Goal: Check status

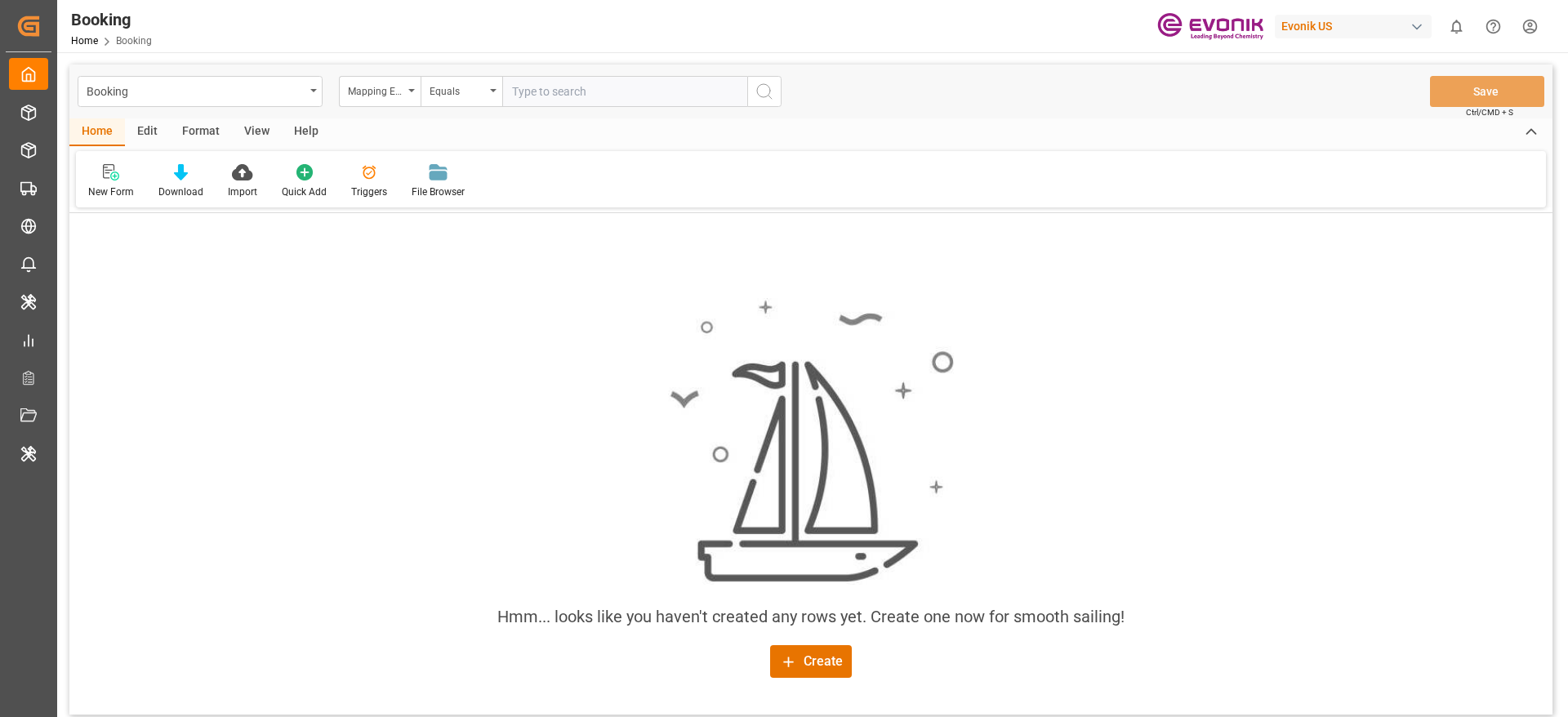
click at [1311, 28] on div "Evonik US" at bounding box center [1353, 26] width 157 height 23
type input "jims"
click at [1304, 112] on div "[PERSON_NAME]" at bounding box center [1356, 109] width 279 height 33
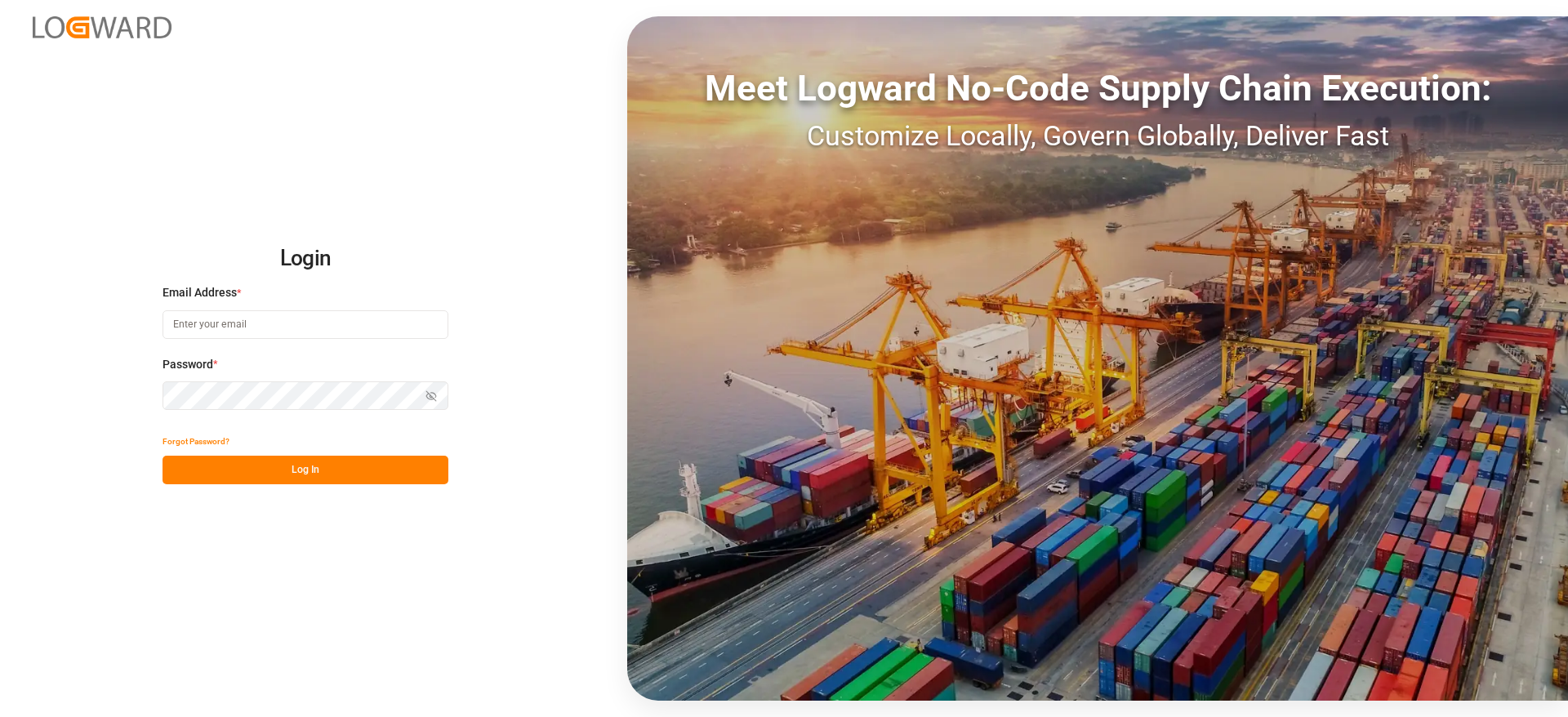
click at [350, 476] on button "Log In" at bounding box center [305, 469] width 285 height 28
click at [294, 321] on input at bounding box center [305, 324] width 285 height 28
type input "vishwanath.mp@logward.com"
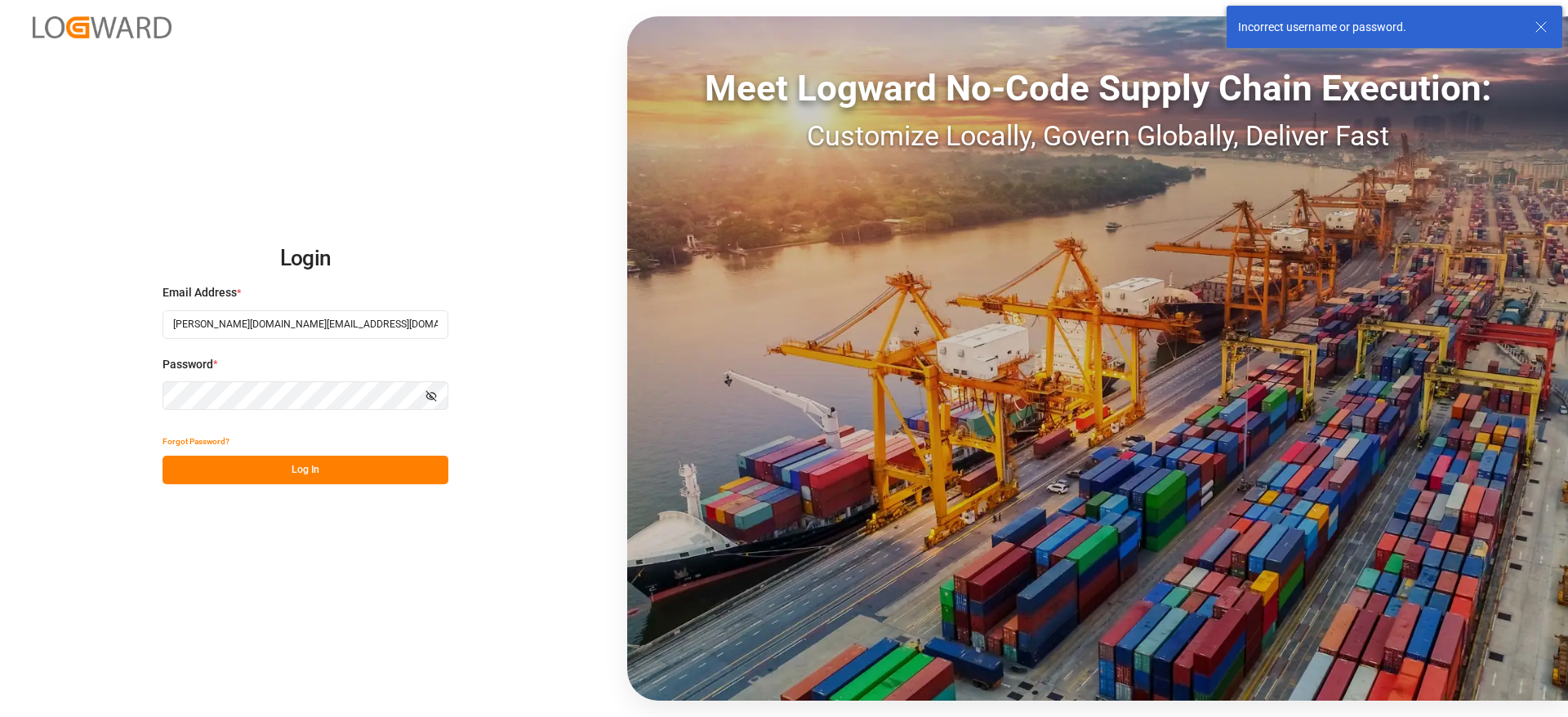
click at [301, 323] on input "vishwanath.mp@logward.com" at bounding box center [305, 324] width 285 height 28
drag, startPoint x: 430, startPoint y: 337, endPoint x: 430, endPoint y: 324, distance: 13.0
click at [430, 324] on body "Login Email Address * vishwanath.mp@logward.com Password * Show password Forgot…" at bounding box center [784, 358] width 1568 height 717
click at [0, 716] on com-1password-button at bounding box center [0, 717] width 0 height 0
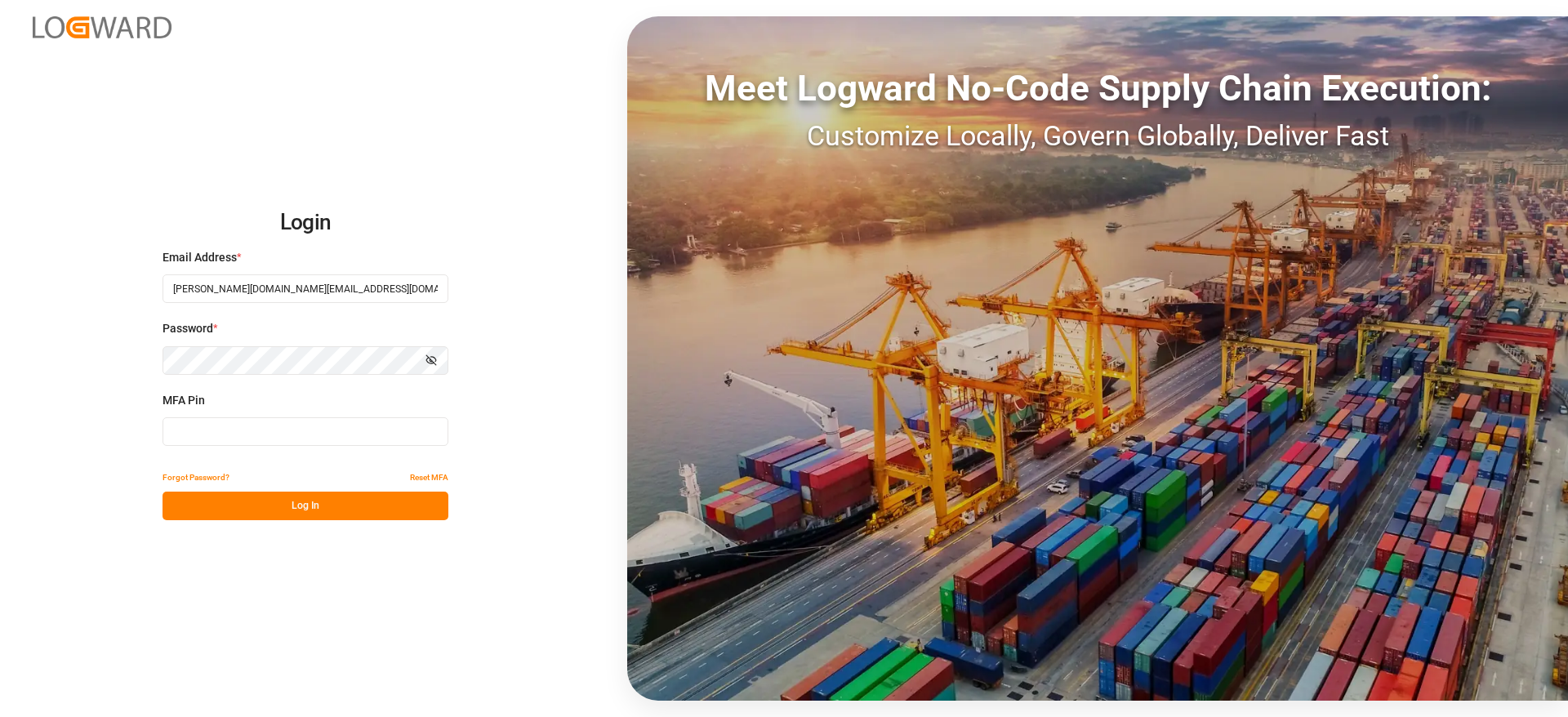
type input "222868"
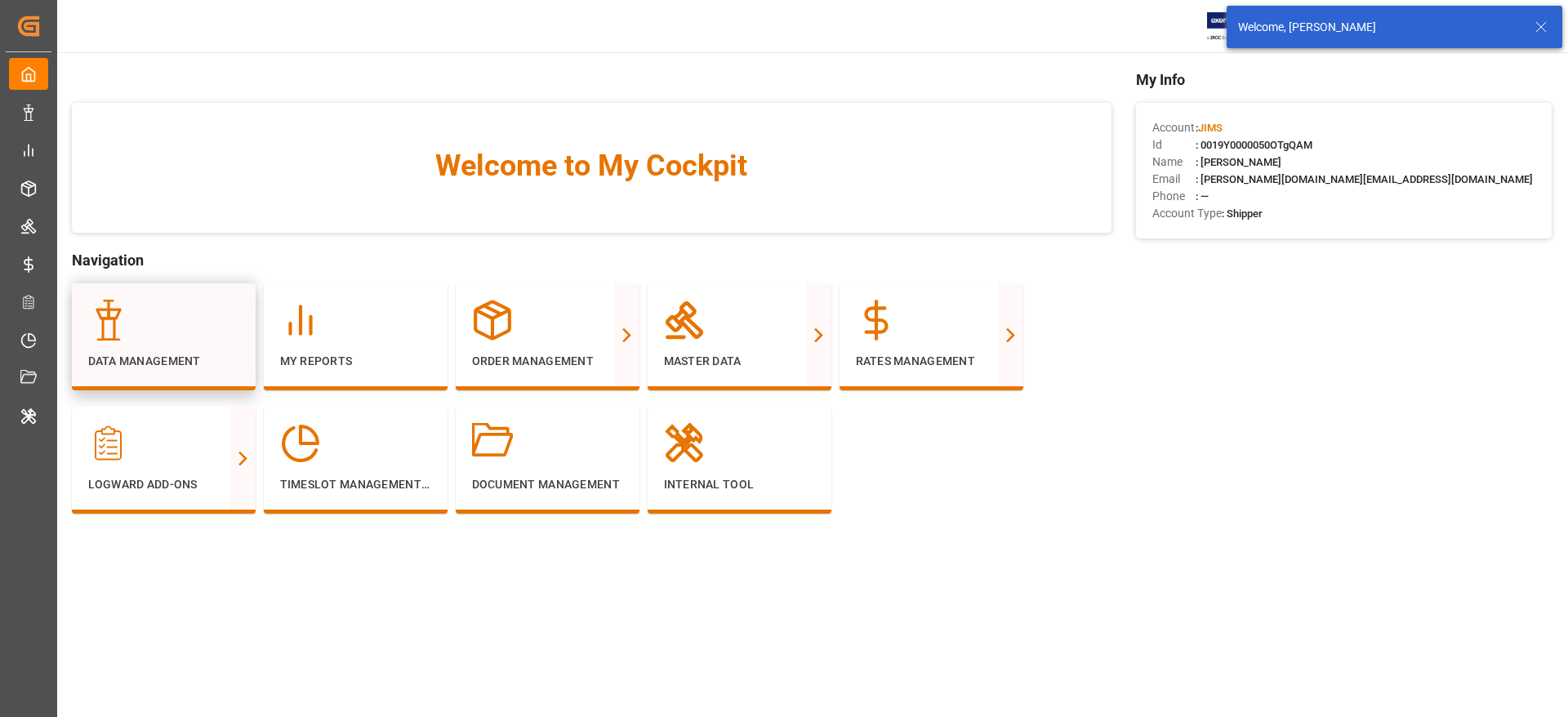
click at [144, 326] on div at bounding box center [164, 320] width 151 height 41
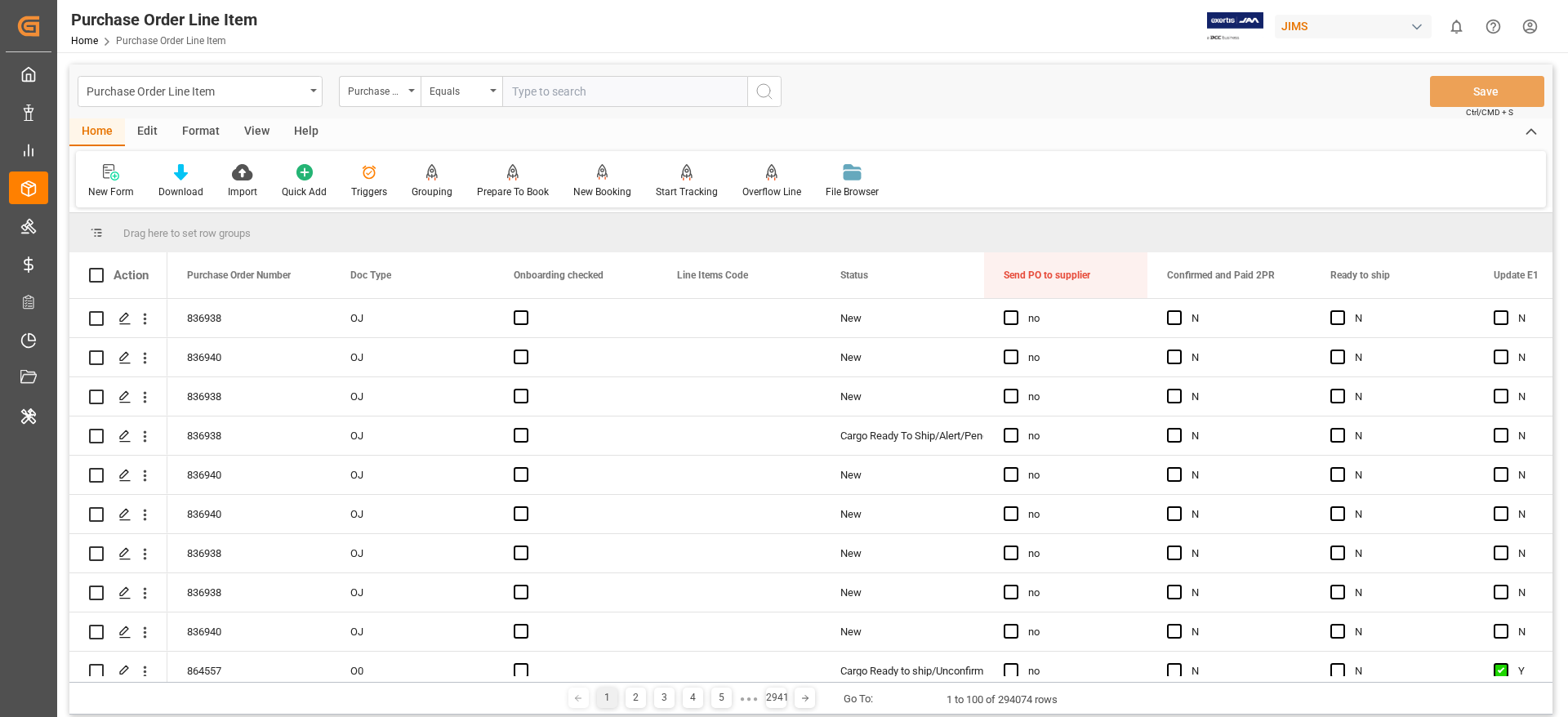
click at [528, 87] on input "text" at bounding box center [624, 91] width 245 height 31
paste input "841102"
type input "841102"
click at [758, 95] on icon "search button" at bounding box center [764, 91] width 19 height 19
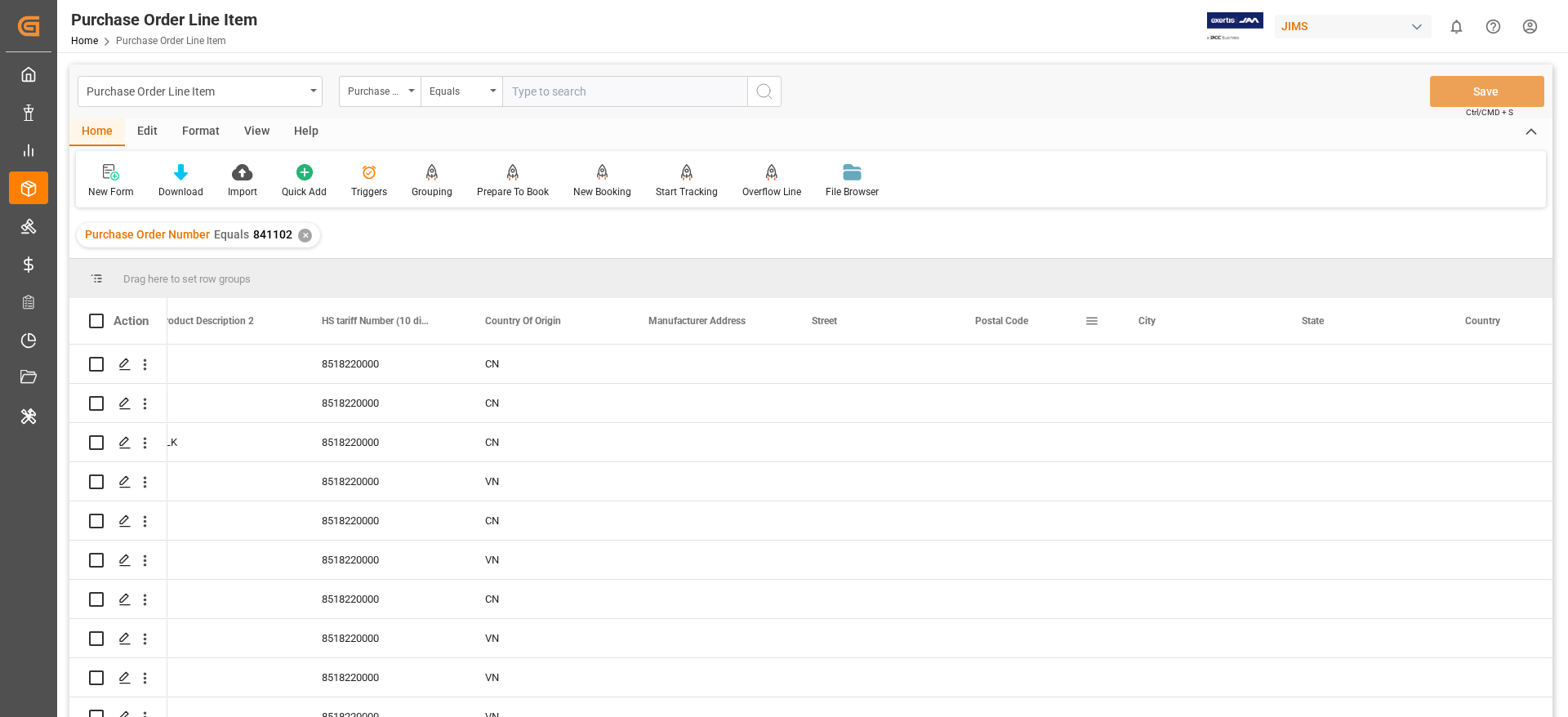
click at [1092, 319] on span at bounding box center [1091, 320] width 15 height 15
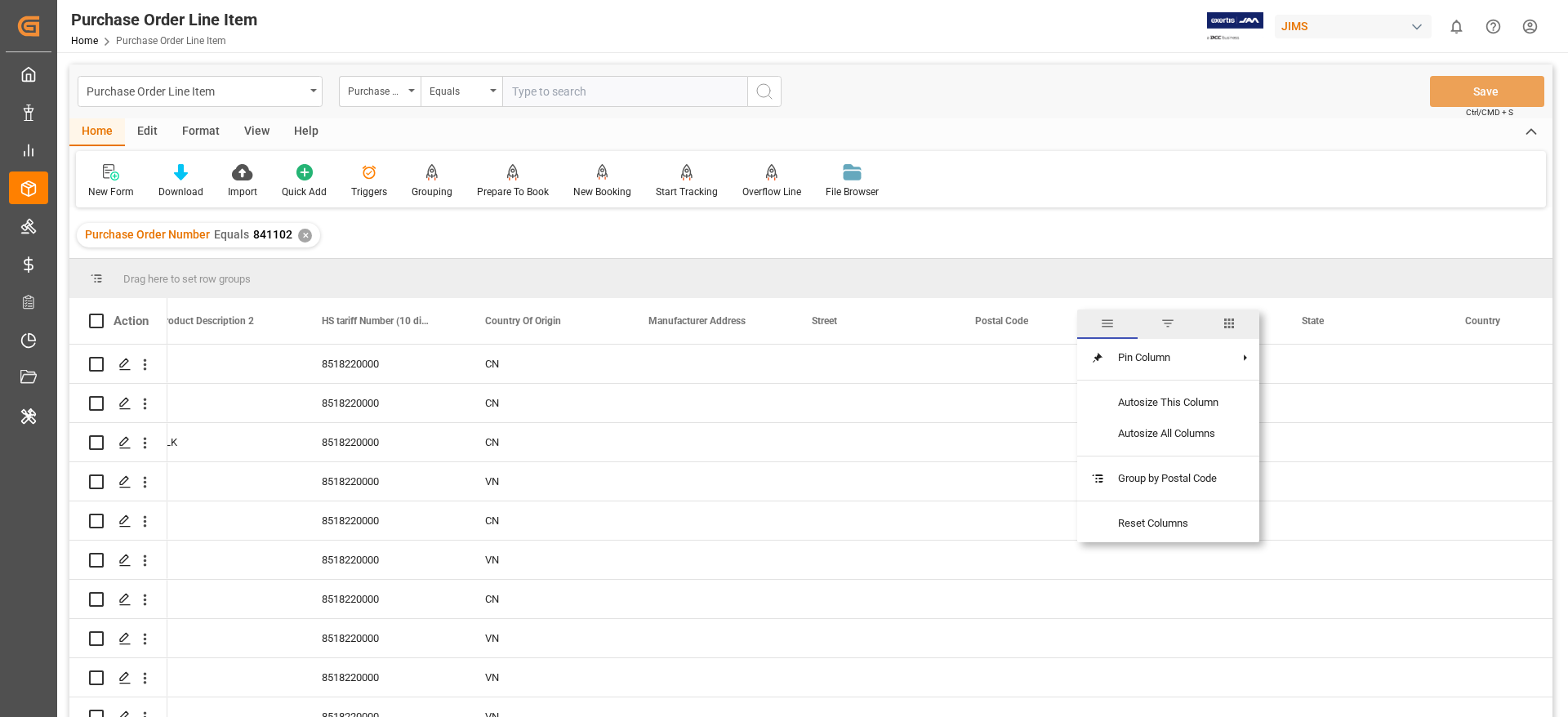
click at [1237, 334] on span "columns" at bounding box center [1229, 324] width 60 height 29
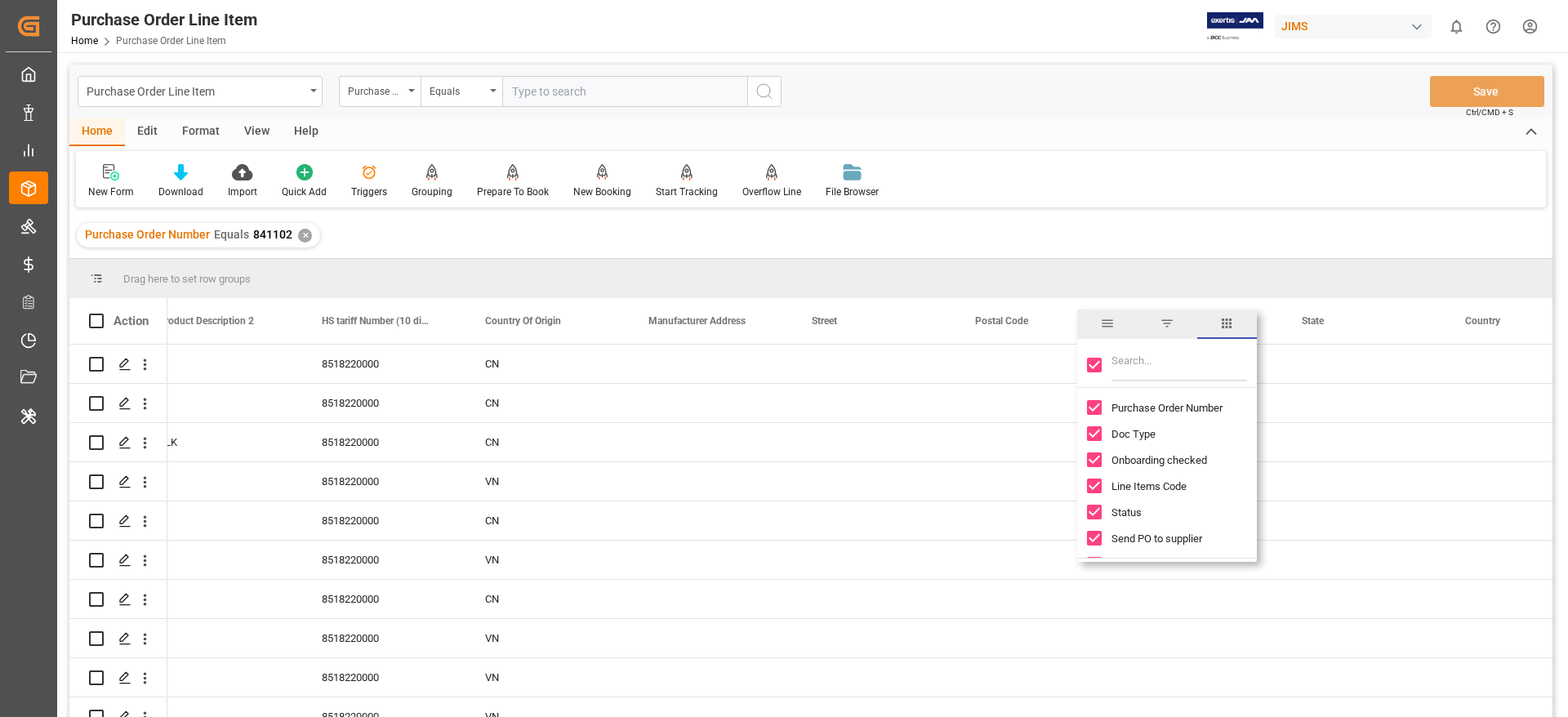
click at [1127, 365] on input "Filter Columns Input" at bounding box center [1180, 365] width 136 height 33
type input "statu"
click at [1093, 360] on input "Toggle Select All Columns" at bounding box center [1094, 364] width 15 height 15
checkbox input "false"
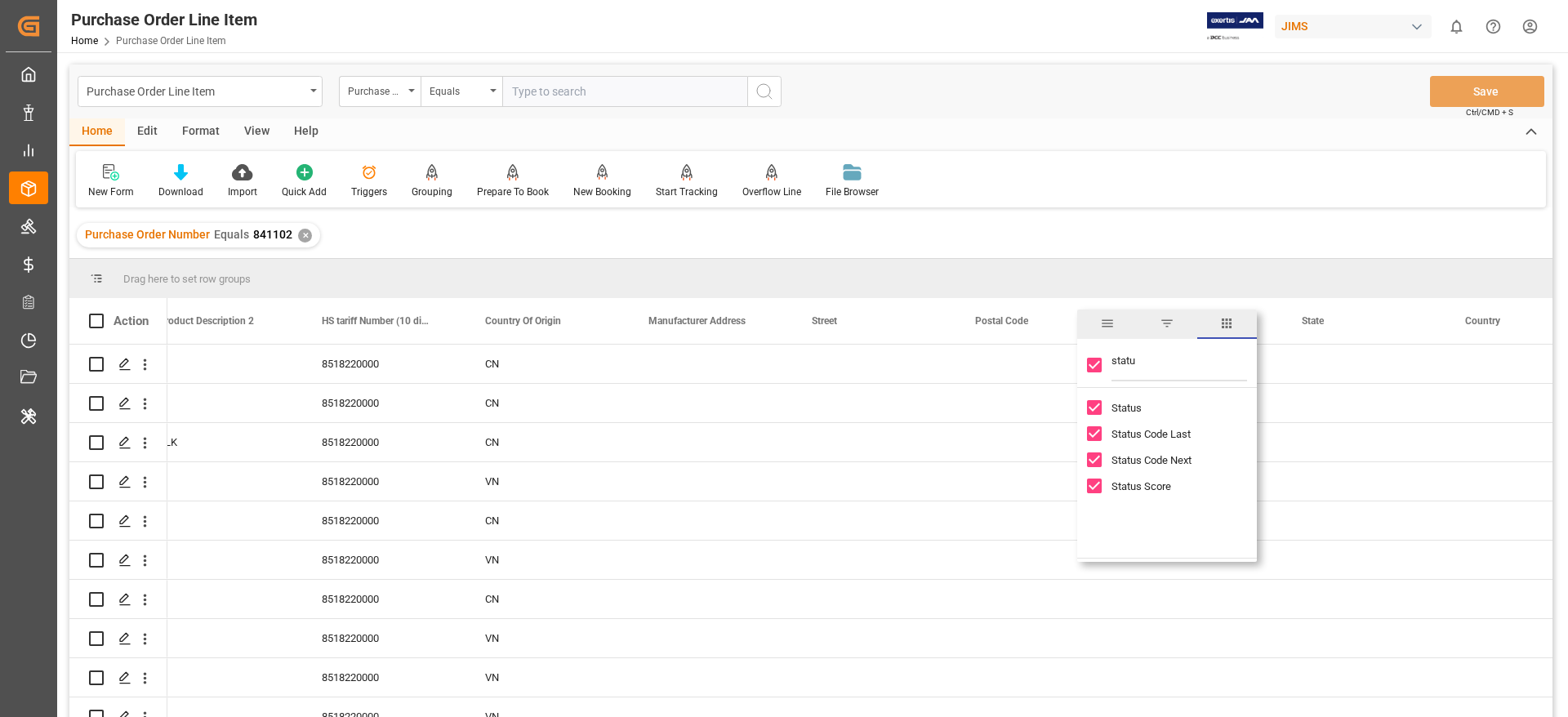
checkbox input "false"
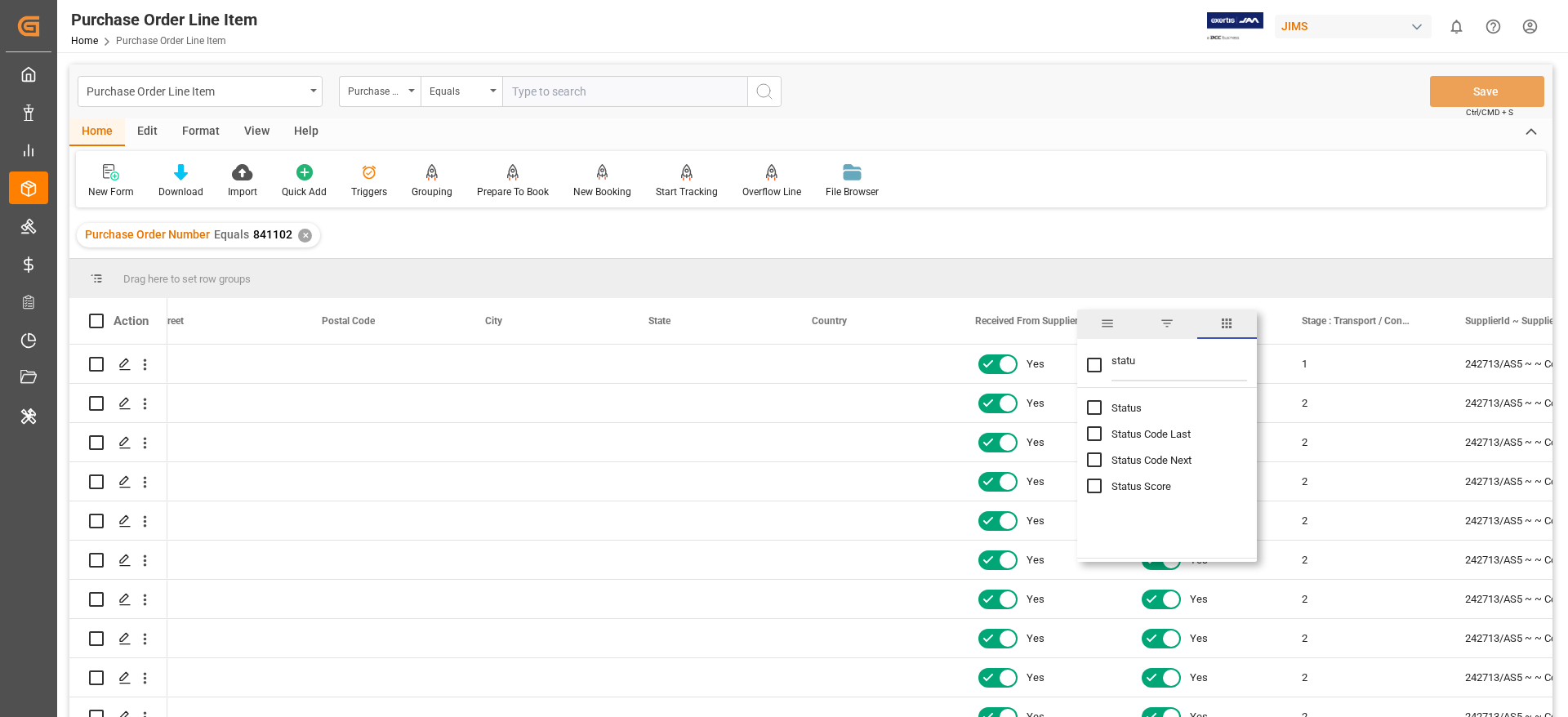
click at [1148, 362] on input "statu" at bounding box center [1180, 365] width 136 height 33
click at [1112, 357] on input "statu" at bounding box center [1180, 365] width 136 height 33
type input "s"
checkbox input "false"
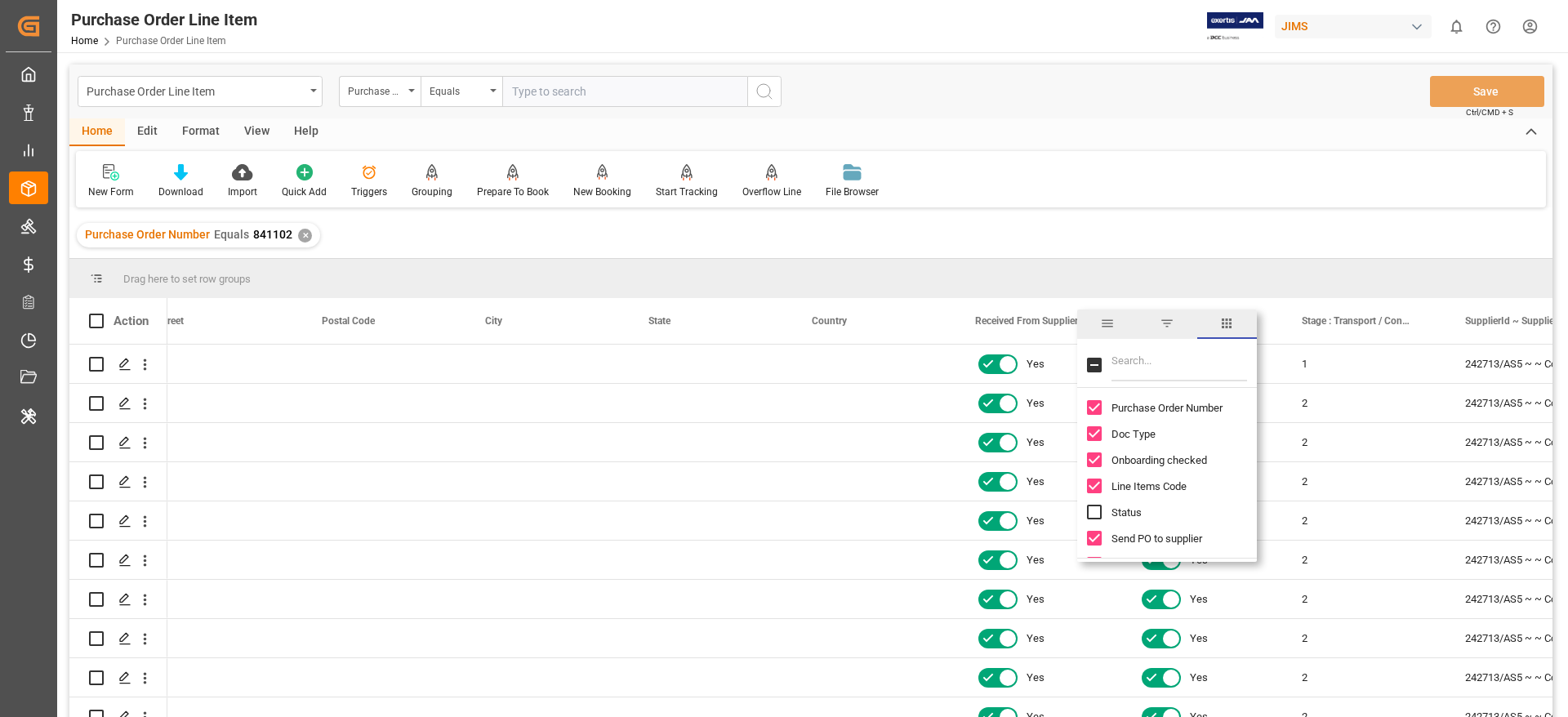
click at [1097, 360] on input "Toggle Select All Columns" at bounding box center [1094, 364] width 15 height 15
checkbox input "true"
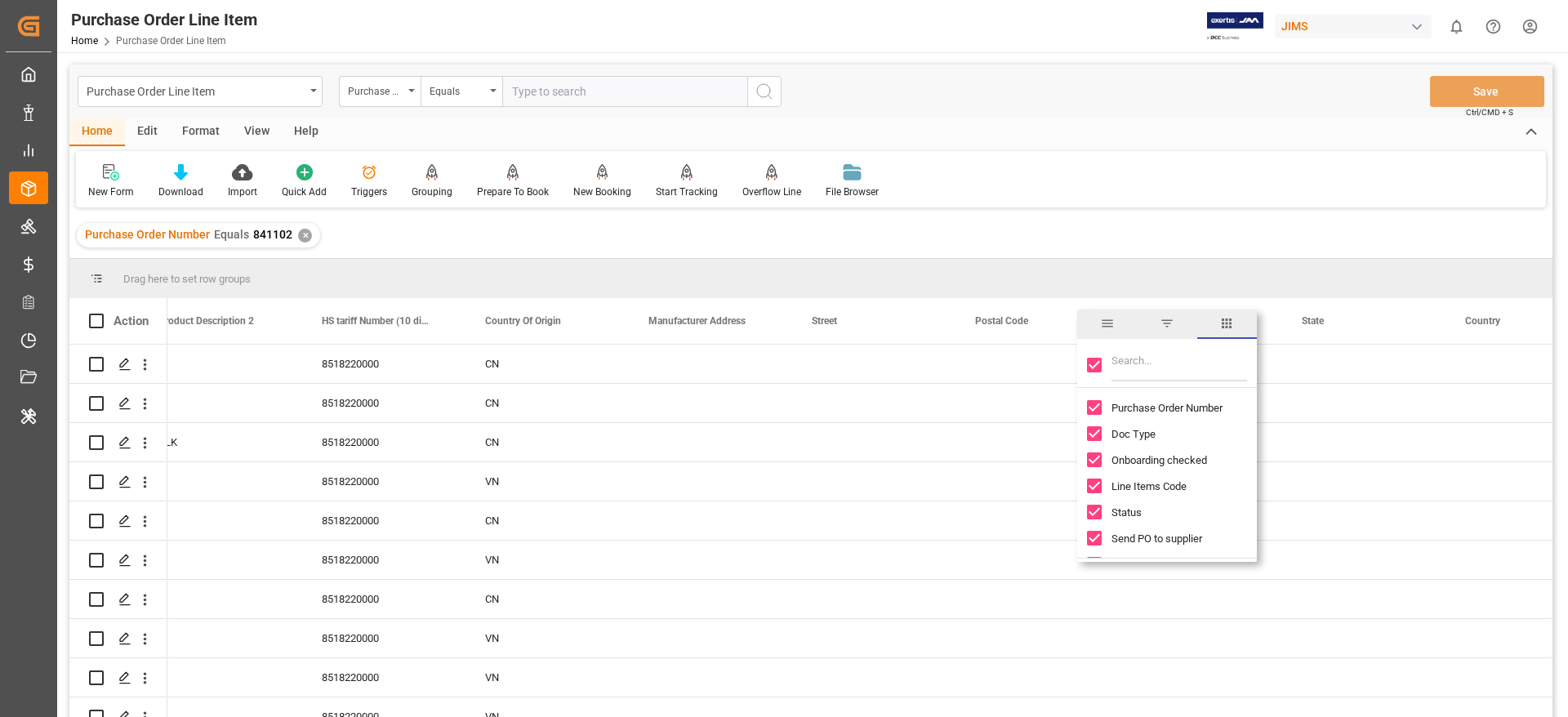
click at [1097, 360] on input "Toggle Select All Columns" at bounding box center [1094, 364] width 15 height 15
checkbox input "false"
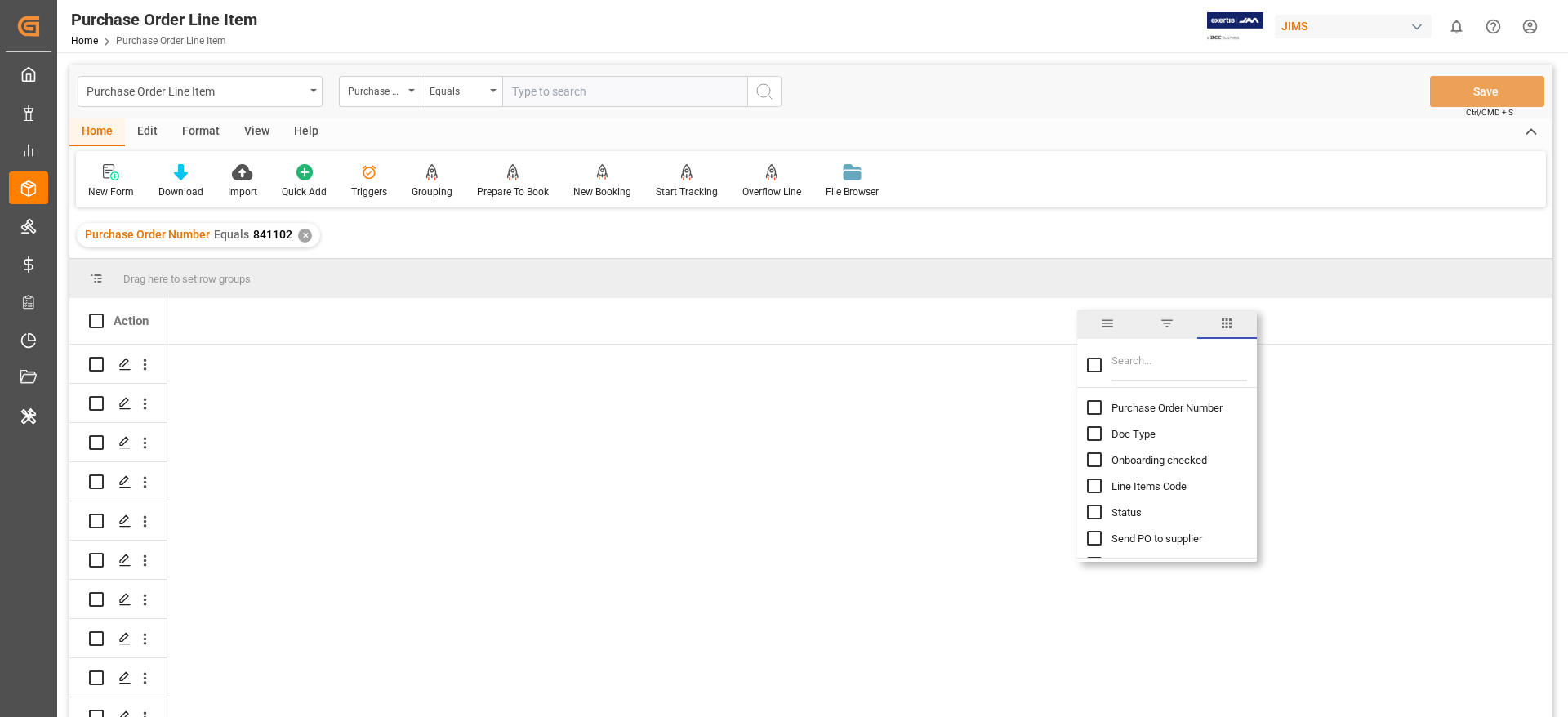
checkbox input "false"
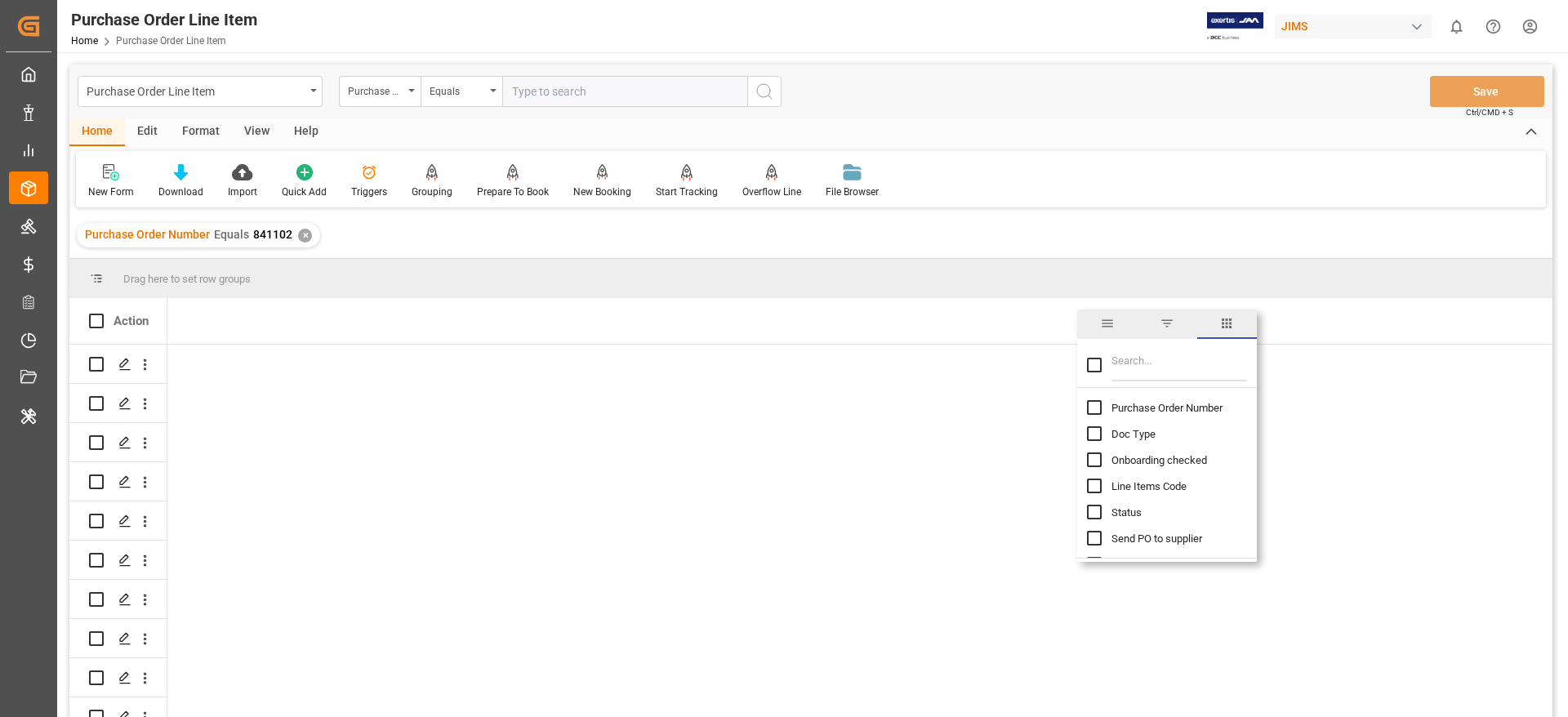
checkbox input "false"
click at [1094, 406] on input "Purchase Order Number column toggle visibility (hidden)" at bounding box center [1094, 407] width 15 height 15
checkbox input "true"
checkbox input "false"
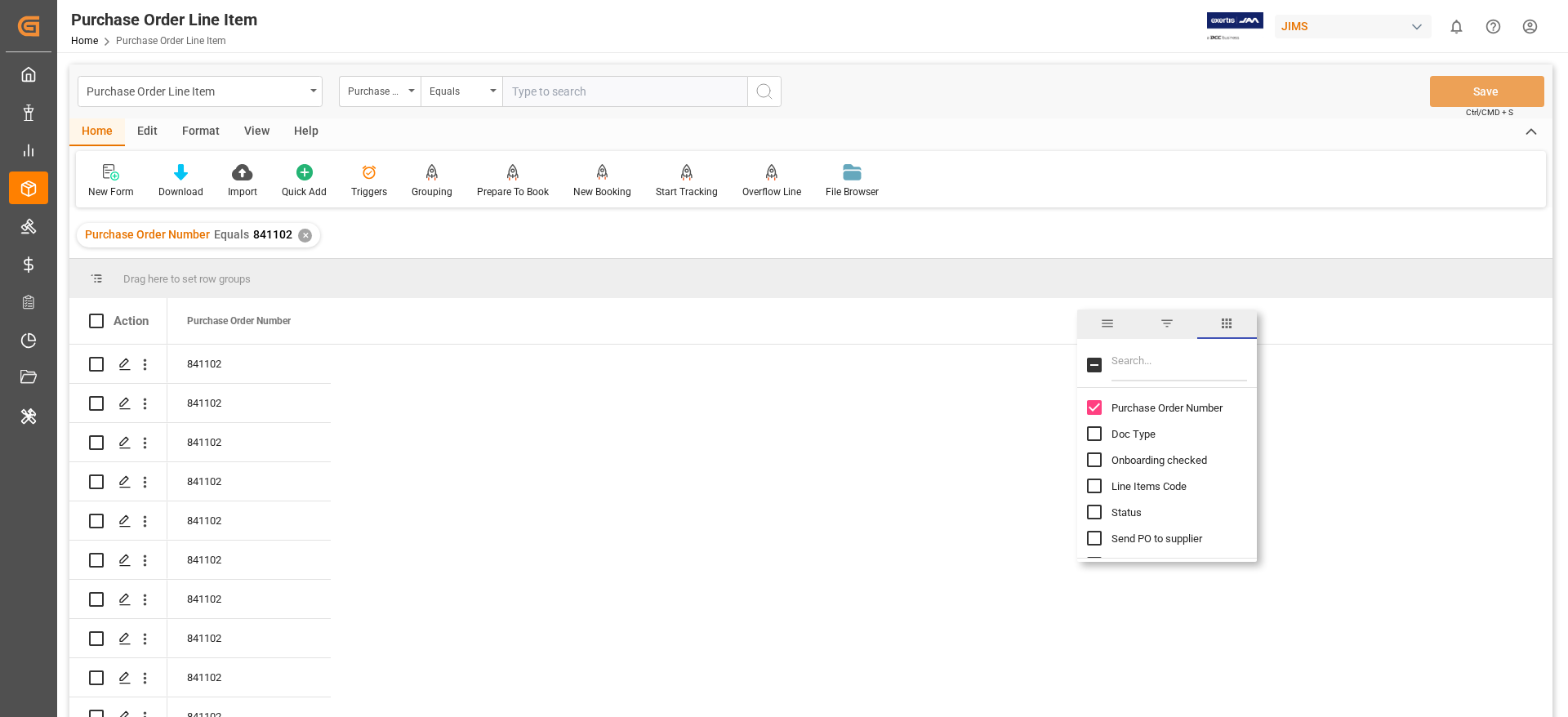
click at [1135, 357] on input "Filter Columns Input" at bounding box center [1180, 365] width 136 height 33
type input "status"
click at [1093, 436] on input "Status Code Last column toggle visibility (hidden)" at bounding box center [1094, 433] width 15 height 15
checkbox input "true"
click at [1093, 458] on input "Status Code Next column toggle visibility (hidden)" at bounding box center [1094, 459] width 15 height 15
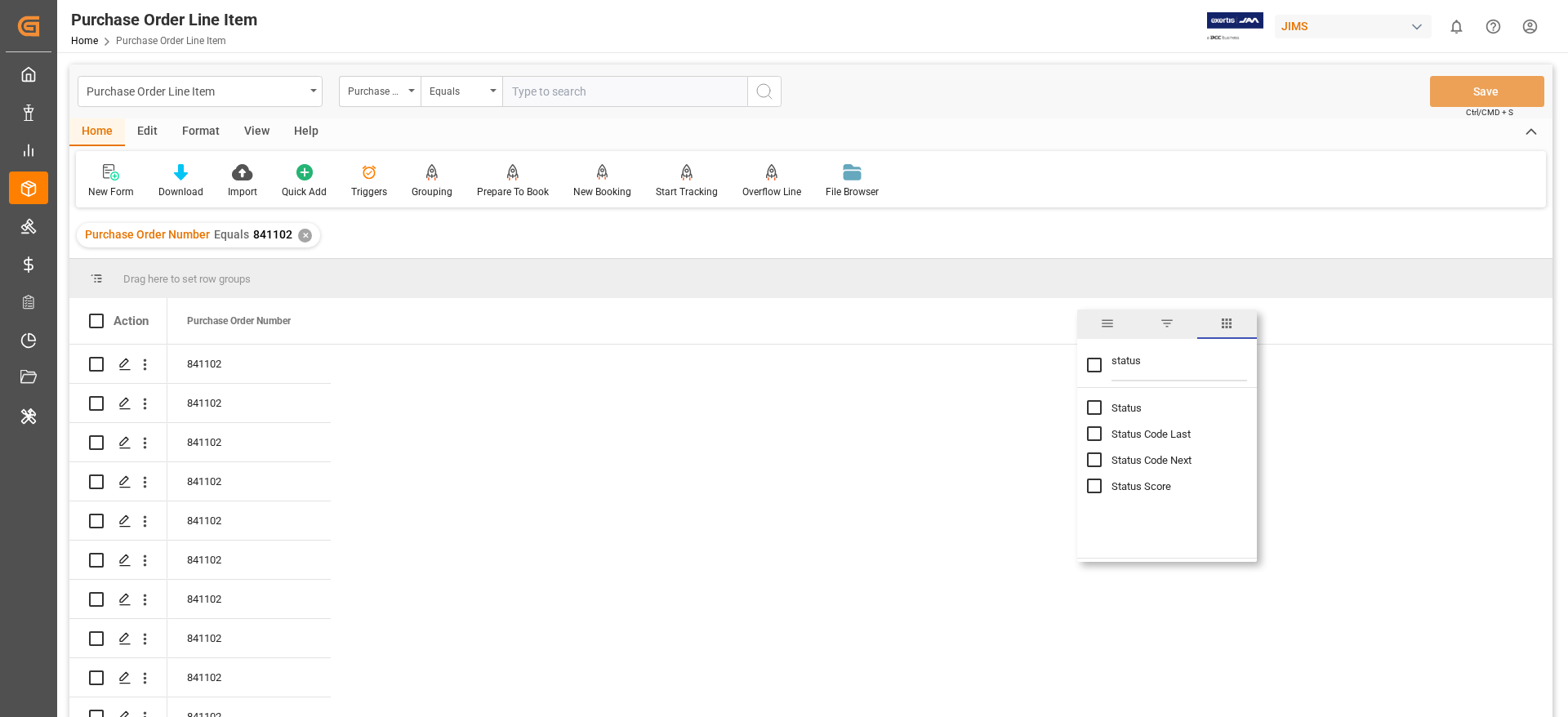
checkbox input "true"
checkbox input "false"
click at [1092, 485] on input "Status Score column toggle visibility (hidden)" at bounding box center [1094, 485] width 15 height 15
checkbox input "true"
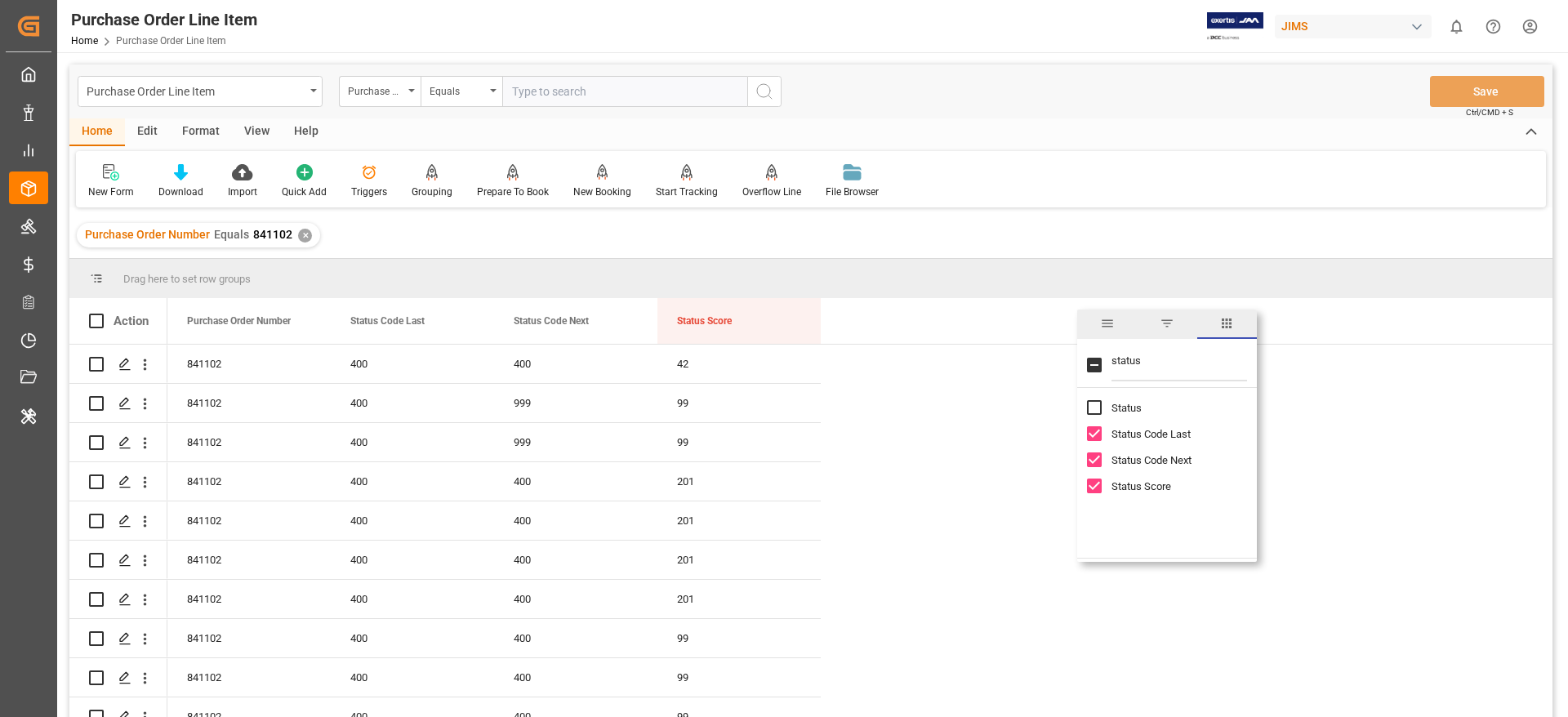
click at [1092, 407] on input "Status column toggle visibility (hidden)" at bounding box center [1094, 407] width 15 height 15
checkbox input "true"
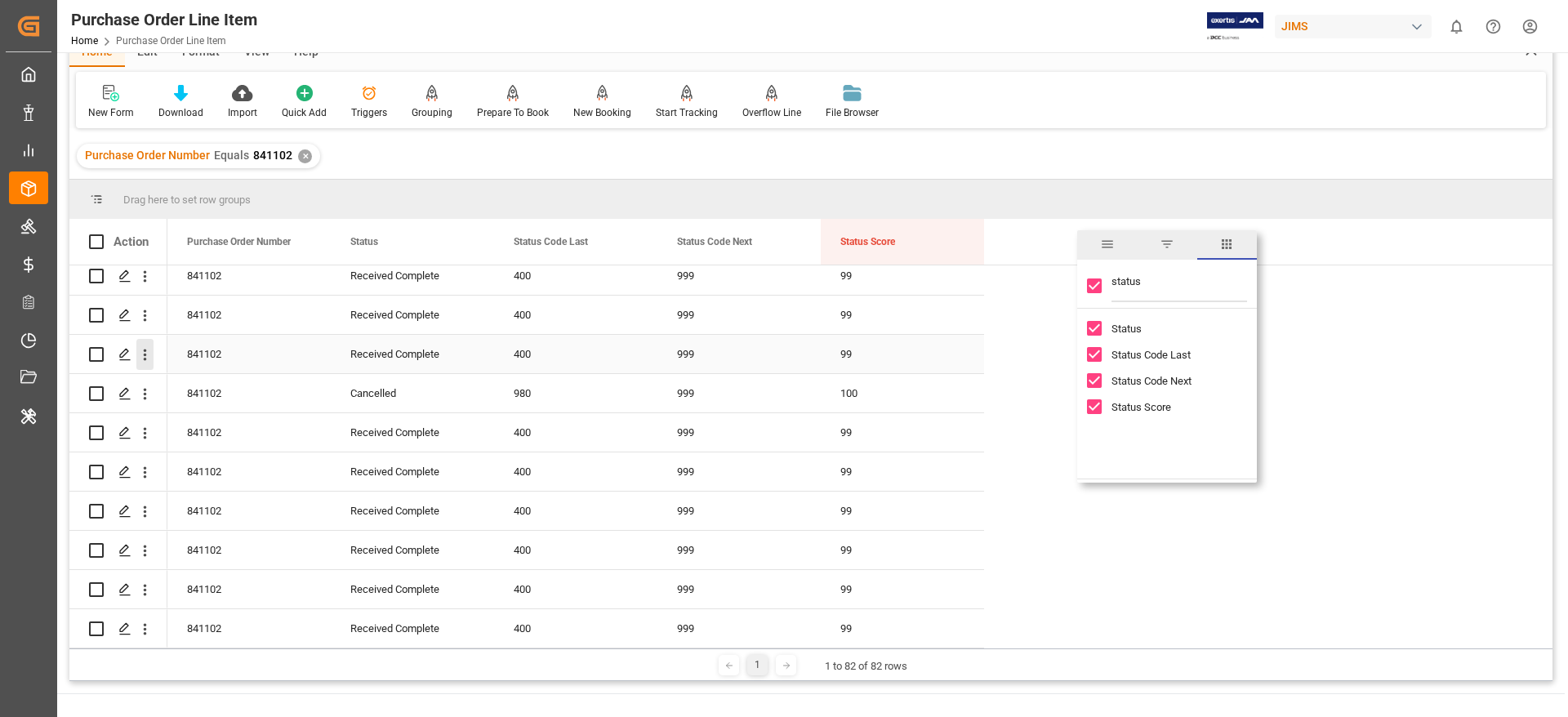
click at [143, 346] on icon "open menu" at bounding box center [145, 355] width 17 height 17
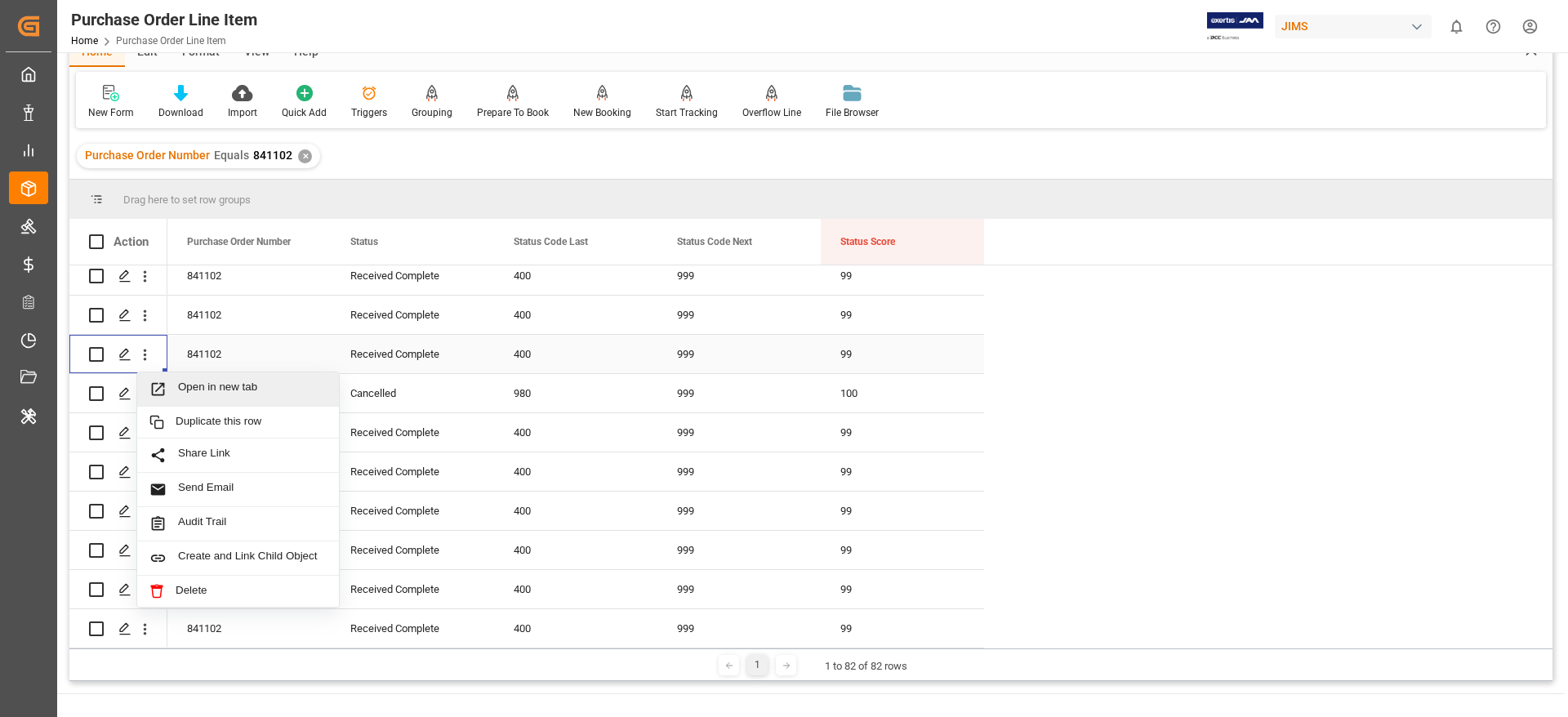
click at [195, 380] on span "Open in new tab" at bounding box center [251, 389] width 149 height 17
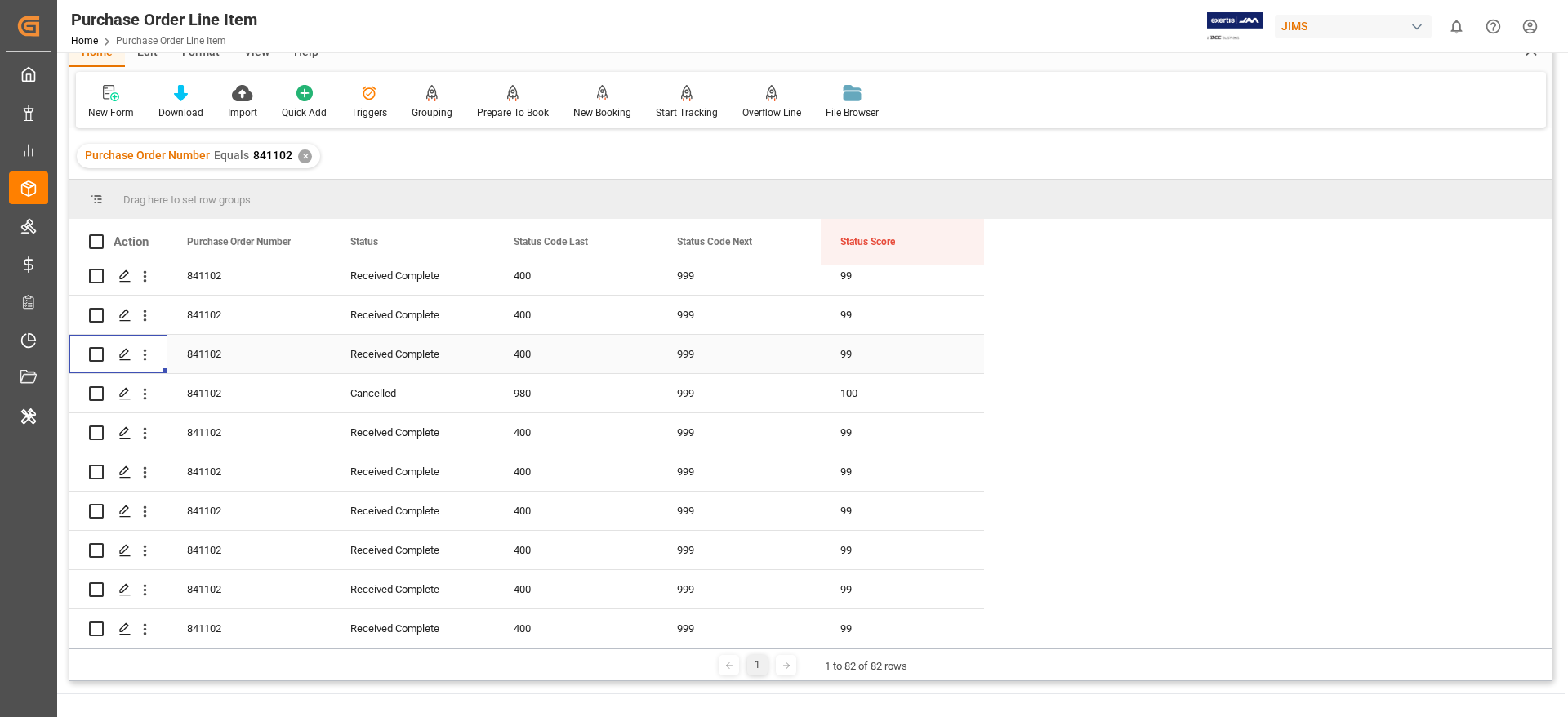
click at [301, 158] on div "✕" at bounding box center [305, 156] width 14 height 14
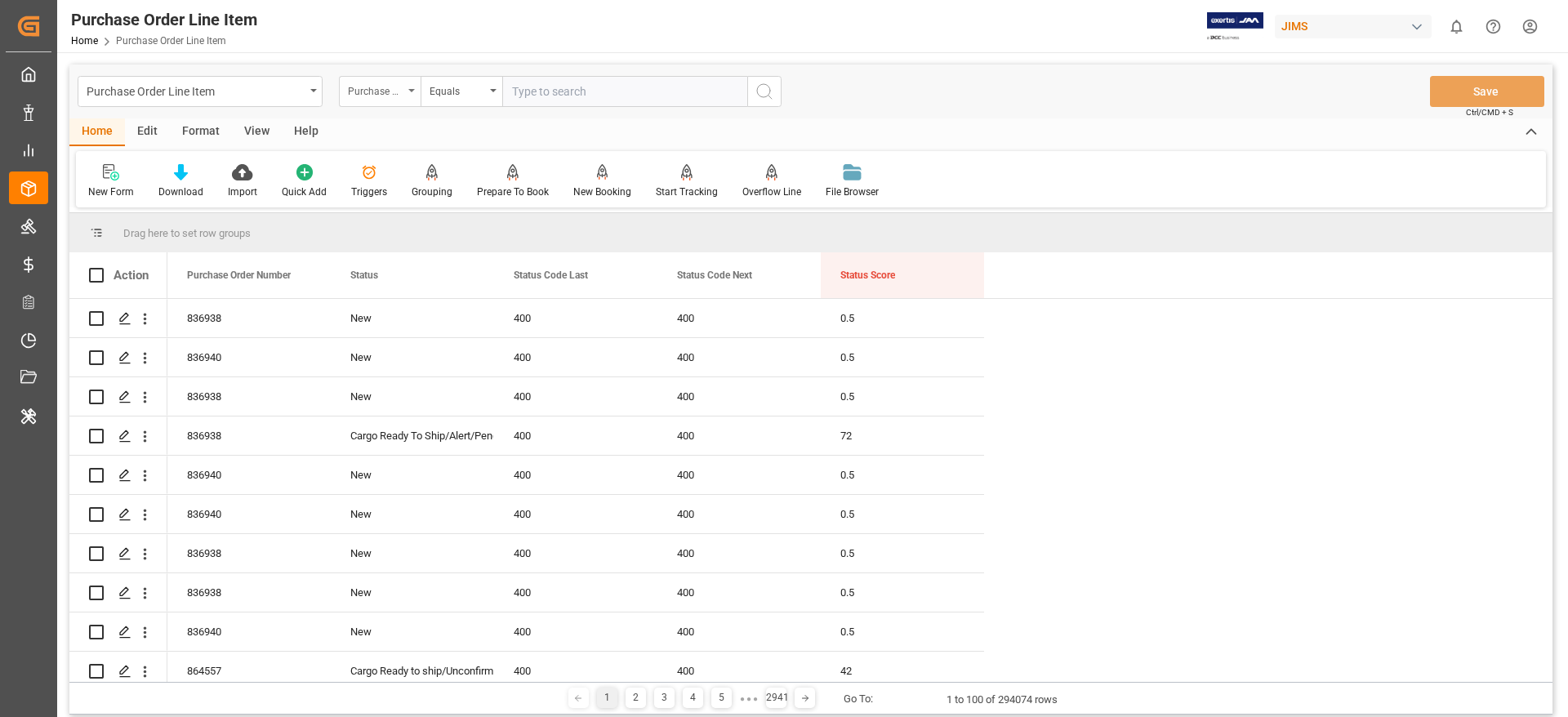
click at [398, 102] on div "Purchase Order Number" at bounding box center [380, 91] width 82 height 31
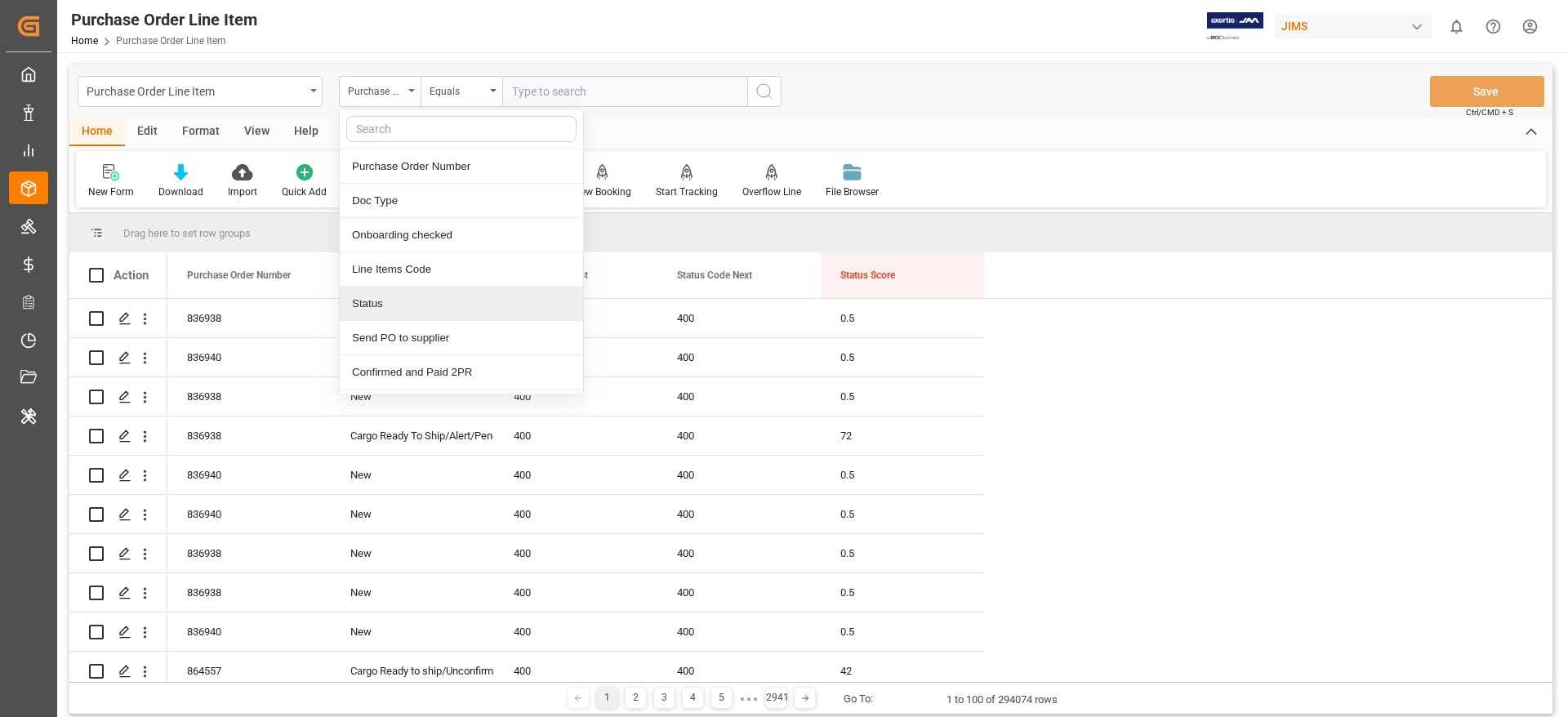
click at [365, 305] on div "Status" at bounding box center [461, 303] width 244 height 34
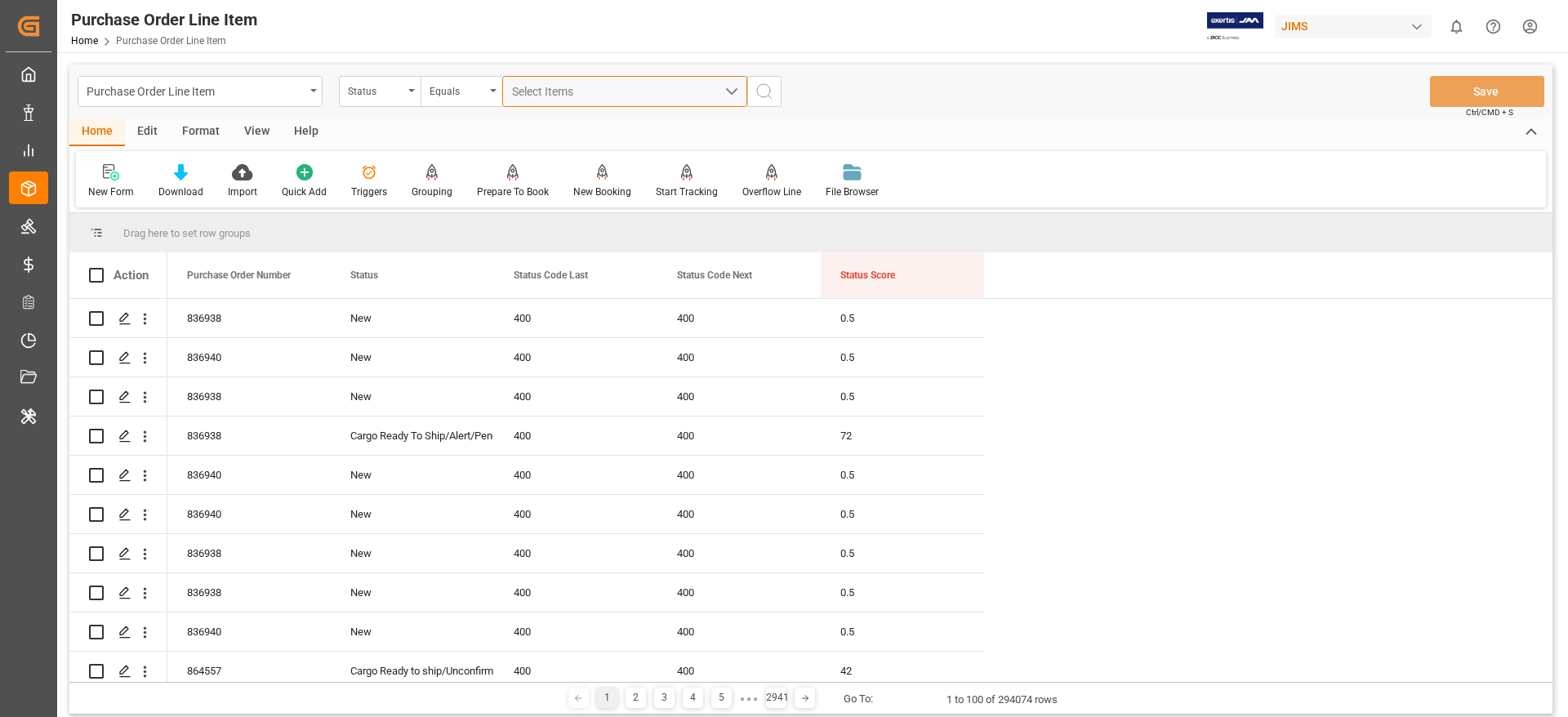
click at [565, 90] on span "Select Items" at bounding box center [546, 90] width 69 height 13
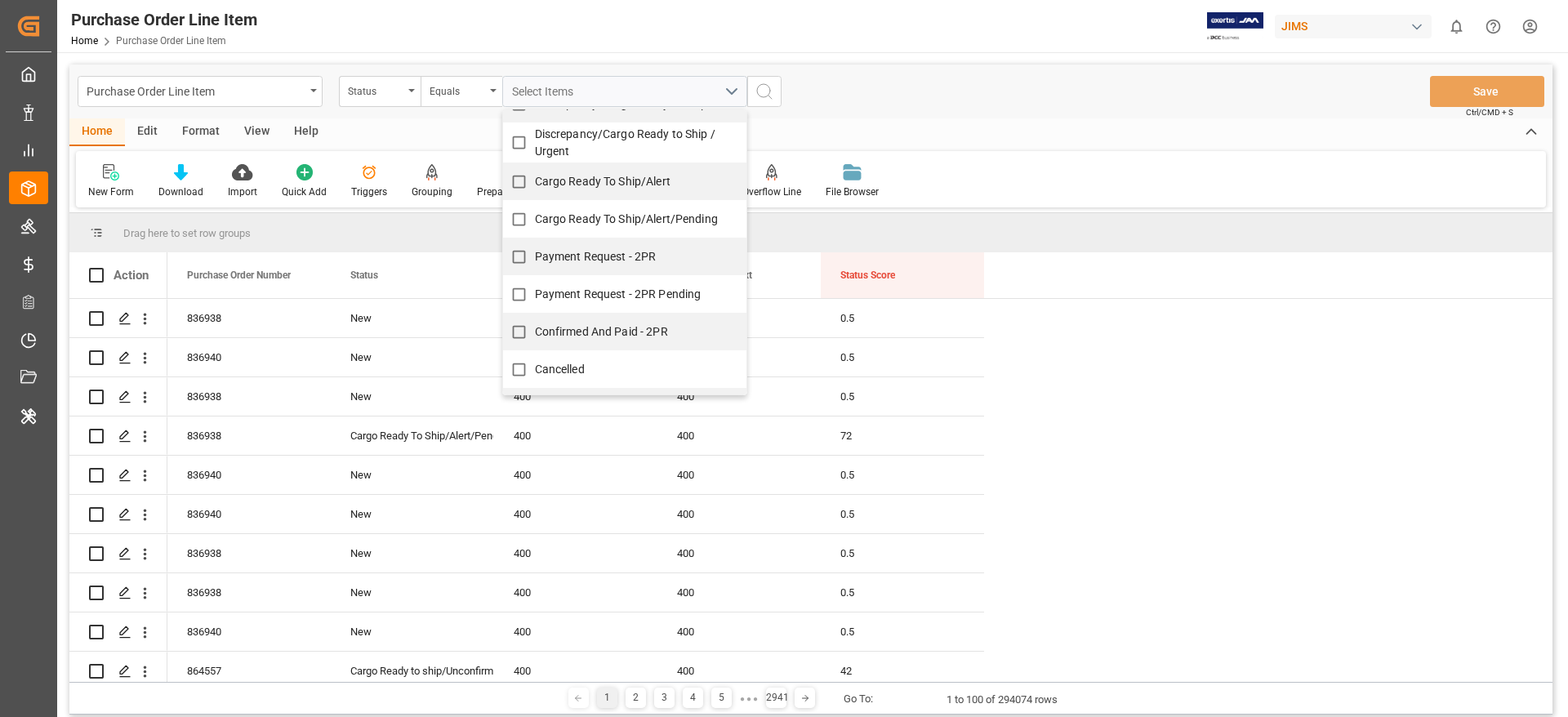
scroll to position [393, 0]
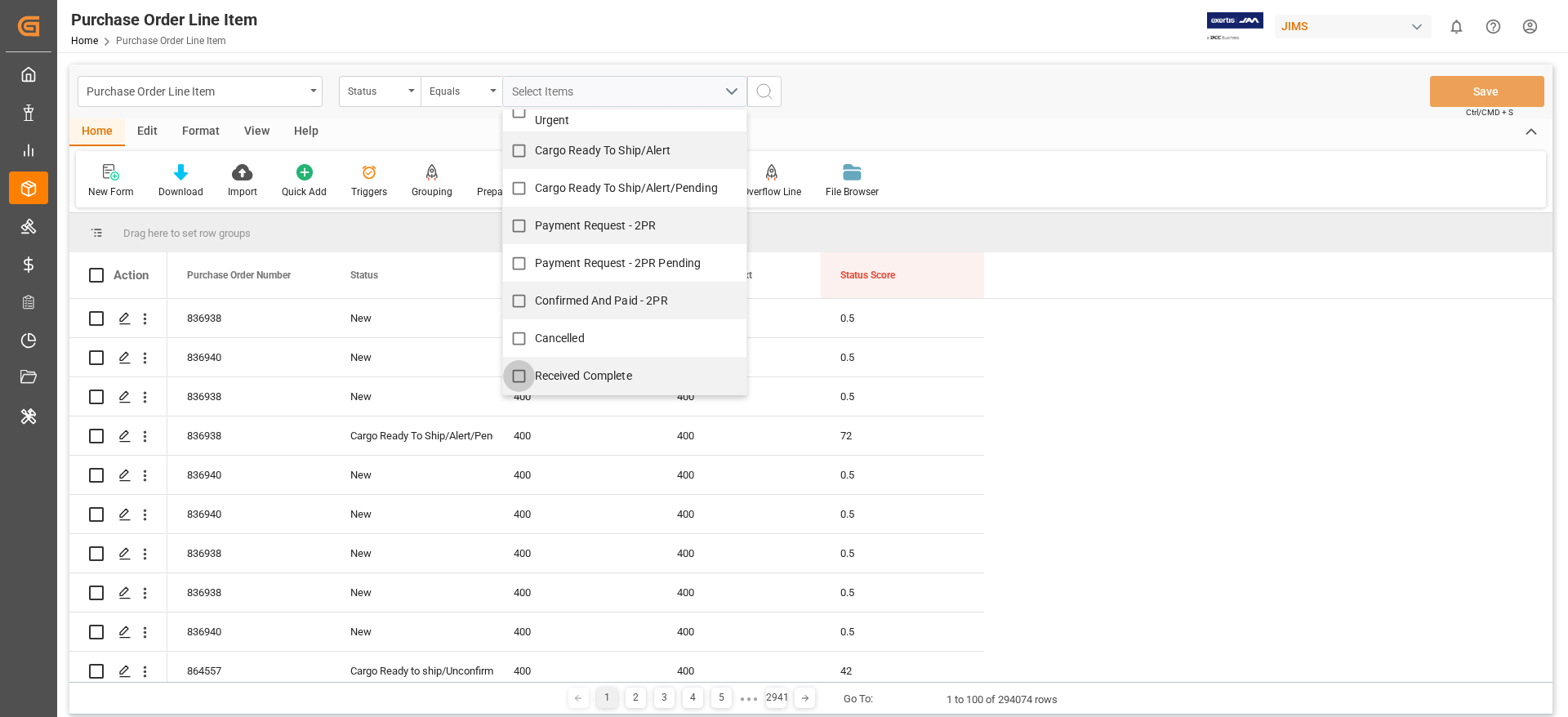
click at [517, 377] on input "Received Complete" at bounding box center [518, 375] width 32 height 32
checkbox input "true"
click at [871, 115] on div "Purchase Order Line Item Status Equals Received Complete New Unconfirmed Confir…" at bounding box center [811, 91] width 1484 height 54
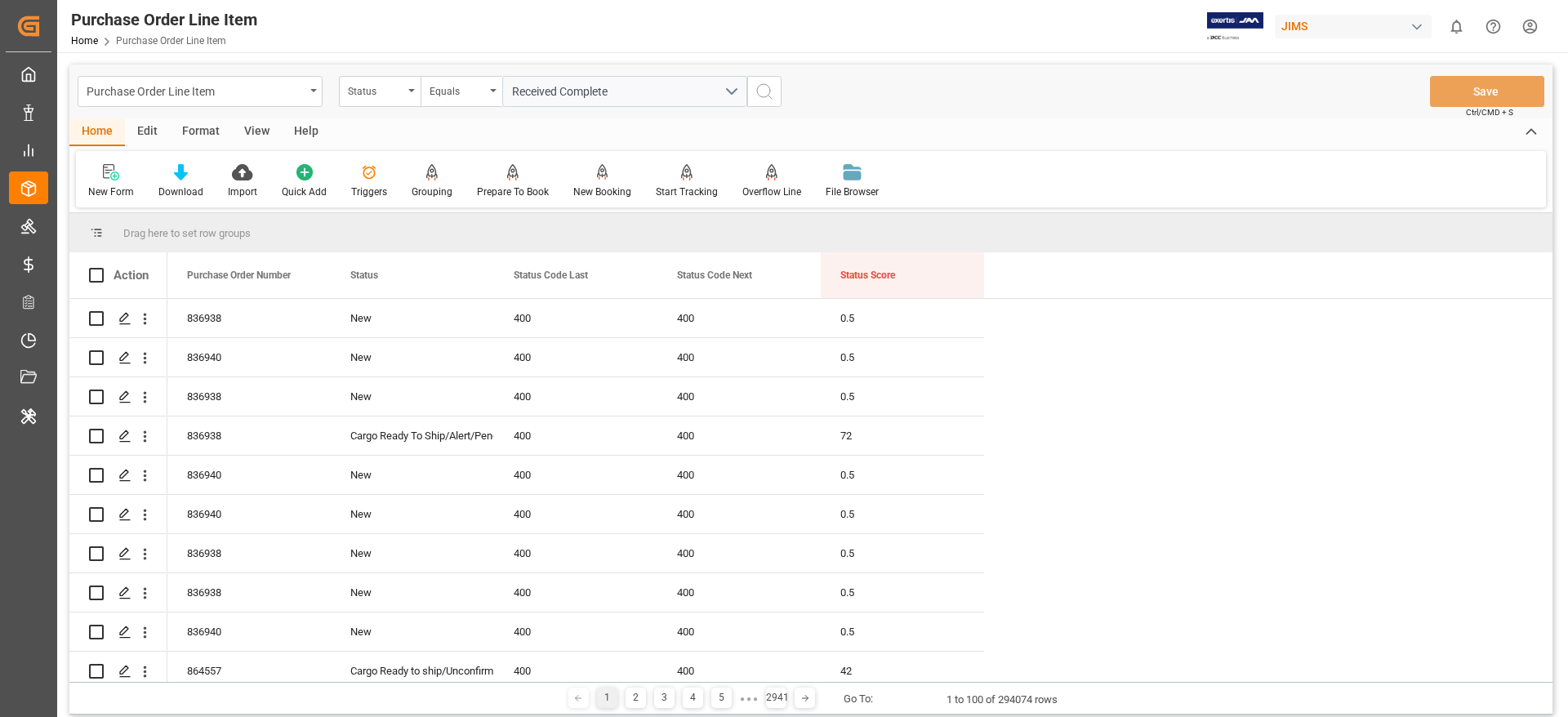
click at [774, 87] on button "search button" at bounding box center [764, 91] width 34 height 31
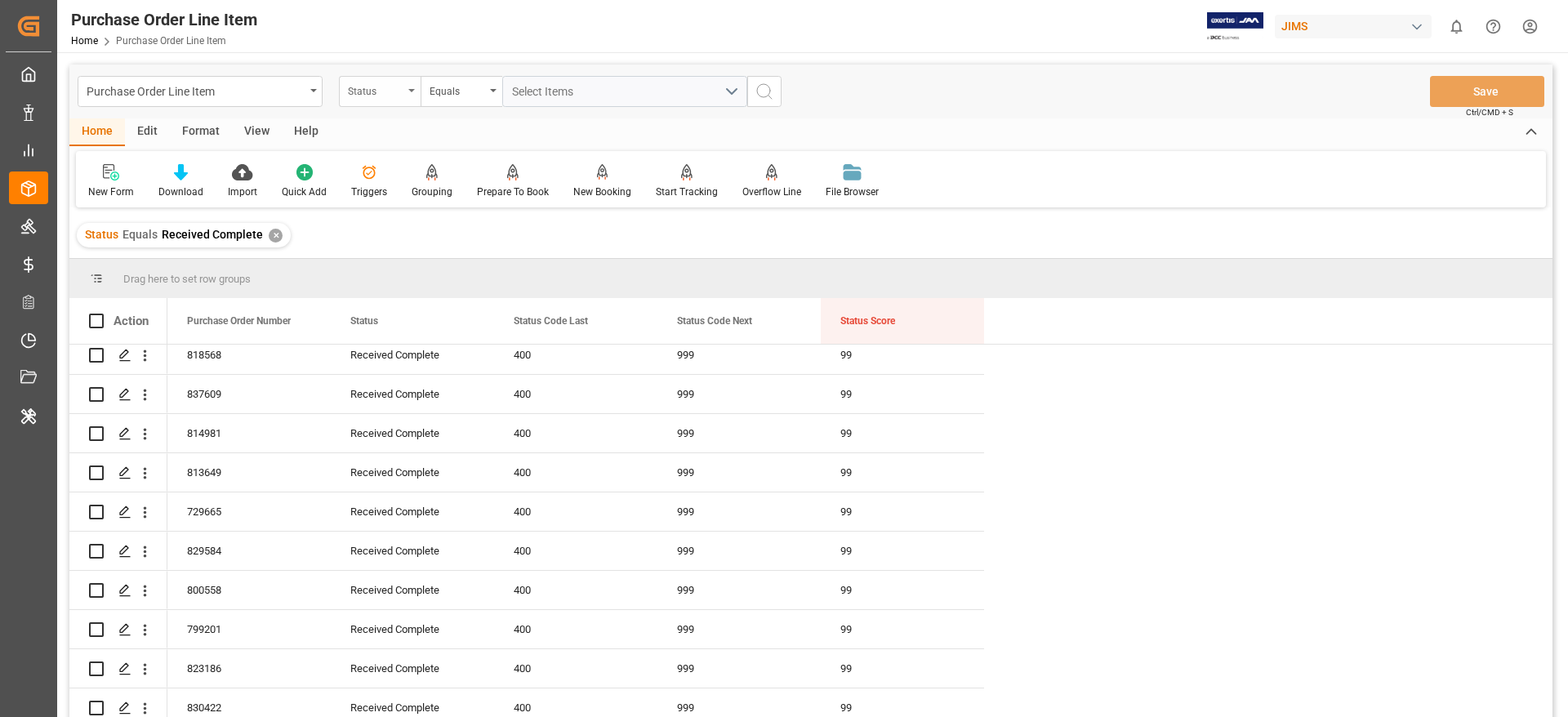
click at [398, 92] on div "Status" at bounding box center [375, 88] width 55 height 18
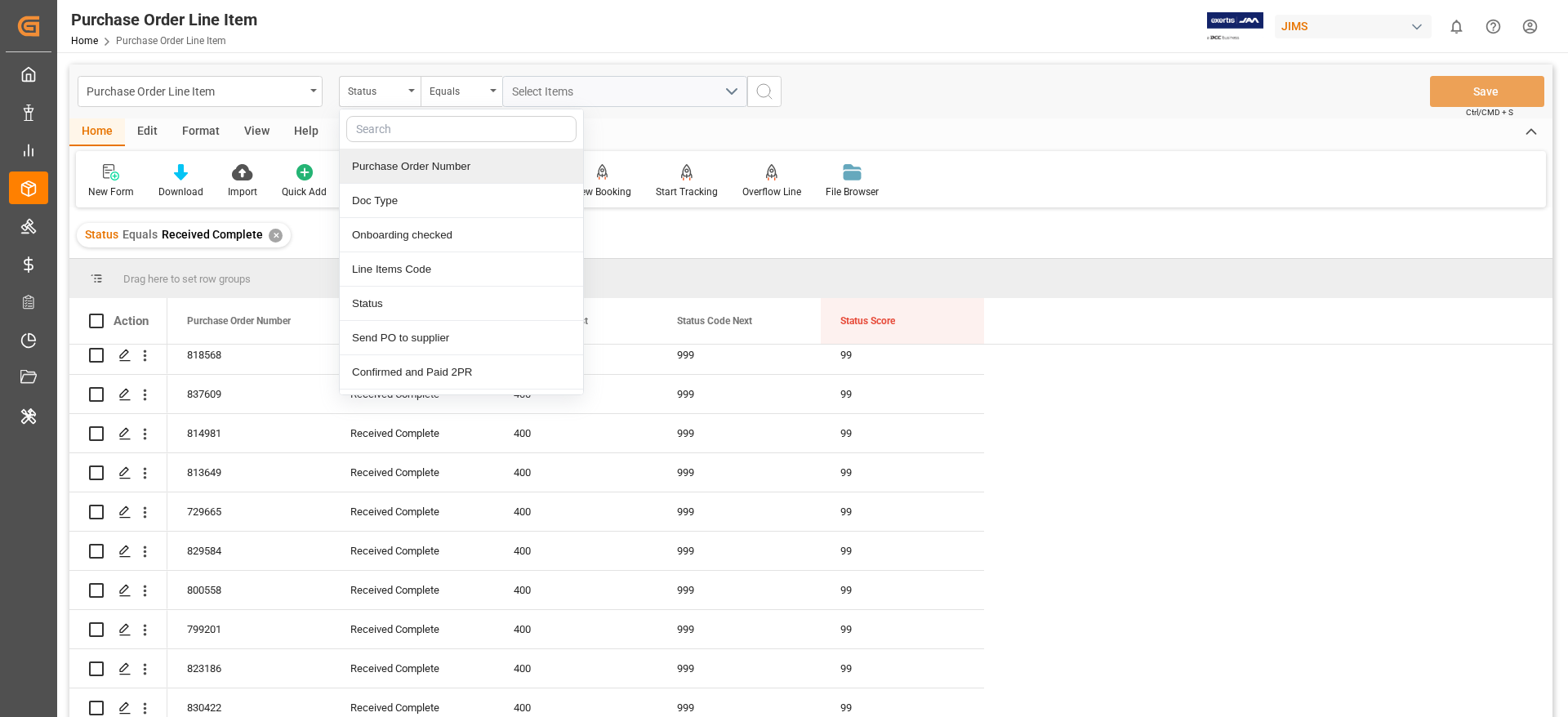
click at [385, 154] on div "Purchase Order Number" at bounding box center [461, 166] width 244 height 34
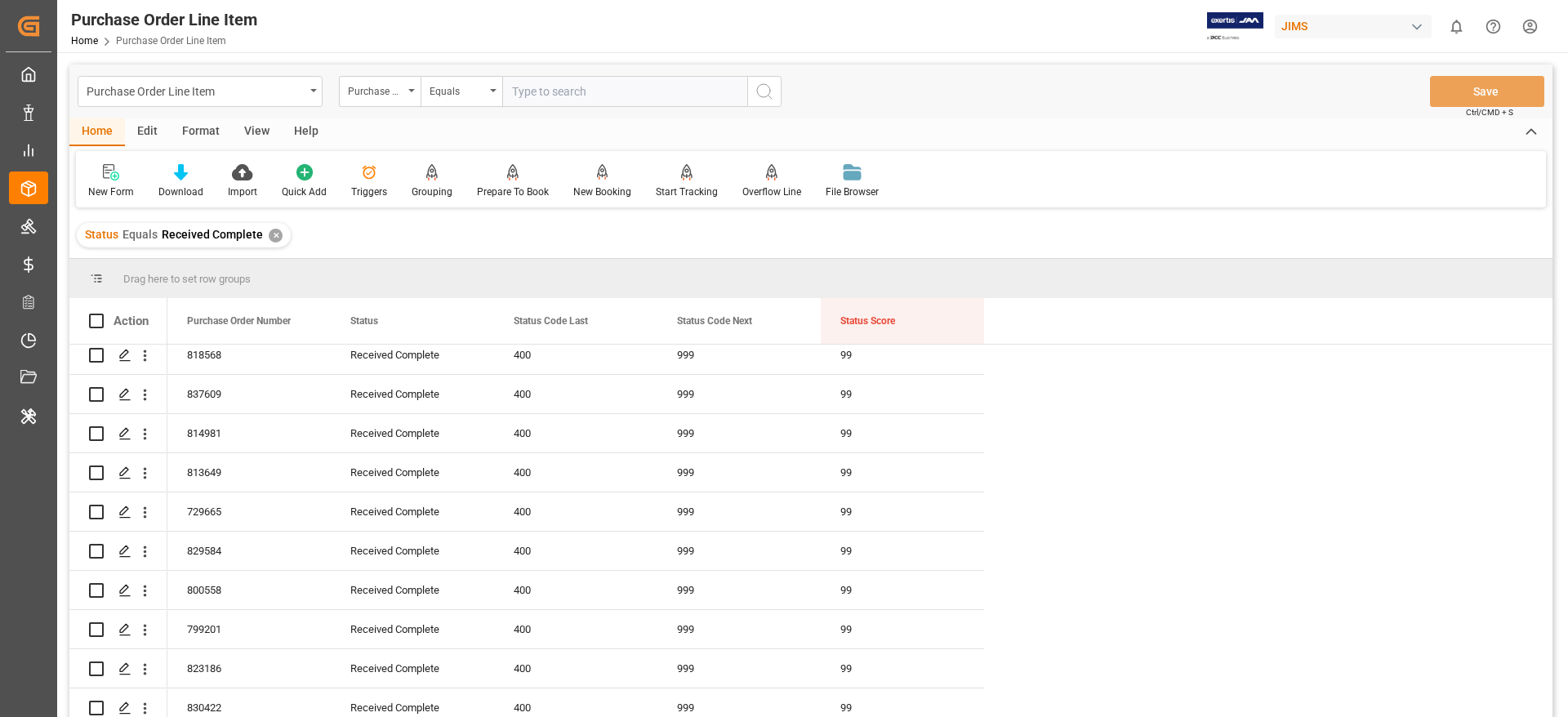
click at [562, 92] on input "text" at bounding box center [624, 91] width 245 height 31
type input "860519"
click at [765, 98] on icon "search button" at bounding box center [764, 91] width 19 height 19
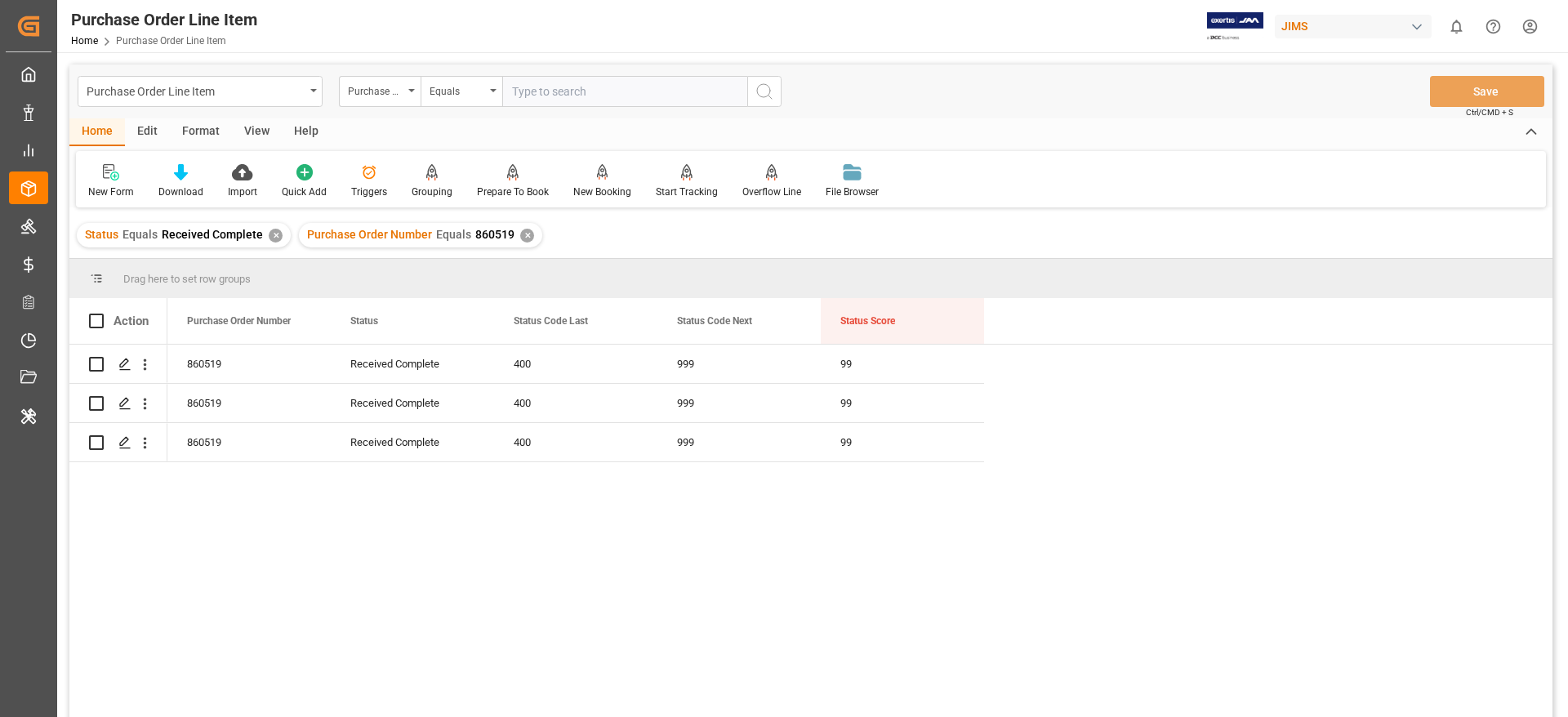
click at [524, 236] on div "✕" at bounding box center [527, 236] width 14 height 14
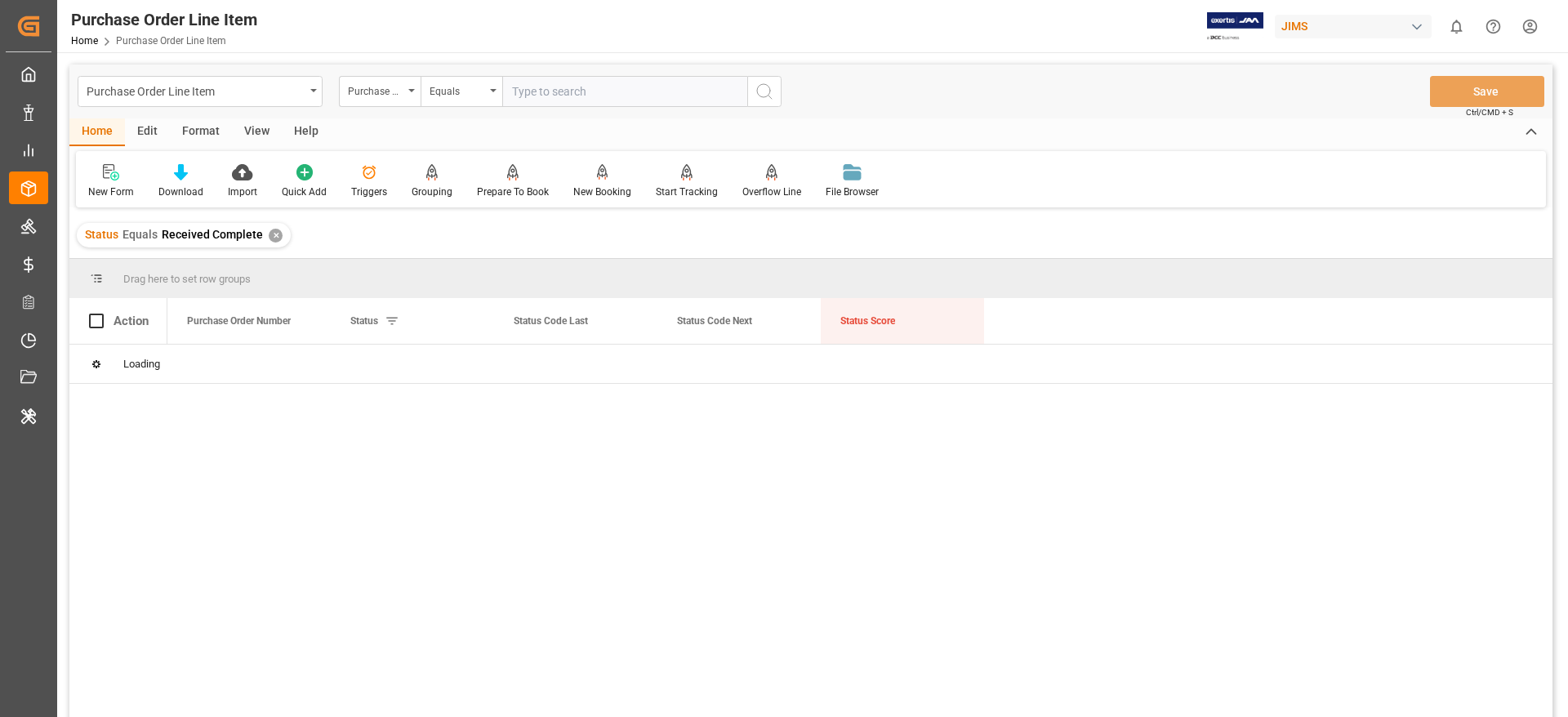
click at [579, 84] on input "text" at bounding box center [624, 91] width 245 height 31
click at [561, 91] on input "text" at bounding box center [624, 91] width 245 height 31
paste input "860516"
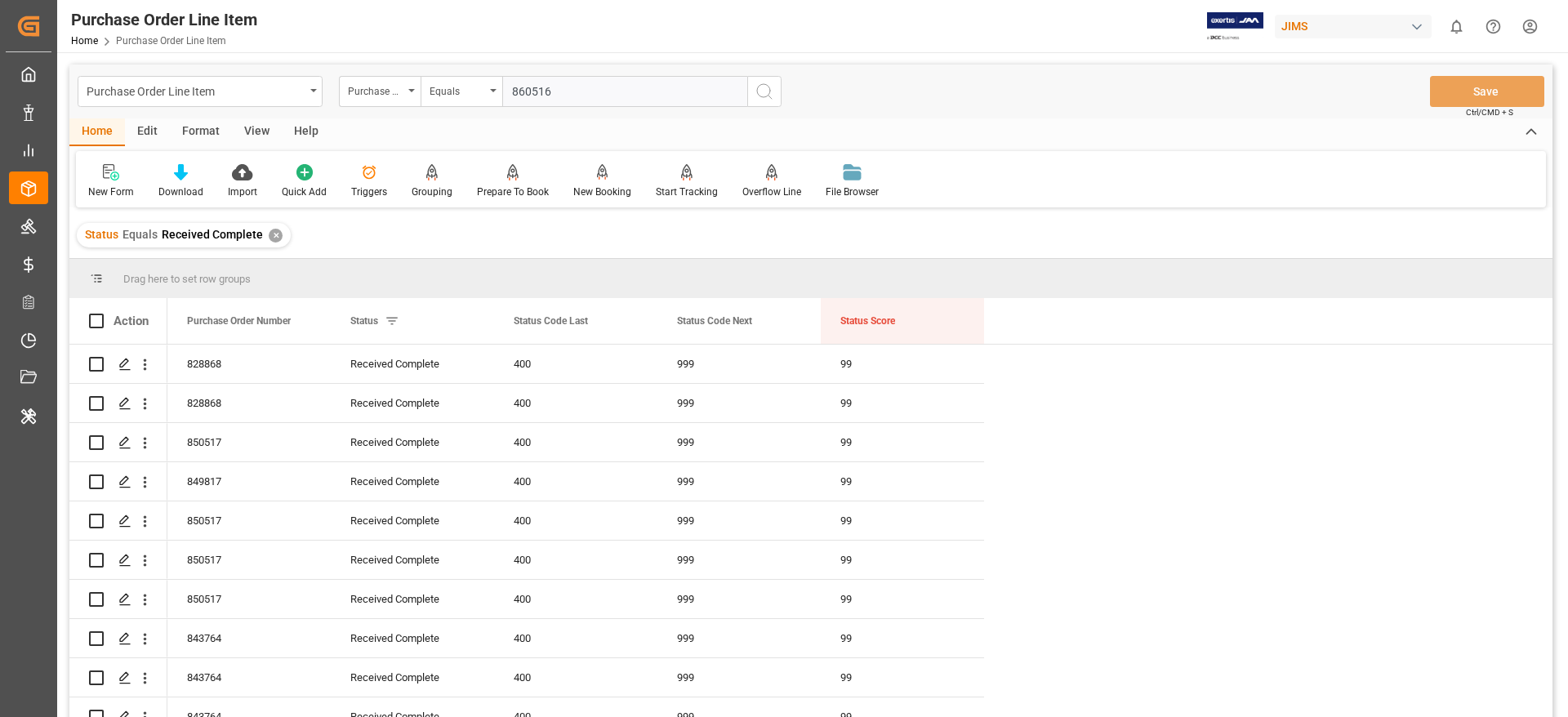
type input "860516"
click at [764, 93] on icon "search button" at bounding box center [764, 91] width 19 height 19
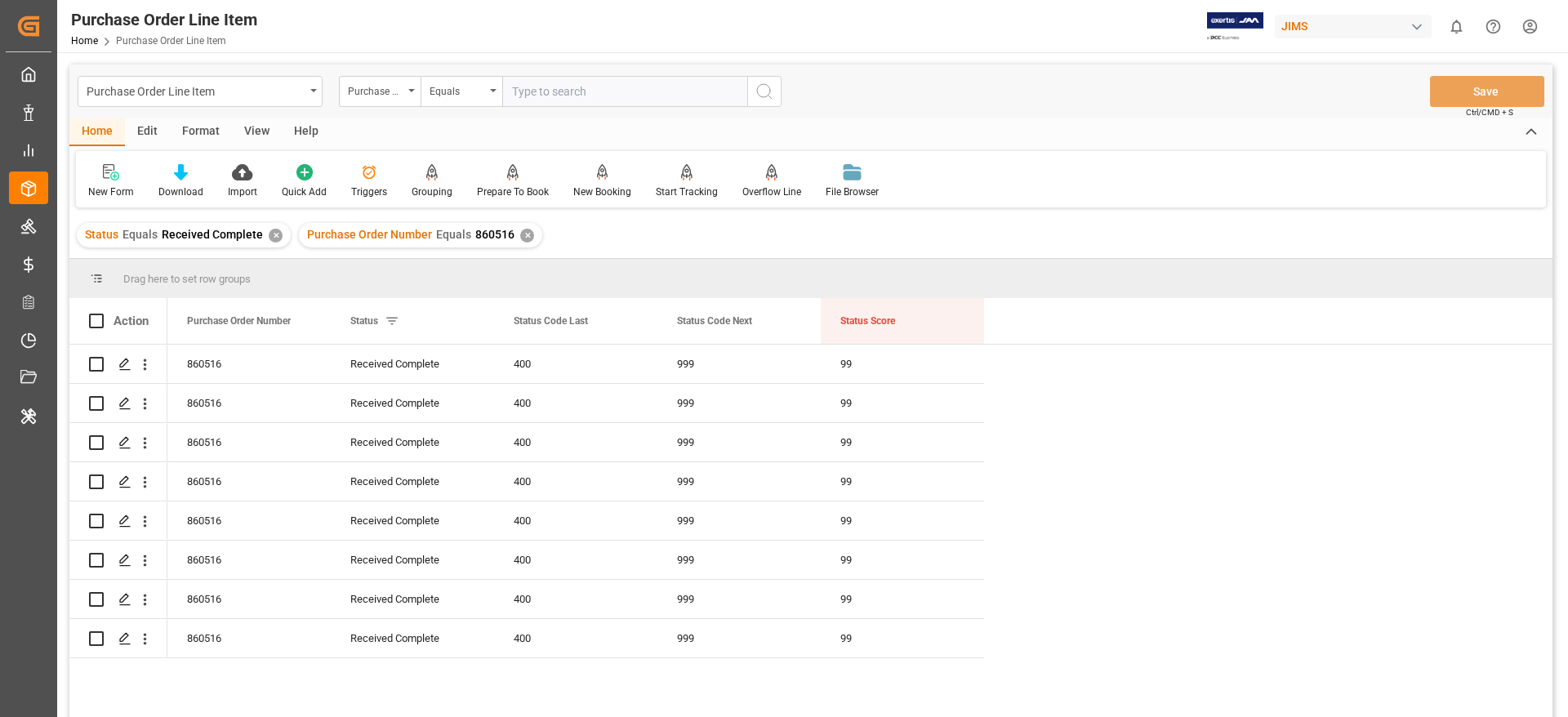
click at [520, 240] on div "✕" at bounding box center [527, 236] width 14 height 14
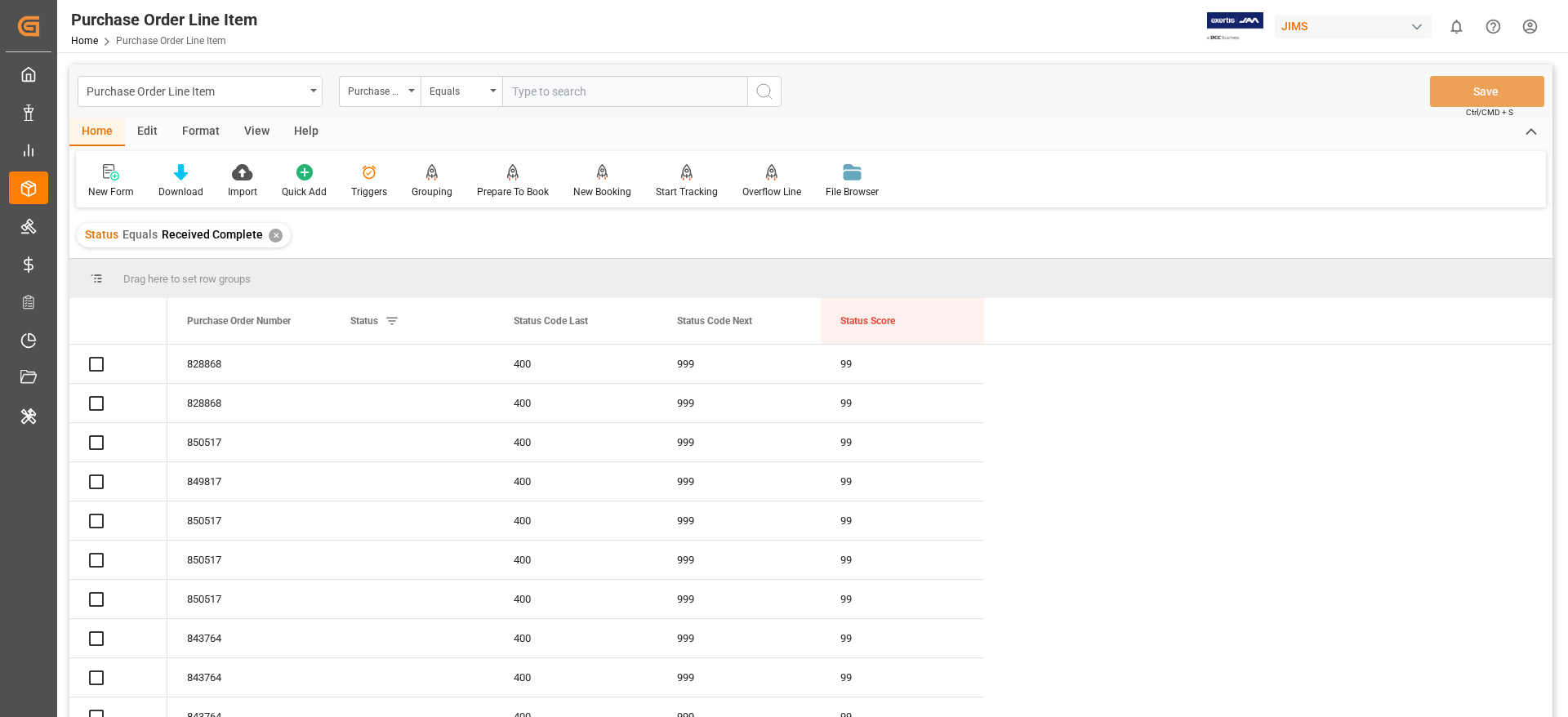
click at [558, 92] on input "text" at bounding box center [624, 91] width 245 height 31
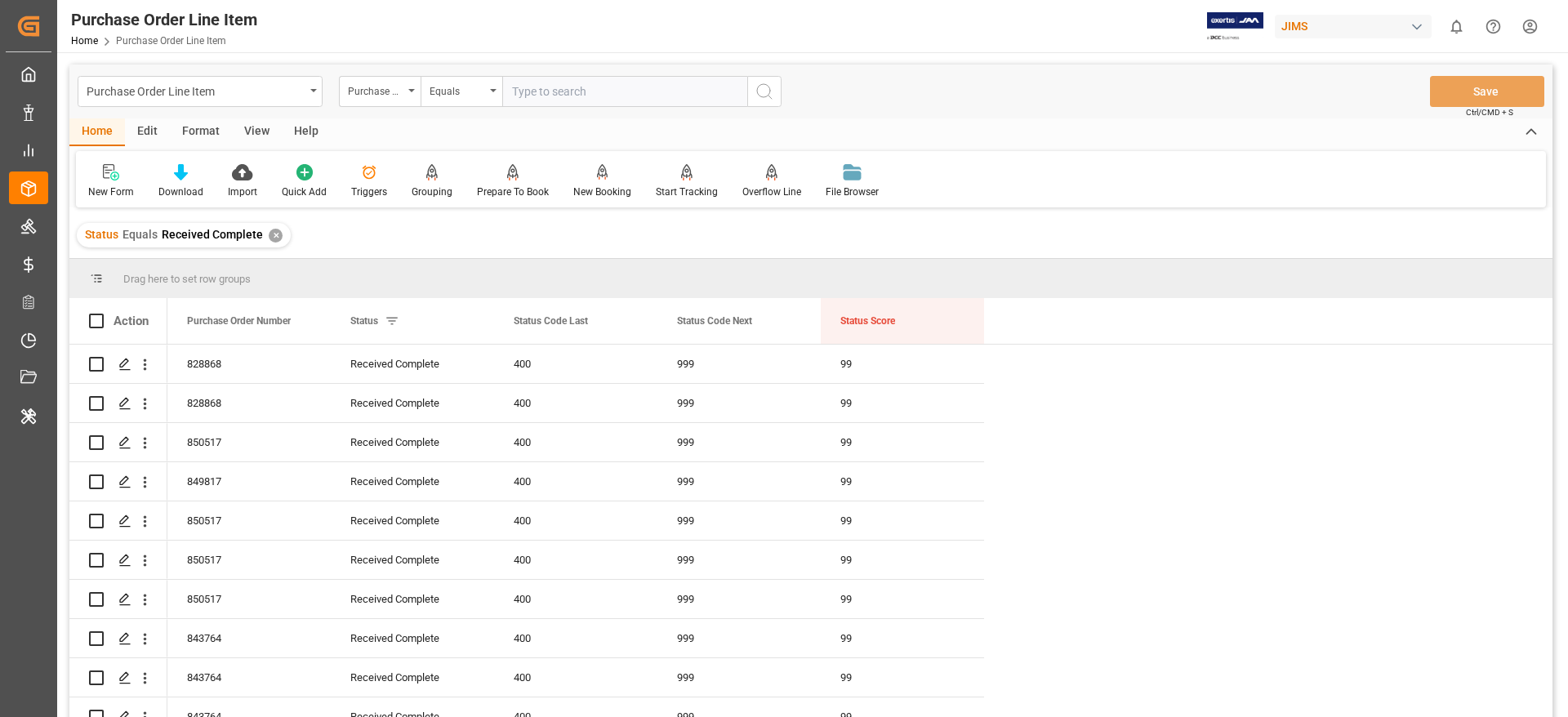
paste input "860050"
type input "860050"
click at [767, 95] on icon "search button" at bounding box center [764, 91] width 19 height 19
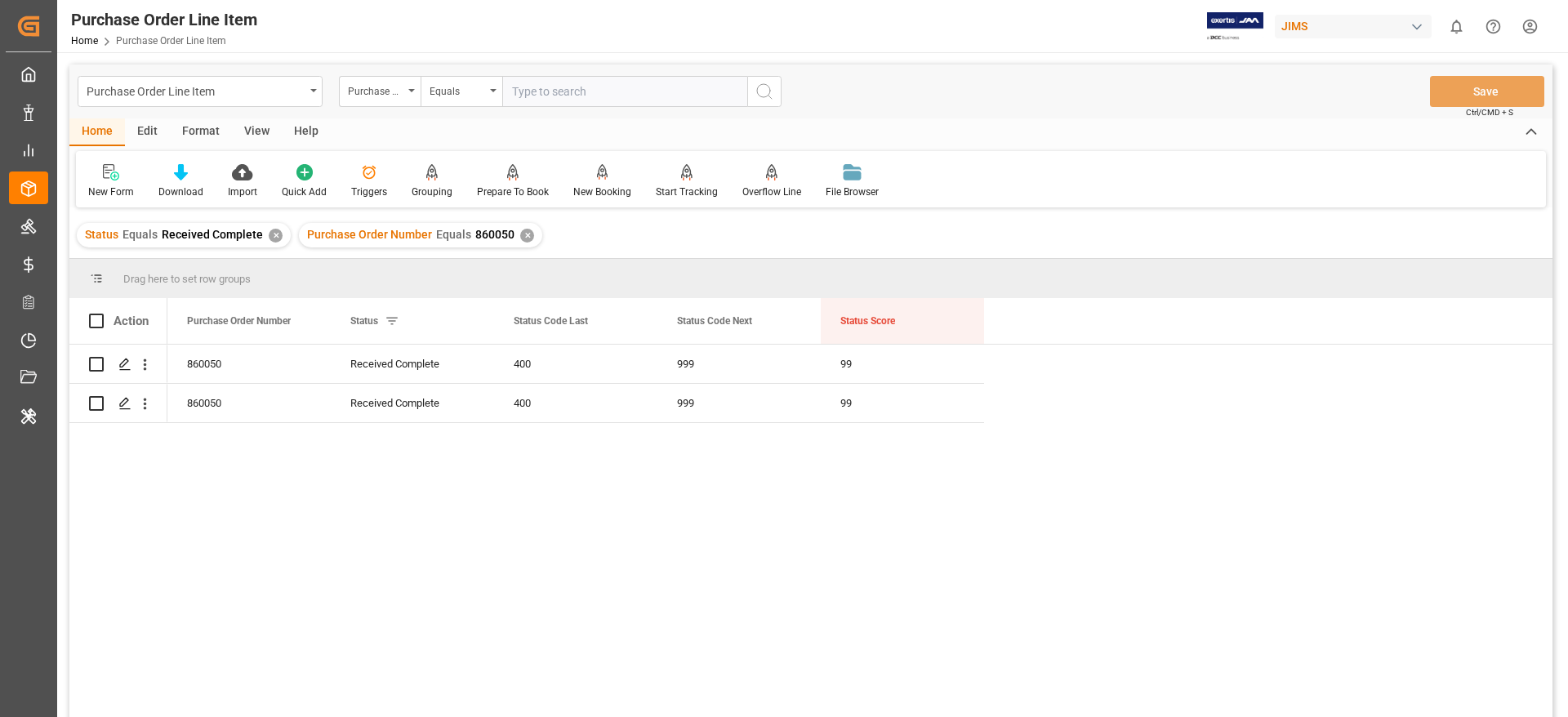
click at [520, 233] on div "✕" at bounding box center [527, 236] width 14 height 14
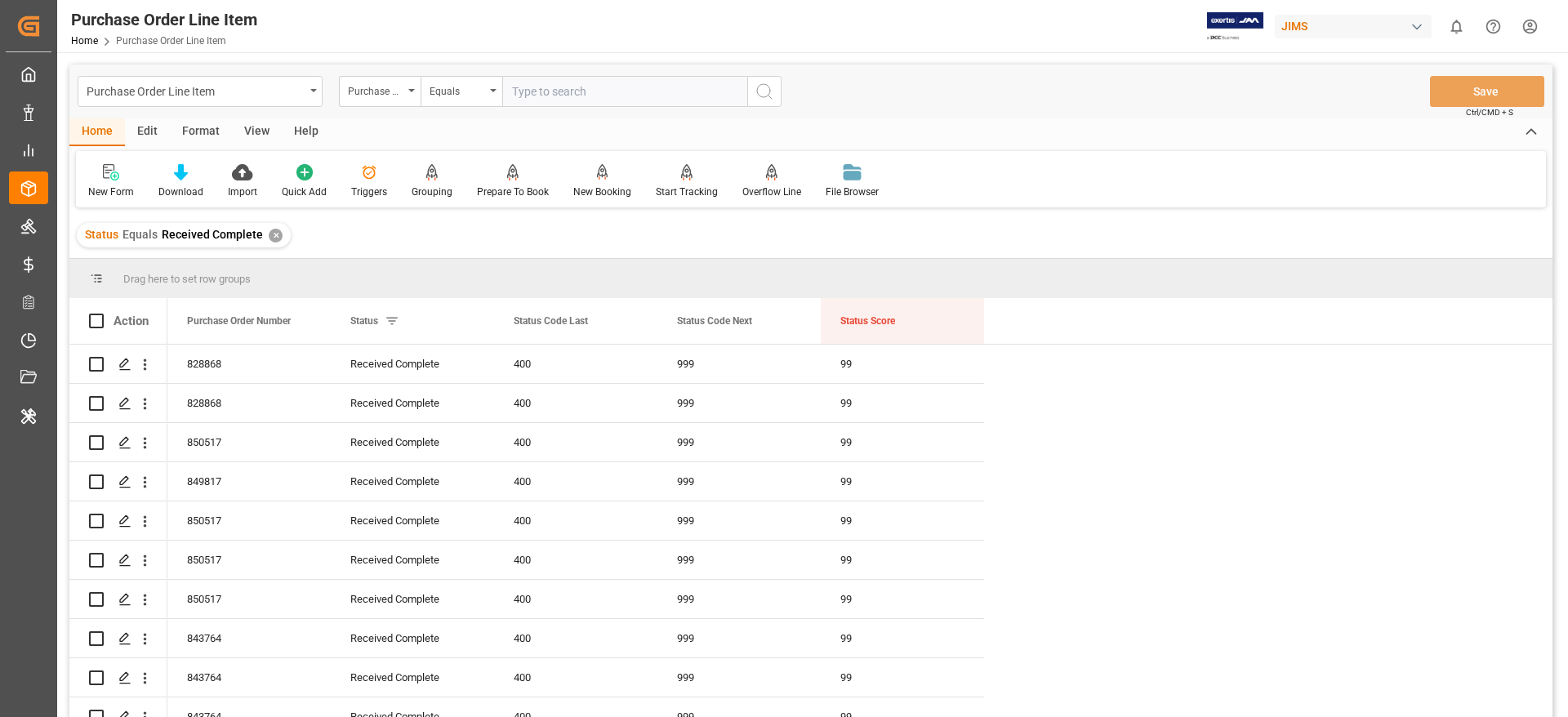
click at [565, 92] on input "text" at bounding box center [624, 91] width 245 height 31
paste input "859647"
type input "859647"
click at [761, 87] on icon "search button" at bounding box center [764, 91] width 19 height 19
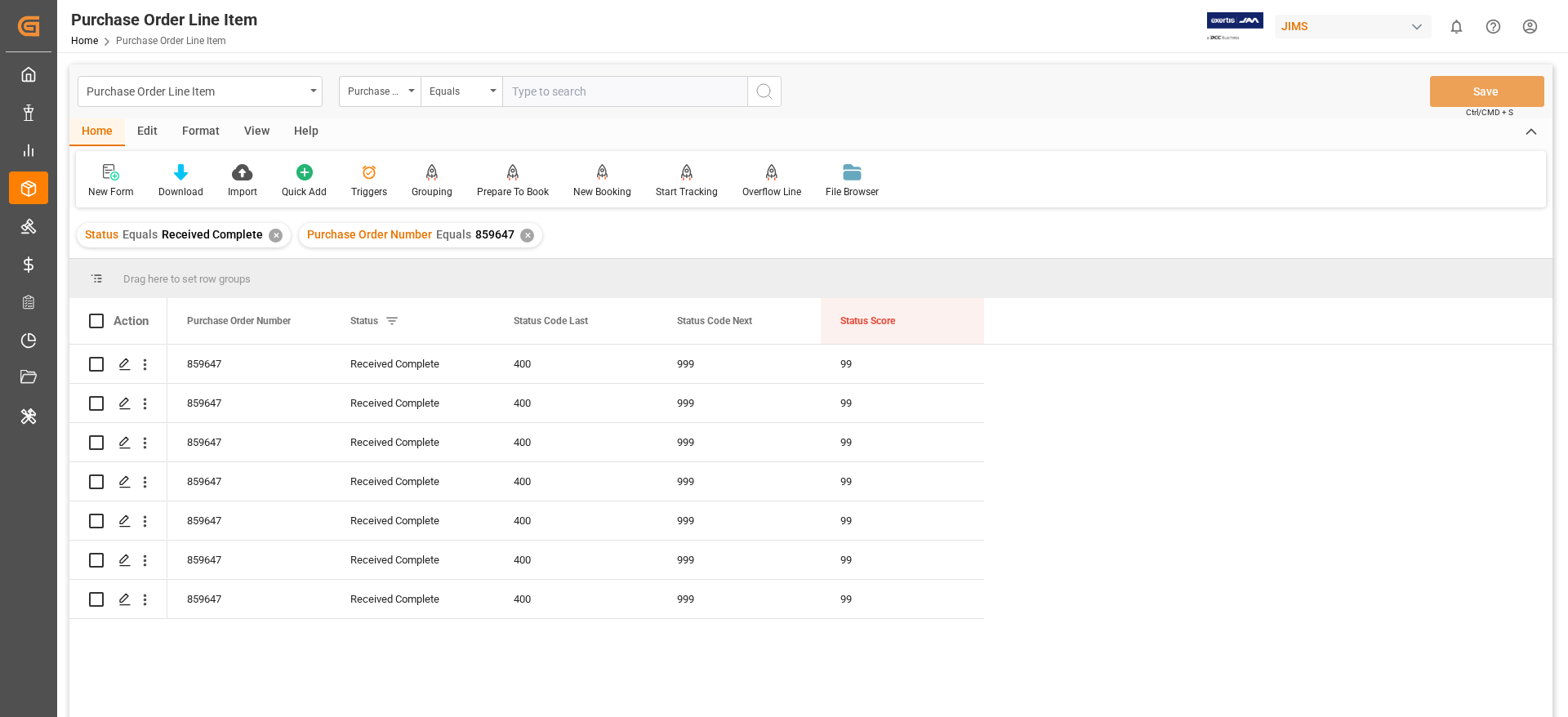
click at [520, 236] on div "✕" at bounding box center [527, 236] width 14 height 14
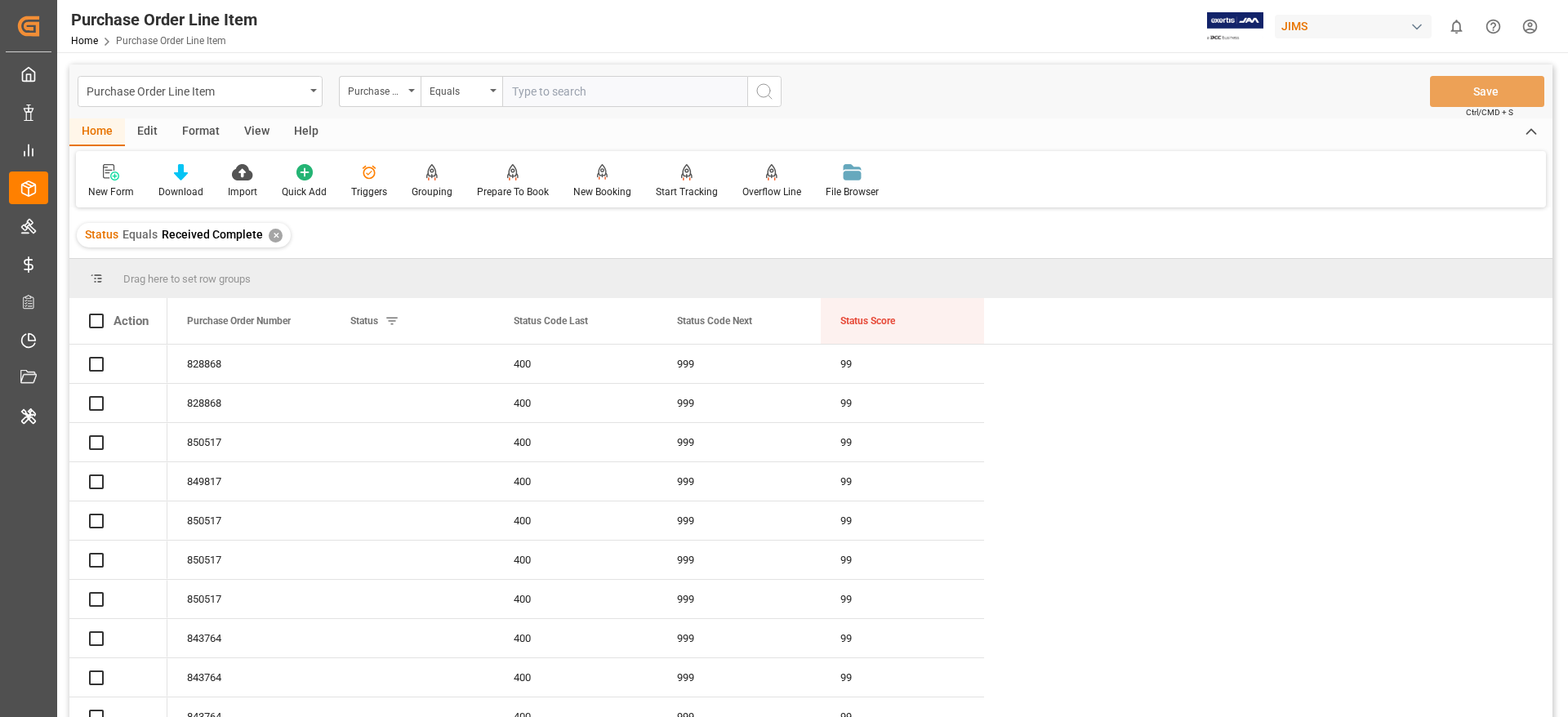
click at [548, 87] on input "text" at bounding box center [624, 91] width 245 height 31
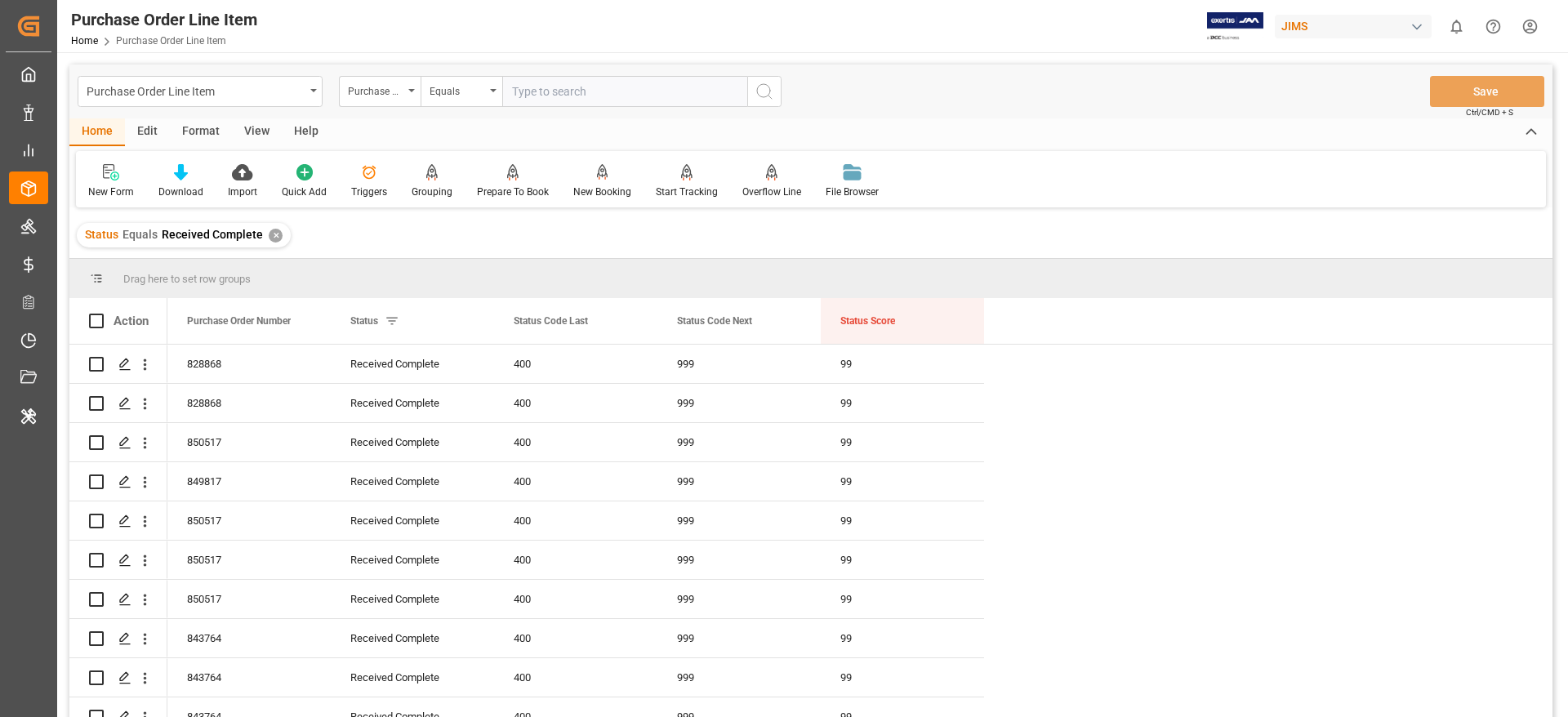
click at [555, 90] on input "text" at bounding box center [624, 91] width 245 height 31
paste input "854935"
type input "854935"
click at [765, 88] on icon "search button" at bounding box center [764, 91] width 19 height 19
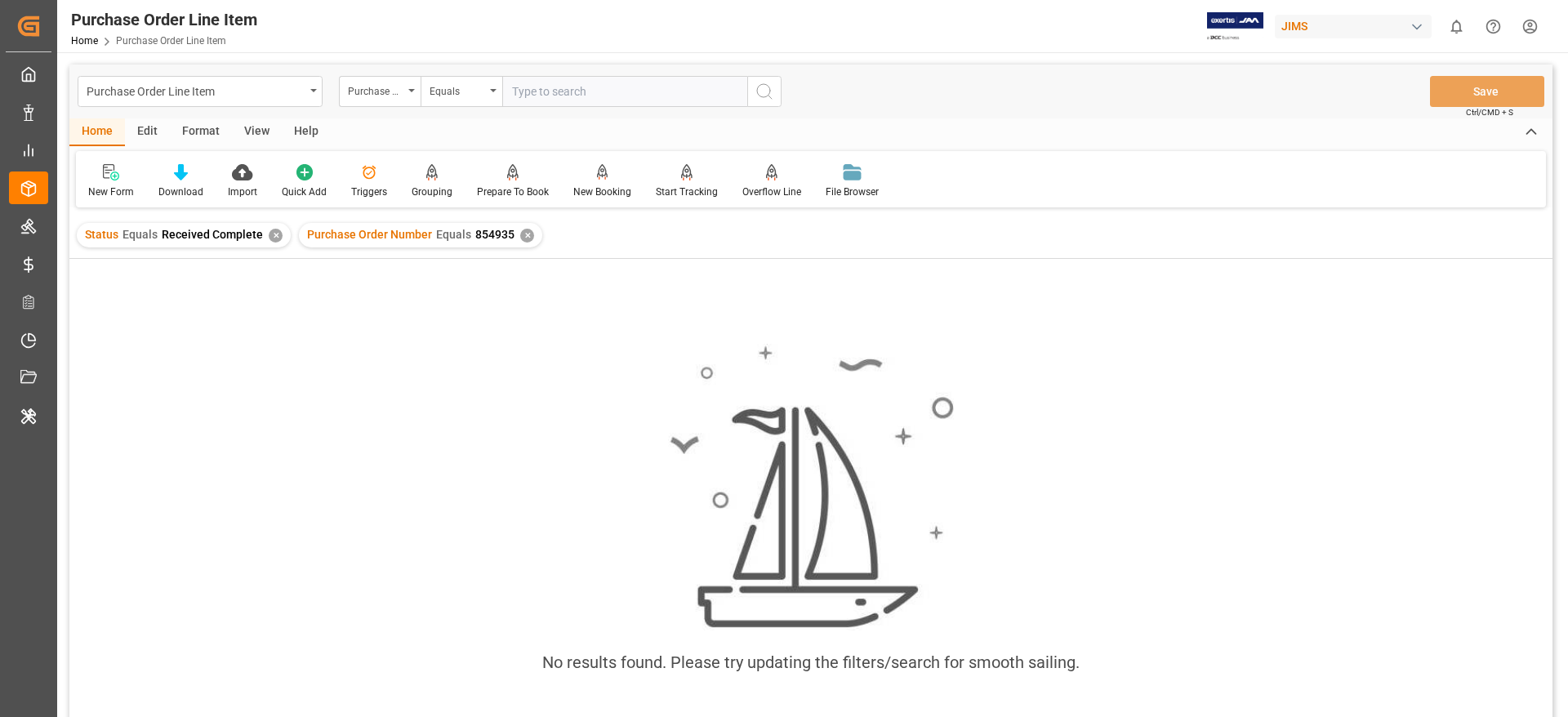
click at [521, 237] on div "✕" at bounding box center [527, 236] width 14 height 14
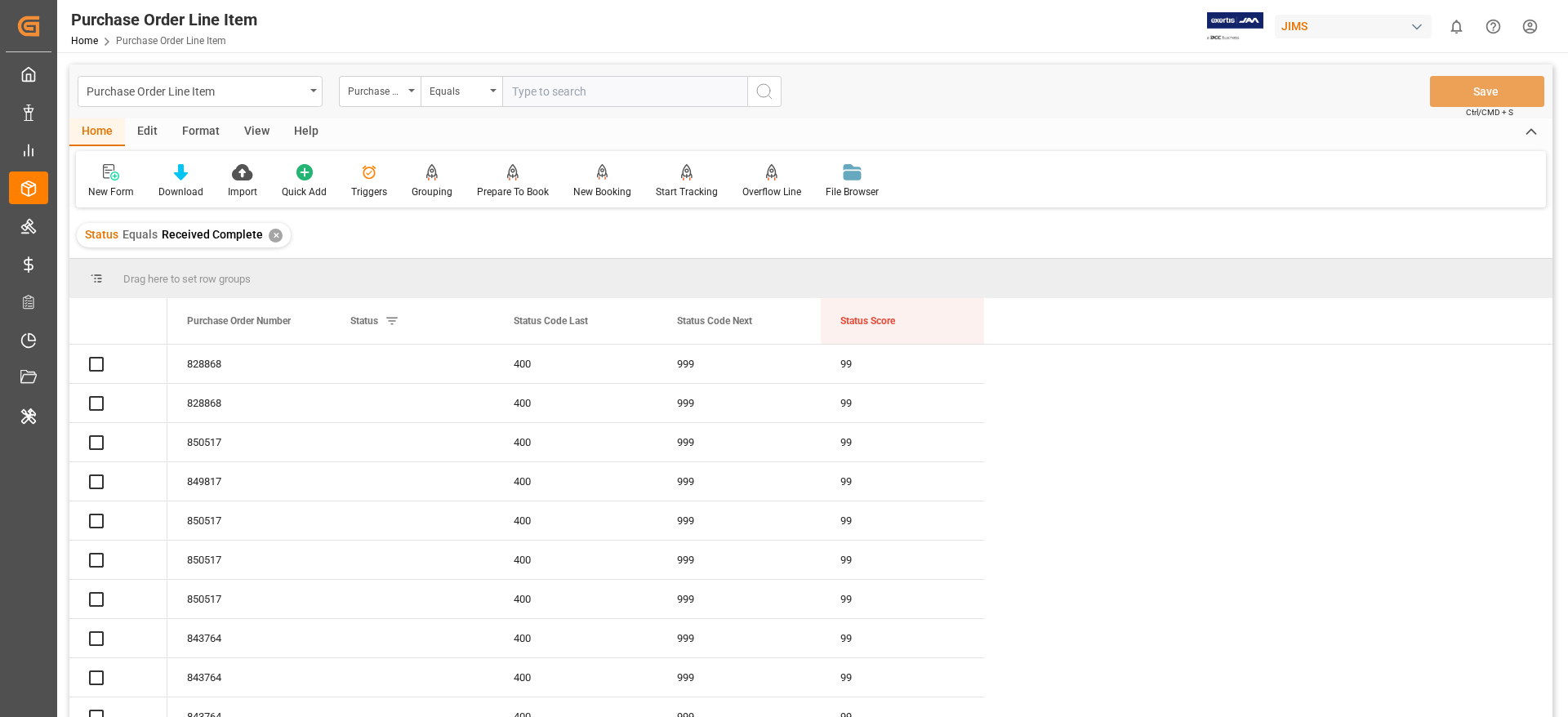
click at [272, 239] on div "✕" at bounding box center [276, 236] width 14 height 14
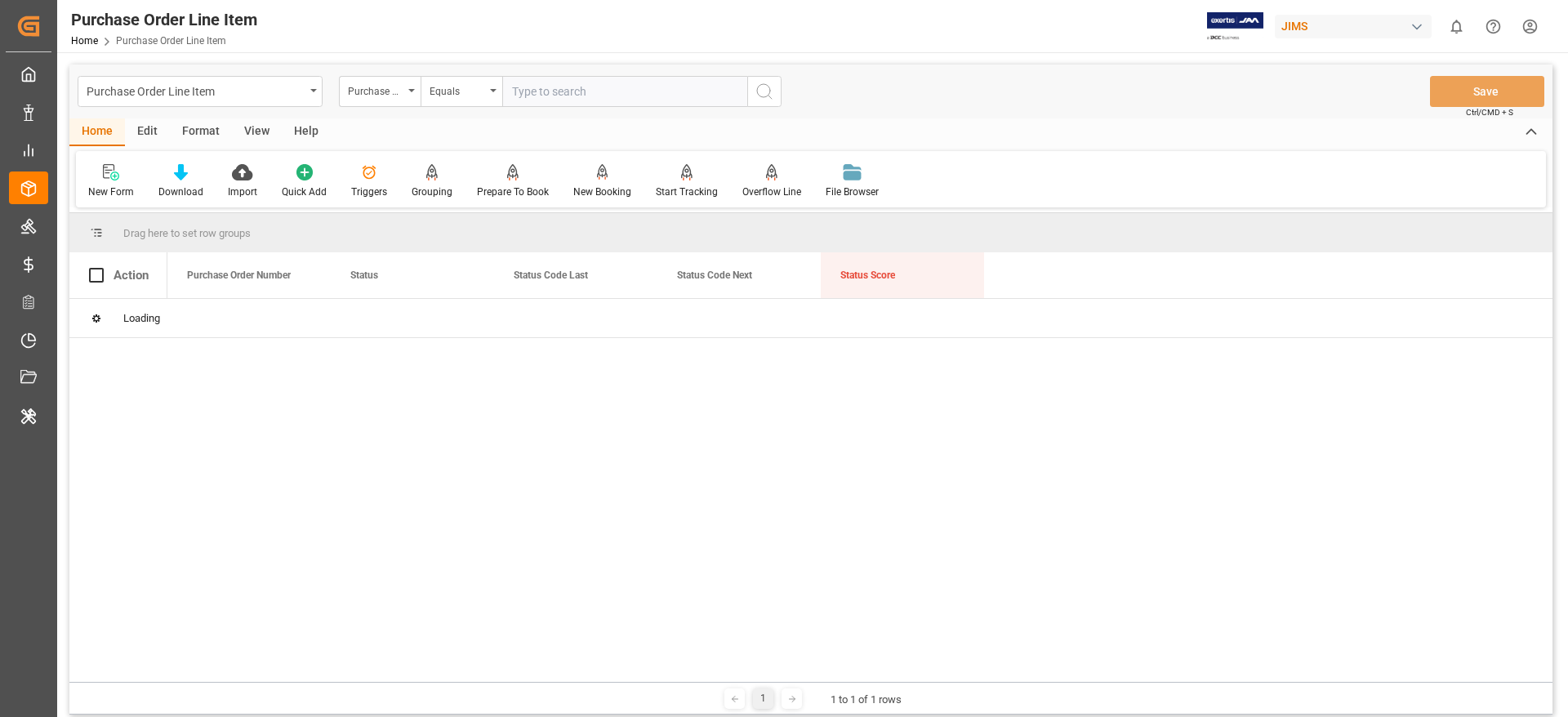
click at [553, 96] on input "text" at bounding box center [624, 91] width 245 height 31
paste input "854935"
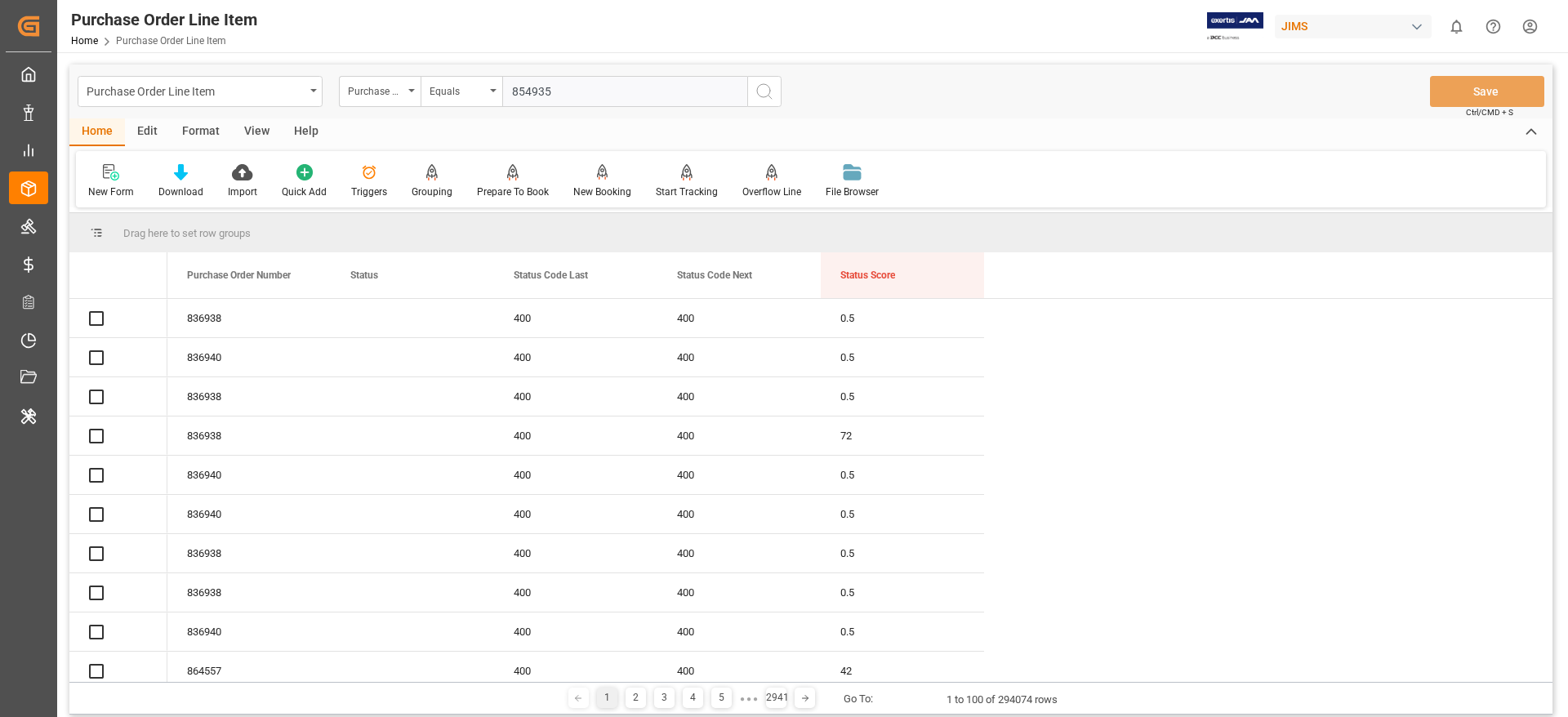
type input "854935"
click at [764, 100] on icon "search button" at bounding box center [764, 91] width 19 height 19
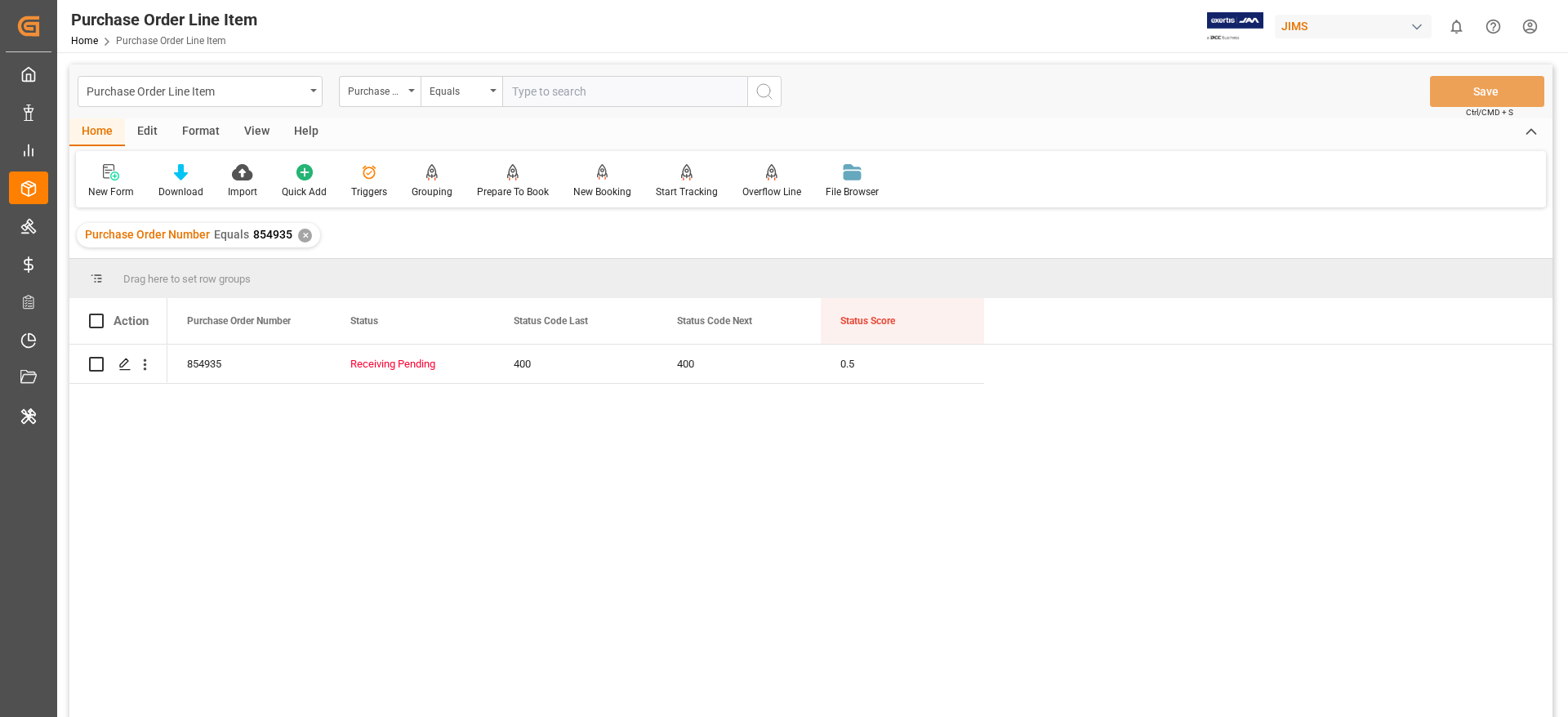
click at [527, 88] on input "text" at bounding box center [624, 91] width 245 height 31
paste input "854361"
type input "854361"
click at [769, 88] on icon "search button" at bounding box center [764, 91] width 19 height 19
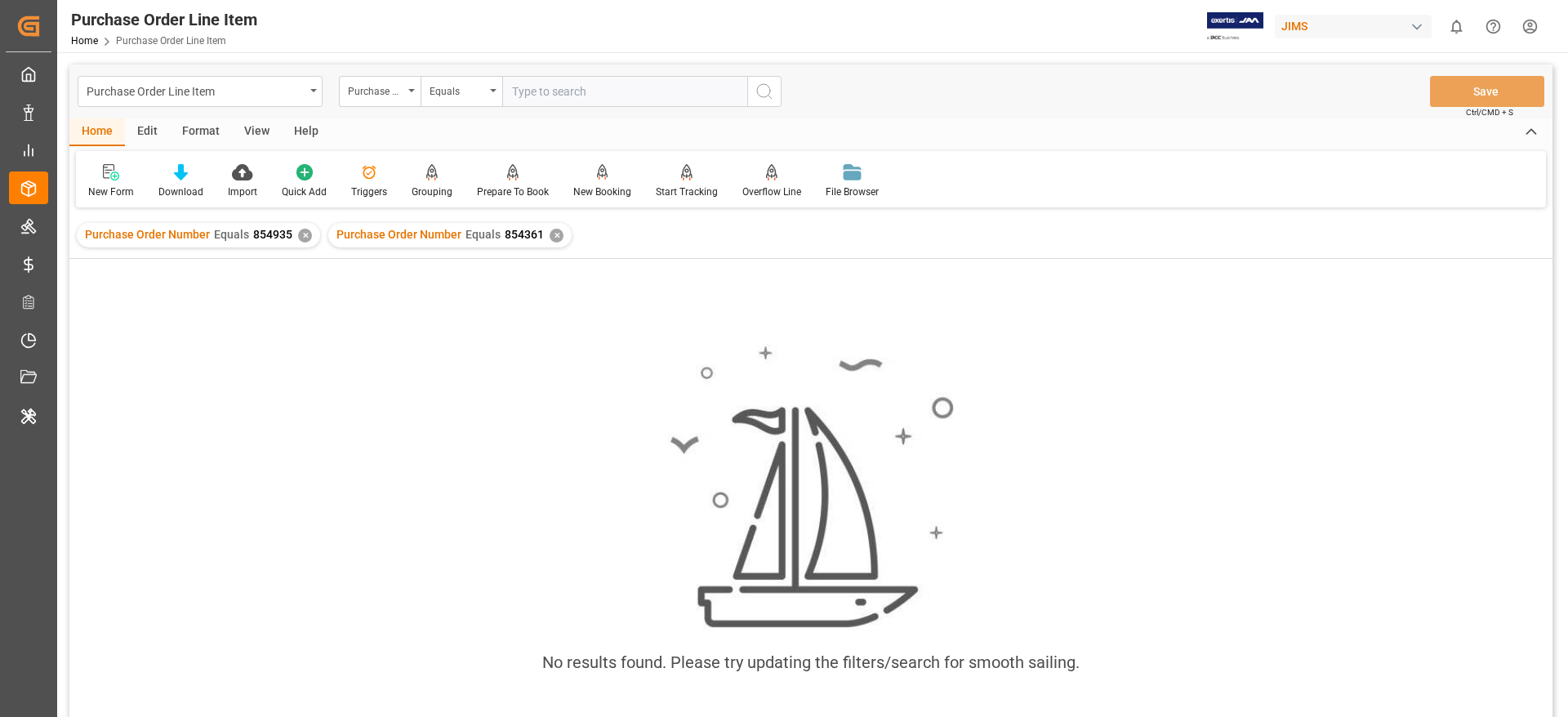
click at [553, 239] on div "✕" at bounding box center [556, 236] width 14 height 14
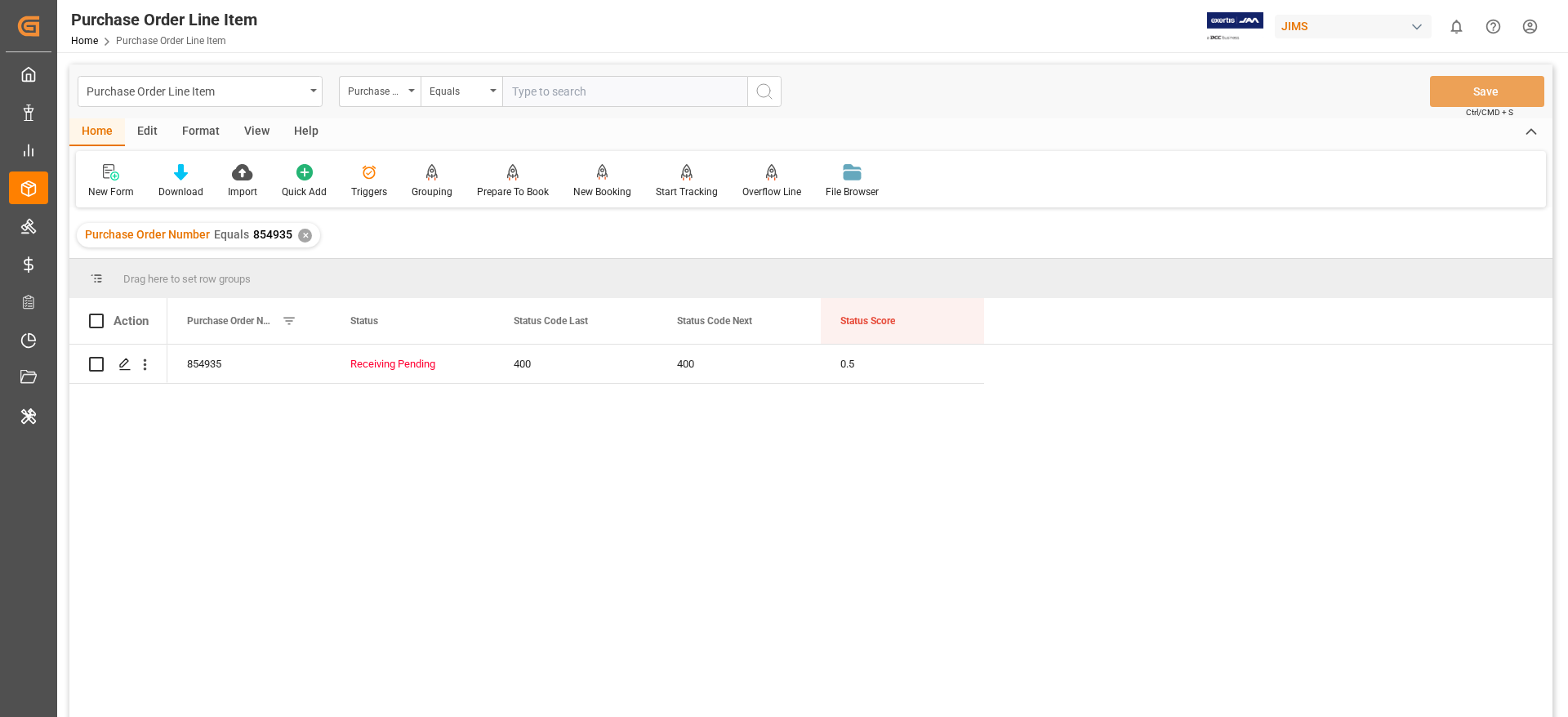
click at [301, 235] on div "✕" at bounding box center [305, 236] width 14 height 14
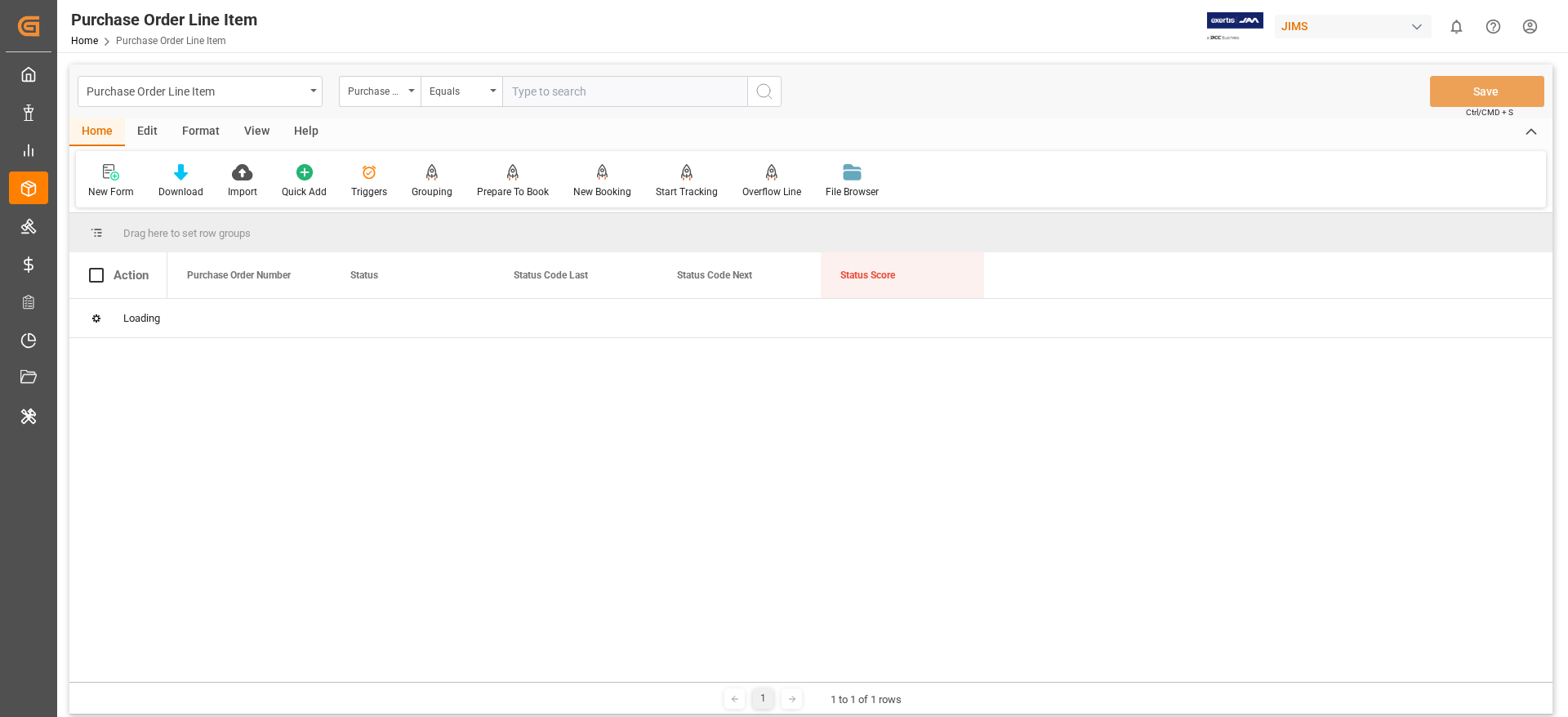
click at [538, 85] on input "text" at bounding box center [624, 91] width 245 height 31
paste input "841100"
type input "841100"
click at [763, 100] on icon "search button" at bounding box center [764, 91] width 19 height 19
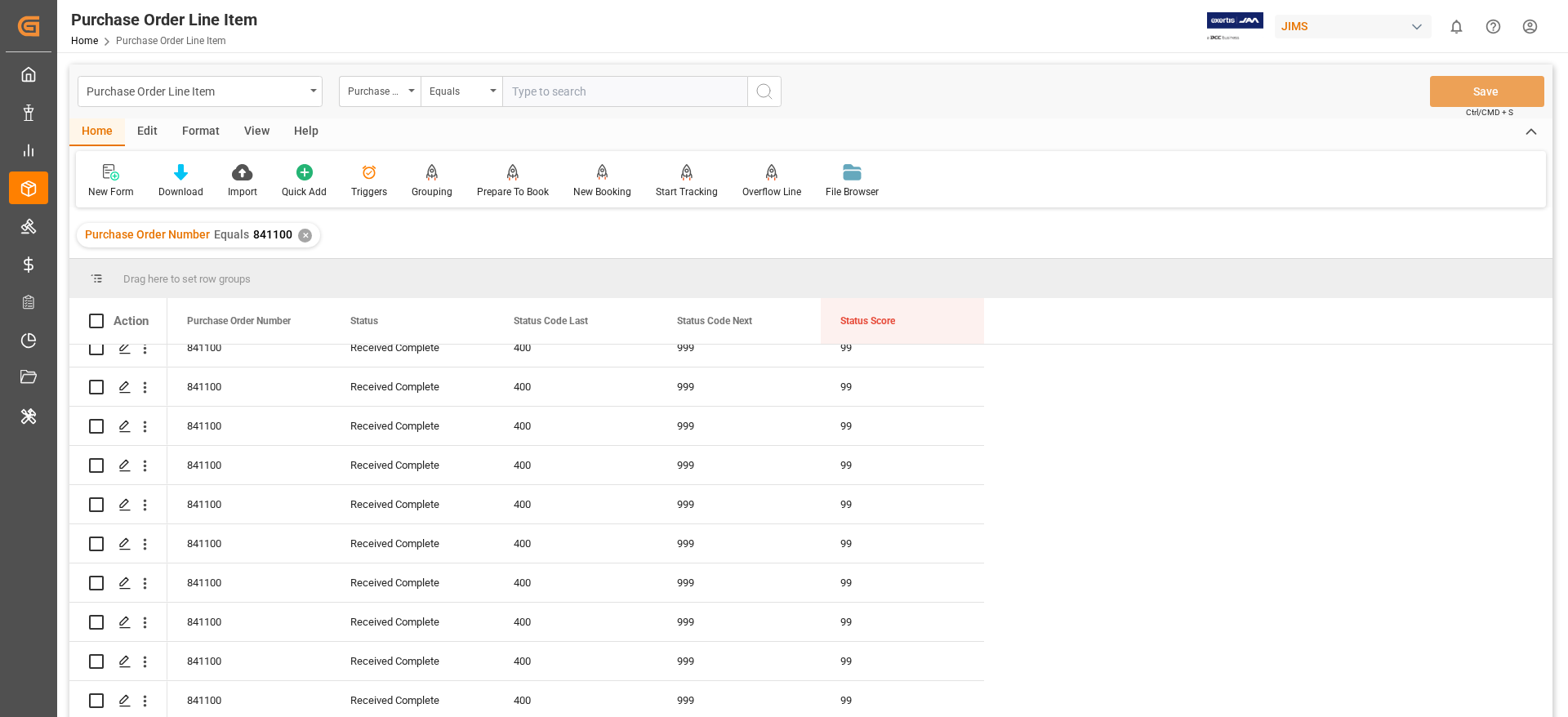
click at [301, 241] on div "✕" at bounding box center [305, 236] width 14 height 14
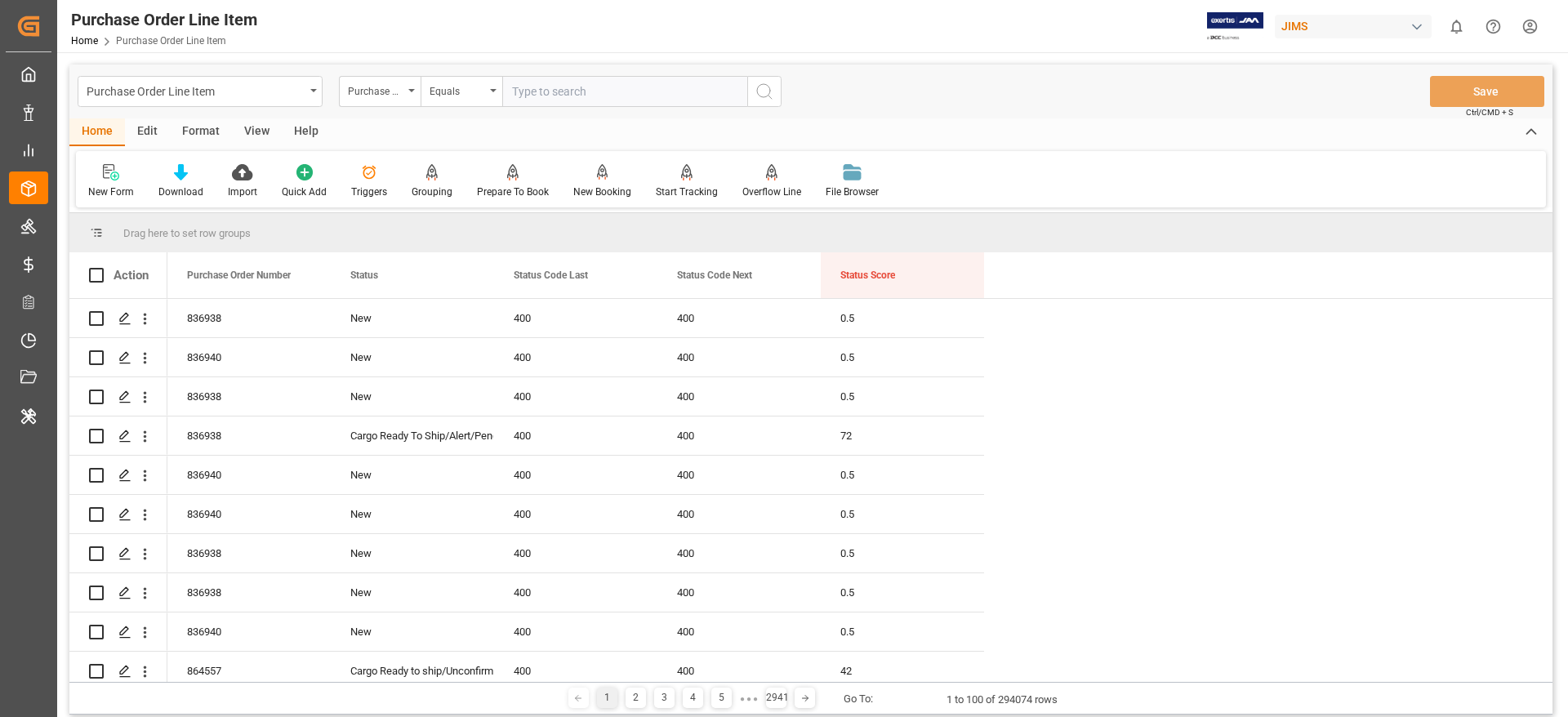
click at [545, 88] on input "text" at bounding box center [624, 91] width 245 height 31
paste input "853813"
type input "853813"
click at [774, 92] on icon "search button" at bounding box center [764, 91] width 19 height 19
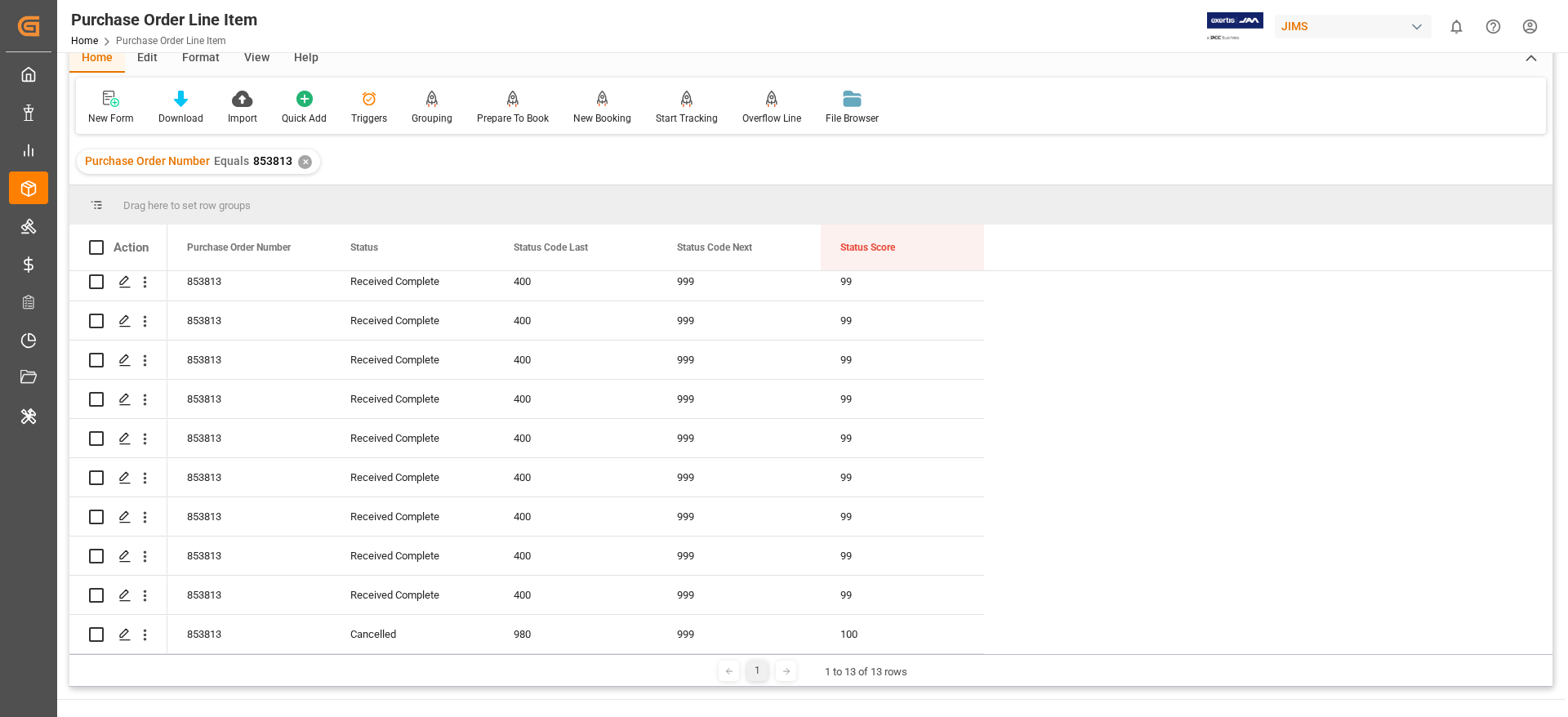
click at [301, 161] on div "✕" at bounding box center [305, 162] width 14 height 14
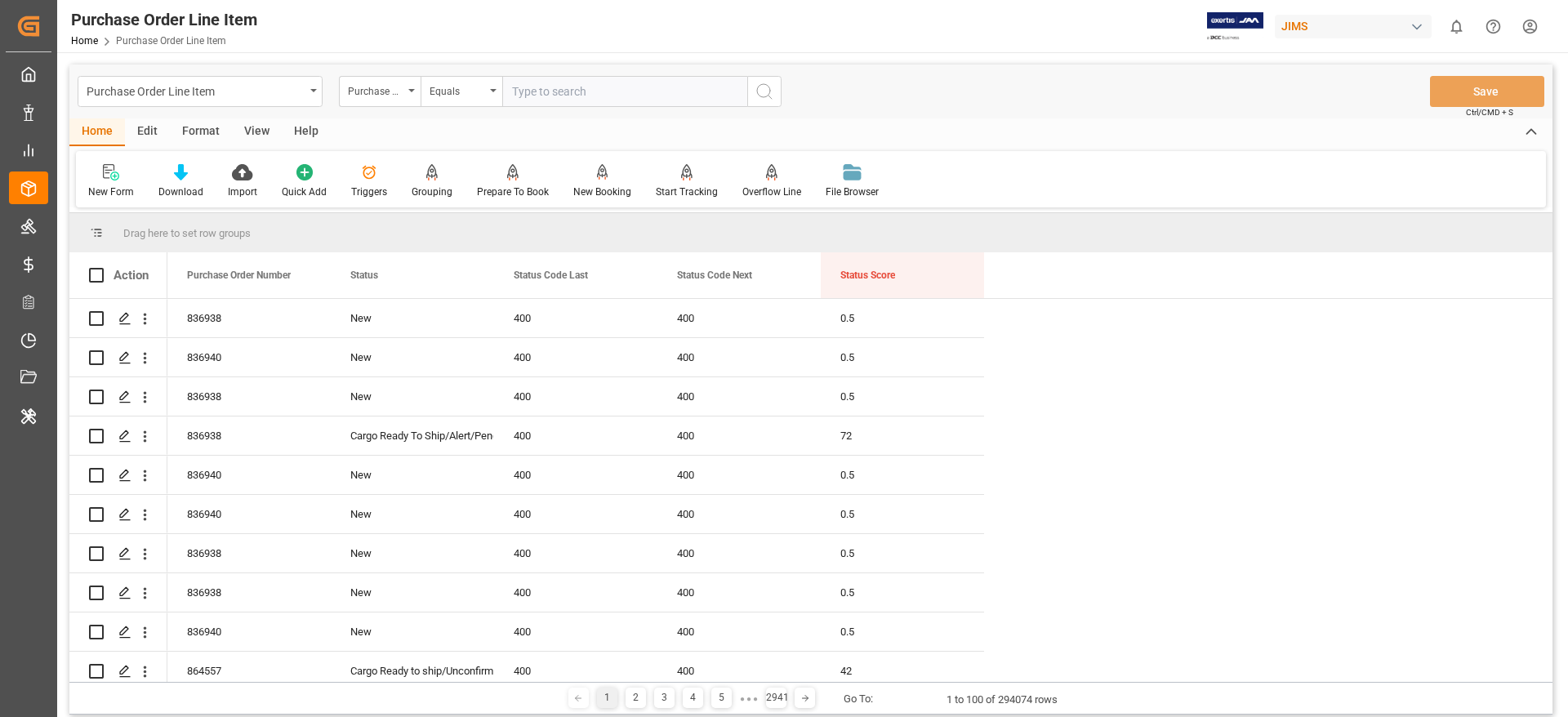
click at [544, 88] on input "text" at bounding box center [624, 91] width 245 height 31
paste input "853085"
type input "853085"
click at [766, 100] on icon "search button" at bounding box center [764, 91] width 19 height 19
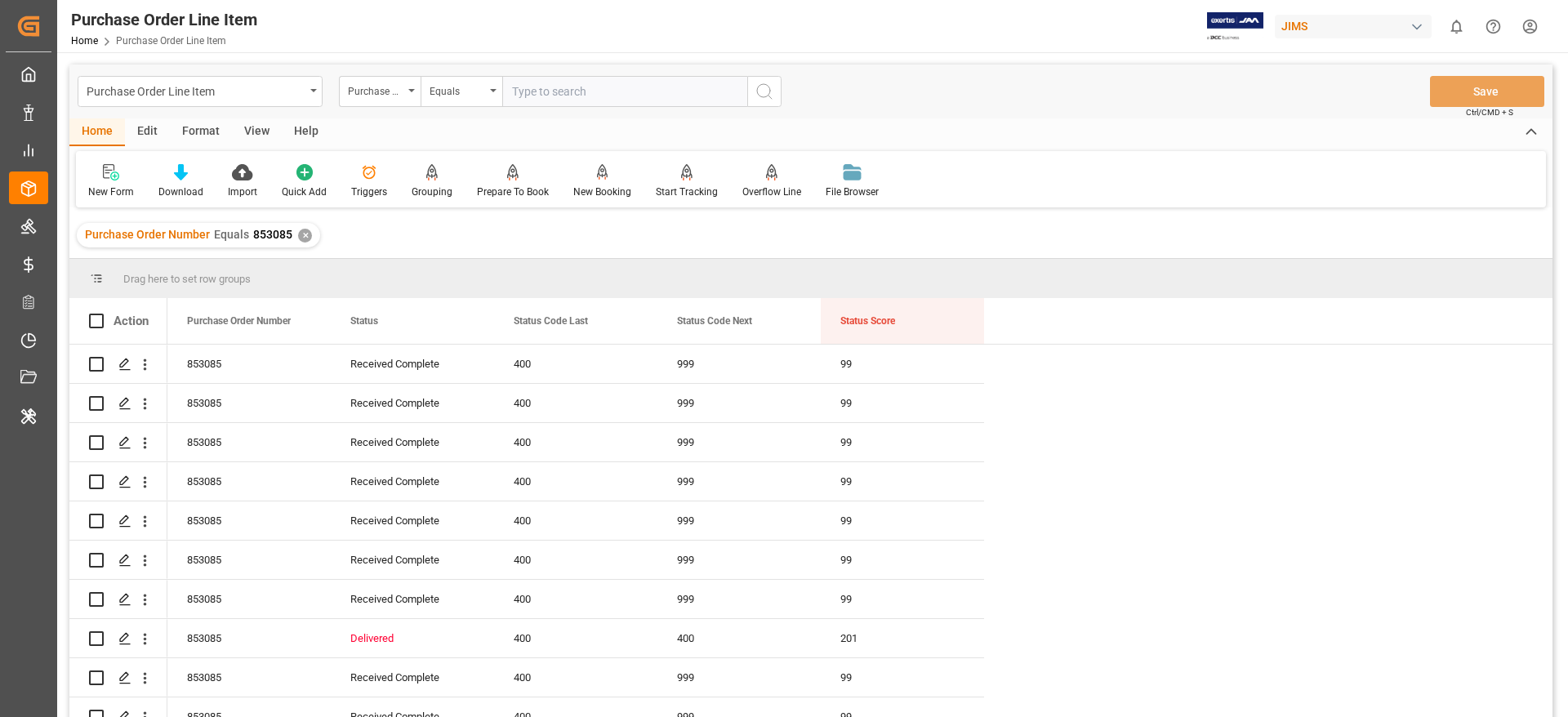
click at [300, 240] on div "✕" at bounding box center [305, 236] width 14 height 14
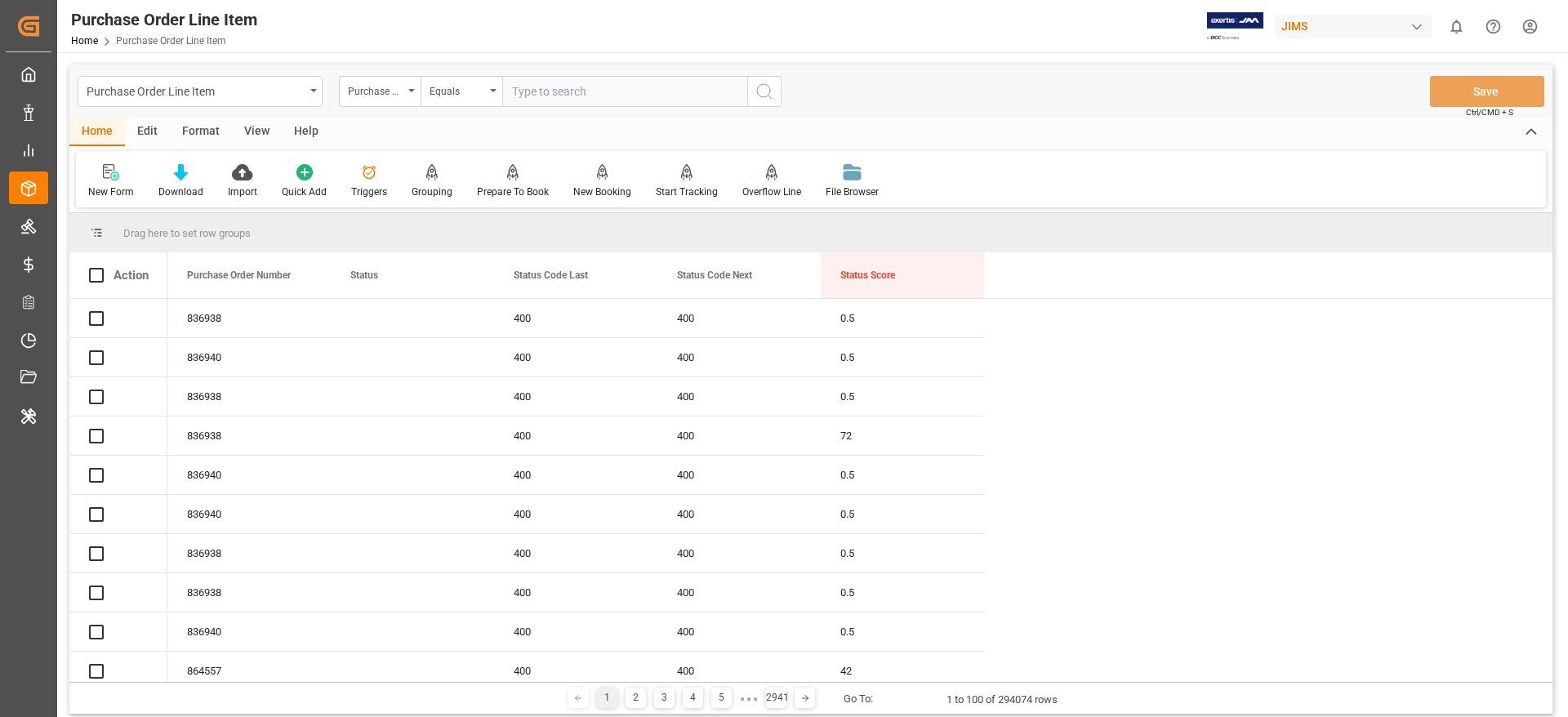
click at [550, 91] on input "text" at bounding box center [624, 91] width 245 height 31
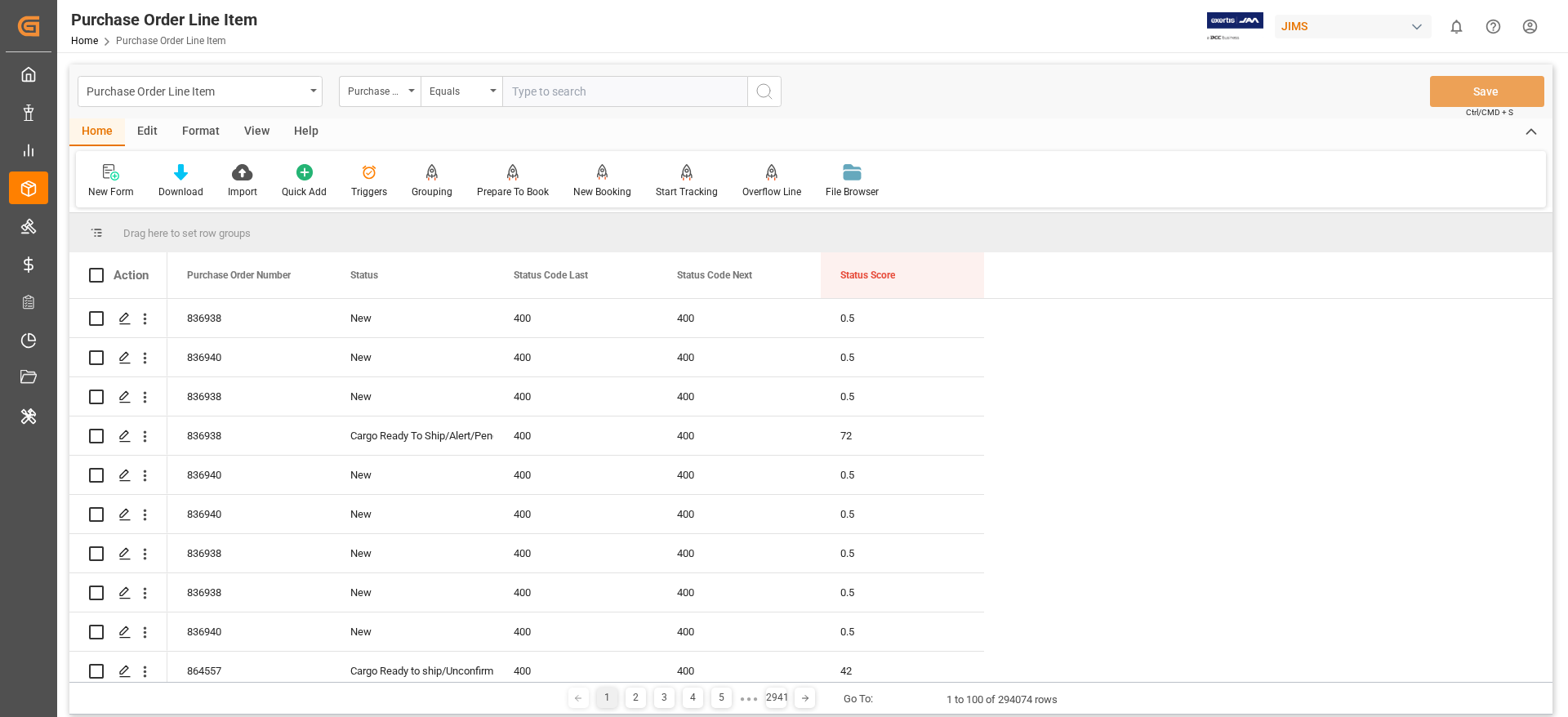
click at [550, 91] on input "text" at bounding box center [624, 91] width 245 height 31
paste input "852773"
type input "852773"
click at [761, 96] on circle "search button" at bounding box center [763, 90] width 13 height 13
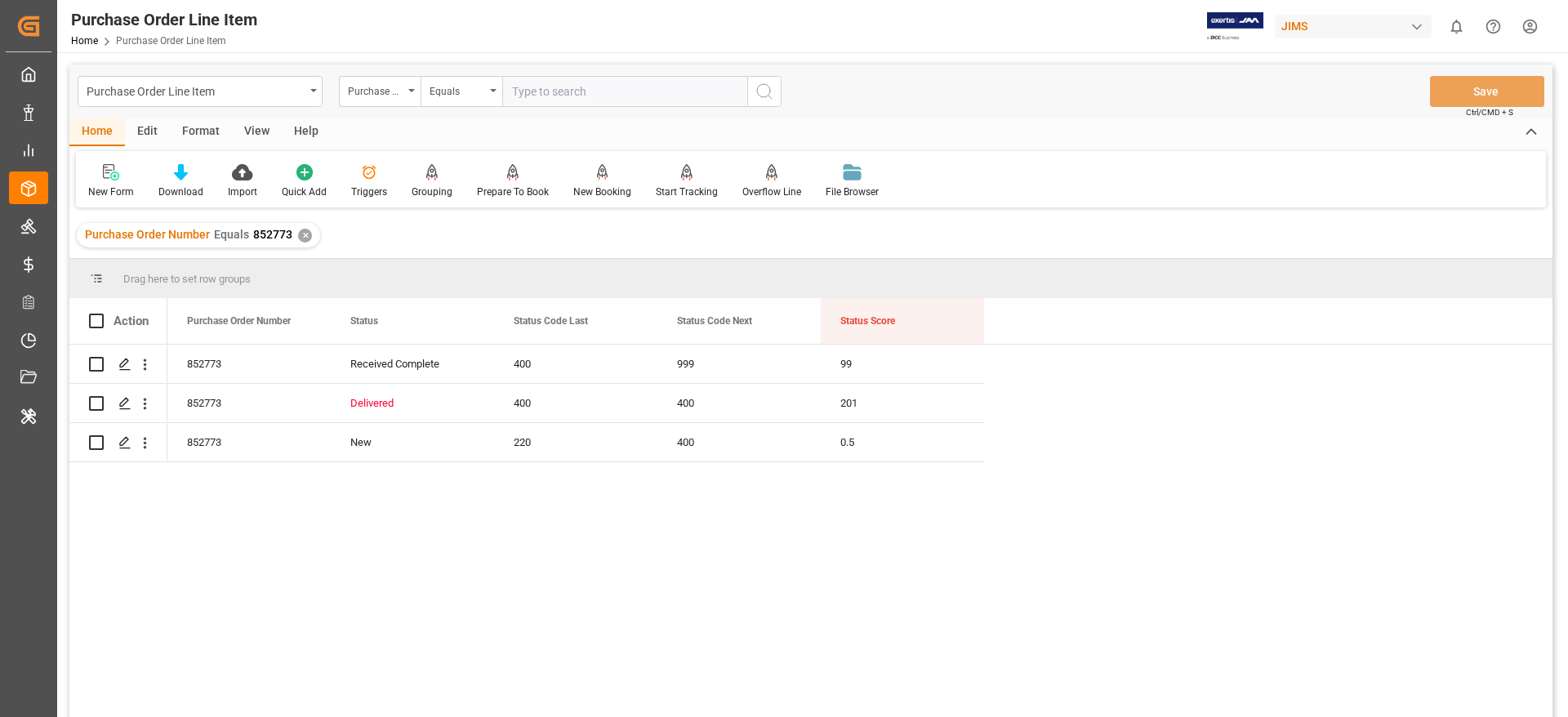
click at [303, 237] on div "✕" at bounding box center [305, 236] width 14 height 14
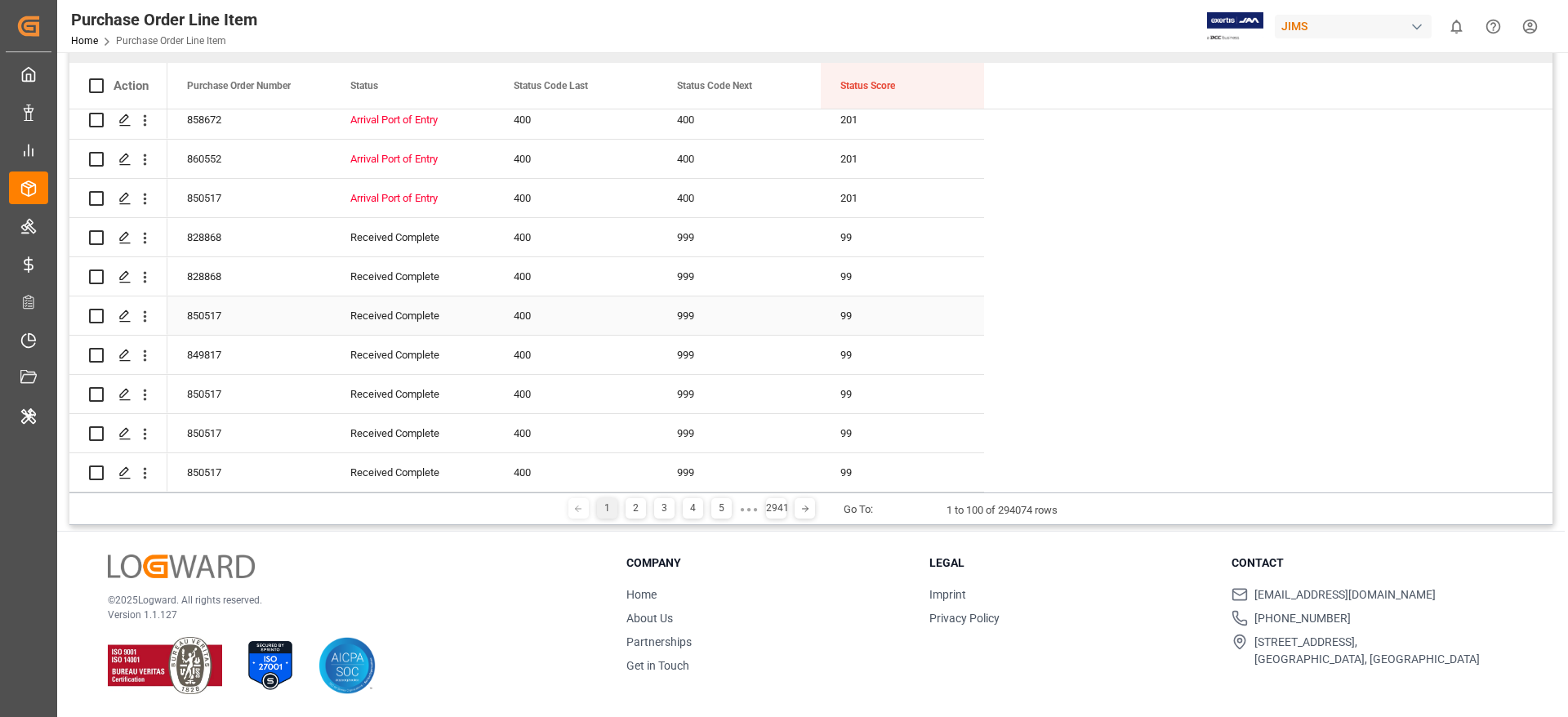
scroll to position [188, 0]
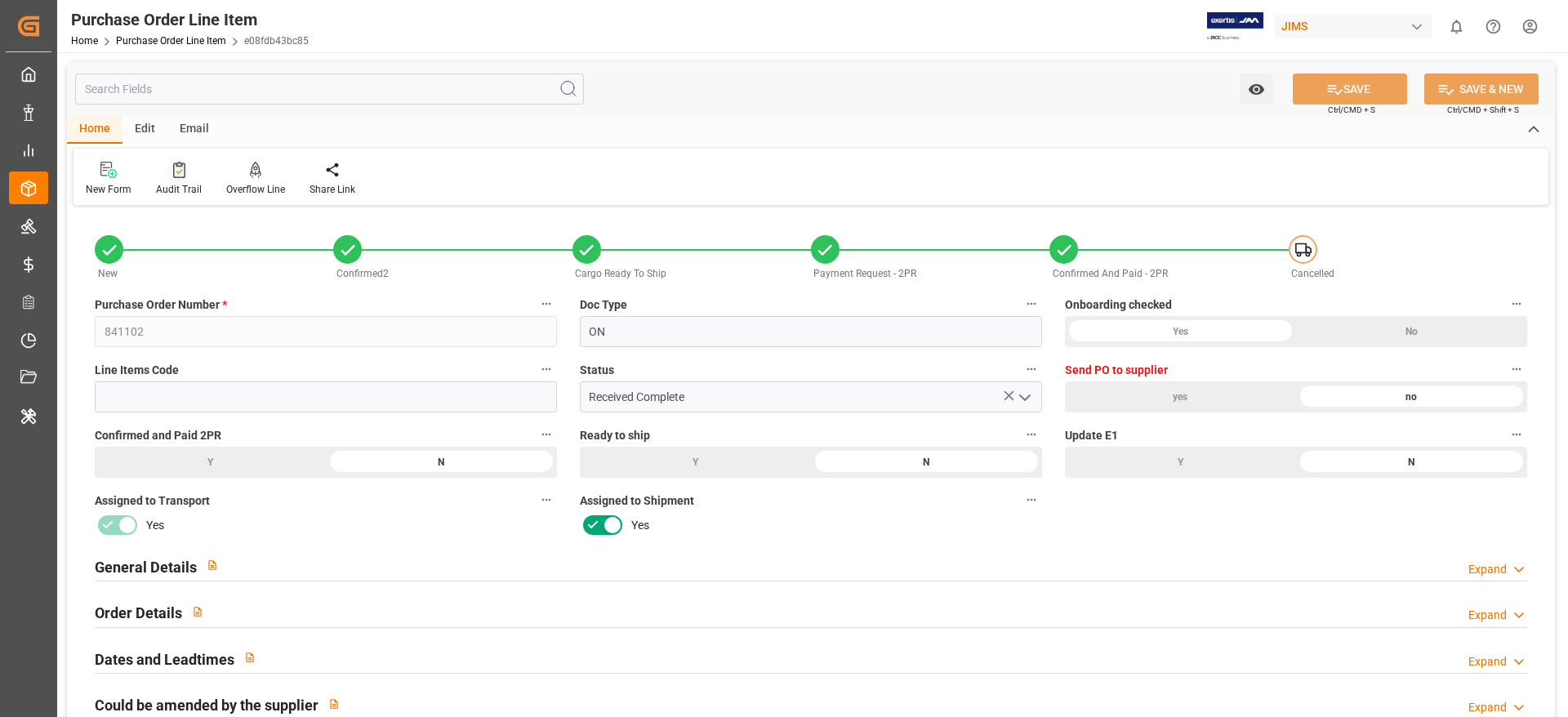
click at [181, 182] on div "Audit Trail" at bounding box center [179, 189] width 46 height 15
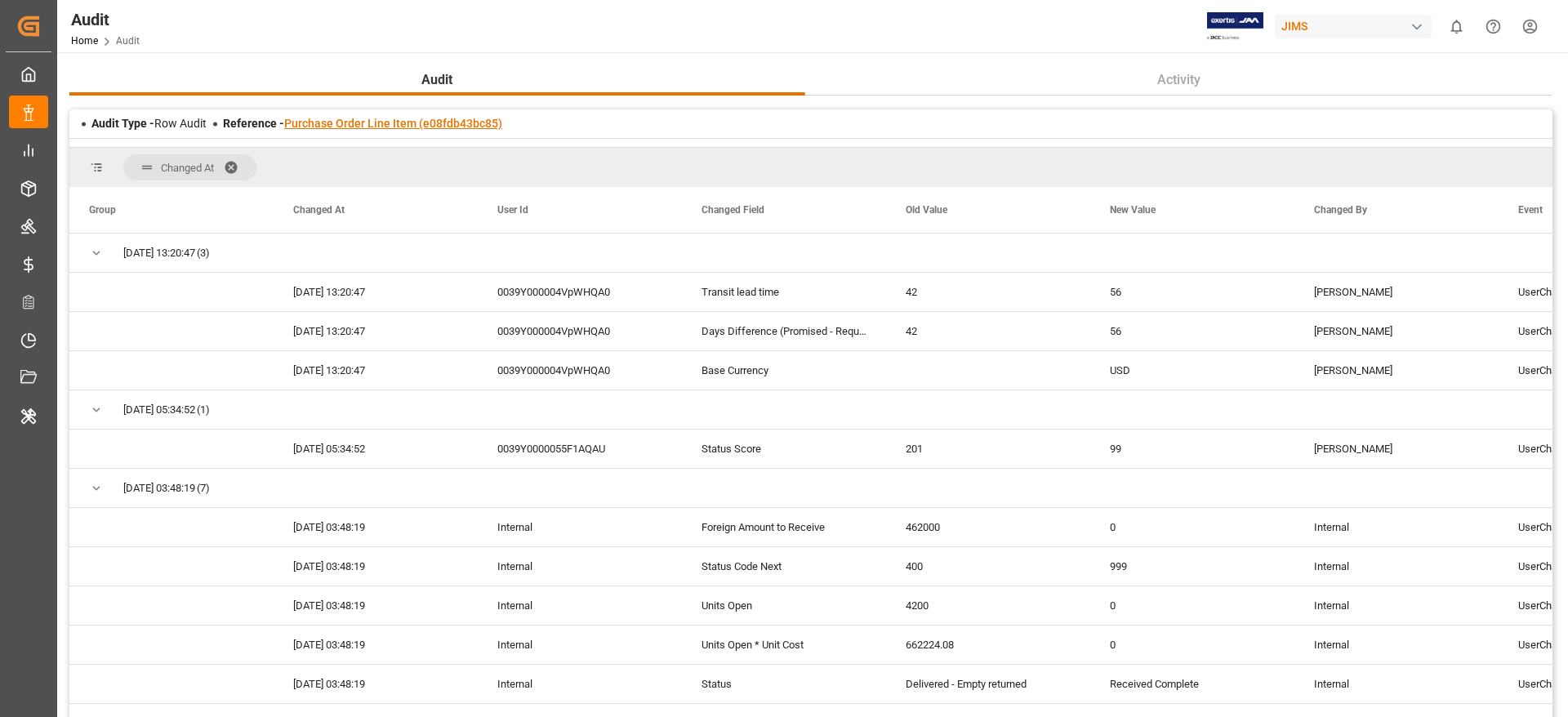
click at [373, 120] on link "Purchase Order Line Item (e08fdb43bc85)" at bounding box center [393, 122] width 218 height 13
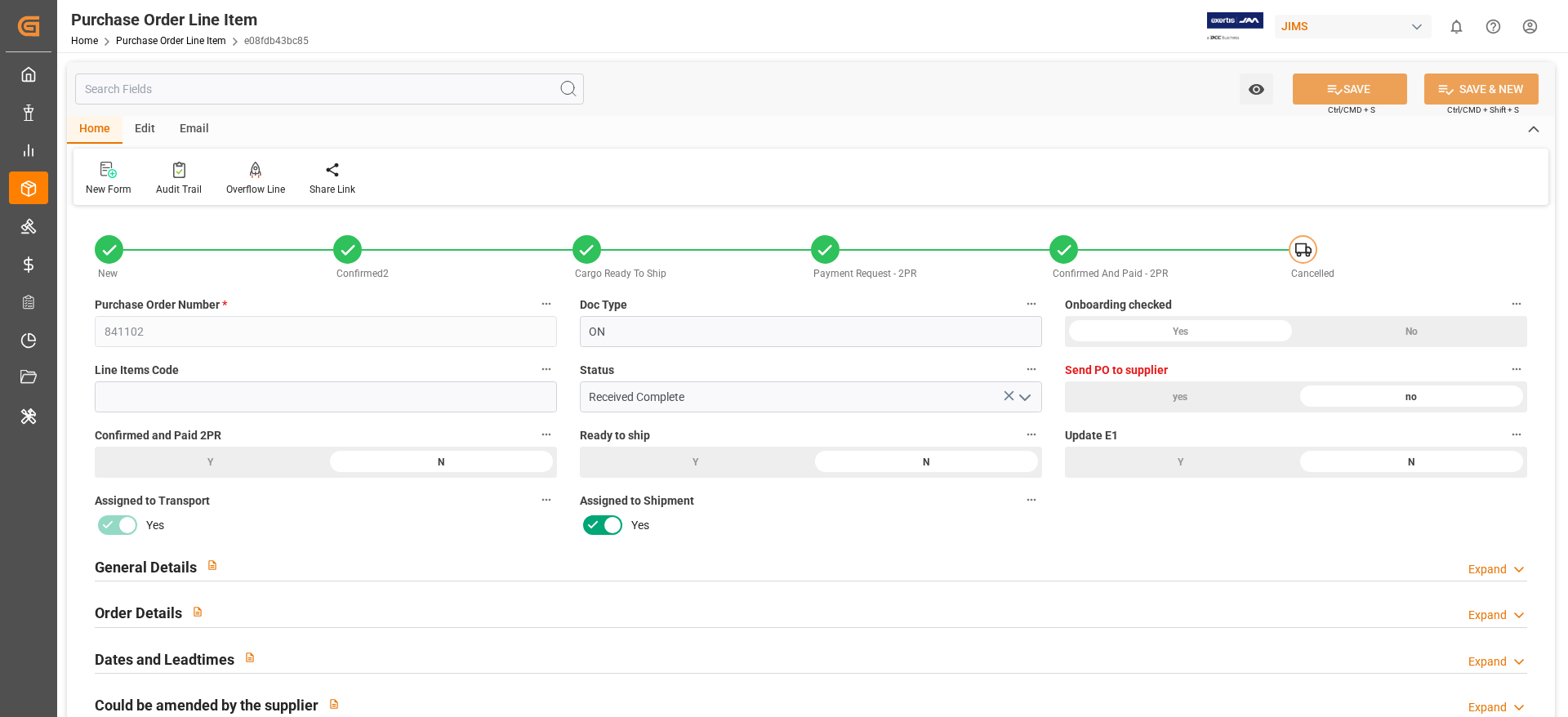
click at [170, 94] on input "text" at bounding box center [329, 89] width 509 height 31
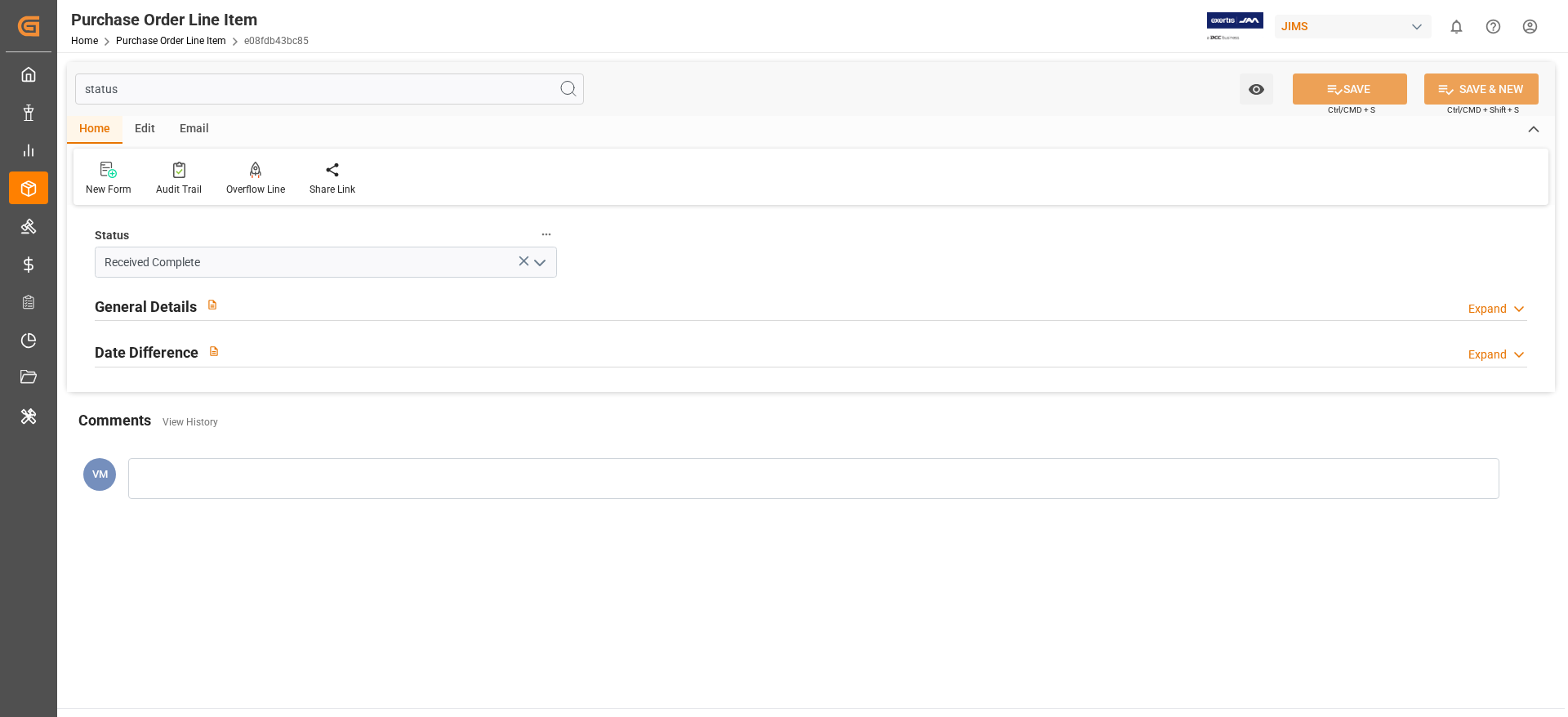
type input "status"
click at [150, 309] on h2 "General Details" at bounding box center [146, 306] width 102 height 22
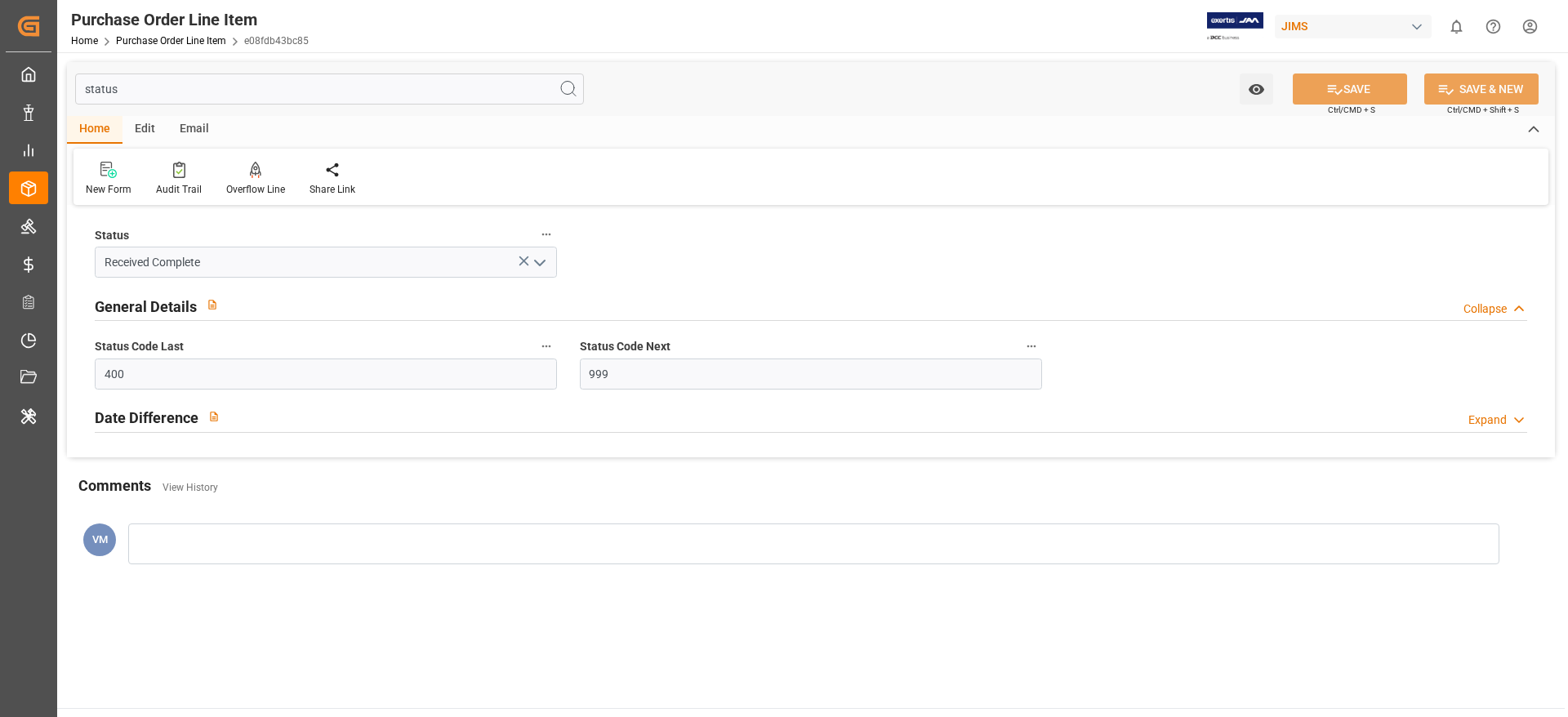
click at [121, 404] on div "Date Difference" at bounding box center [162, 416] width 135 height 31
